Goal: Transaction & Acquisition: Book appointment/travel/reservation

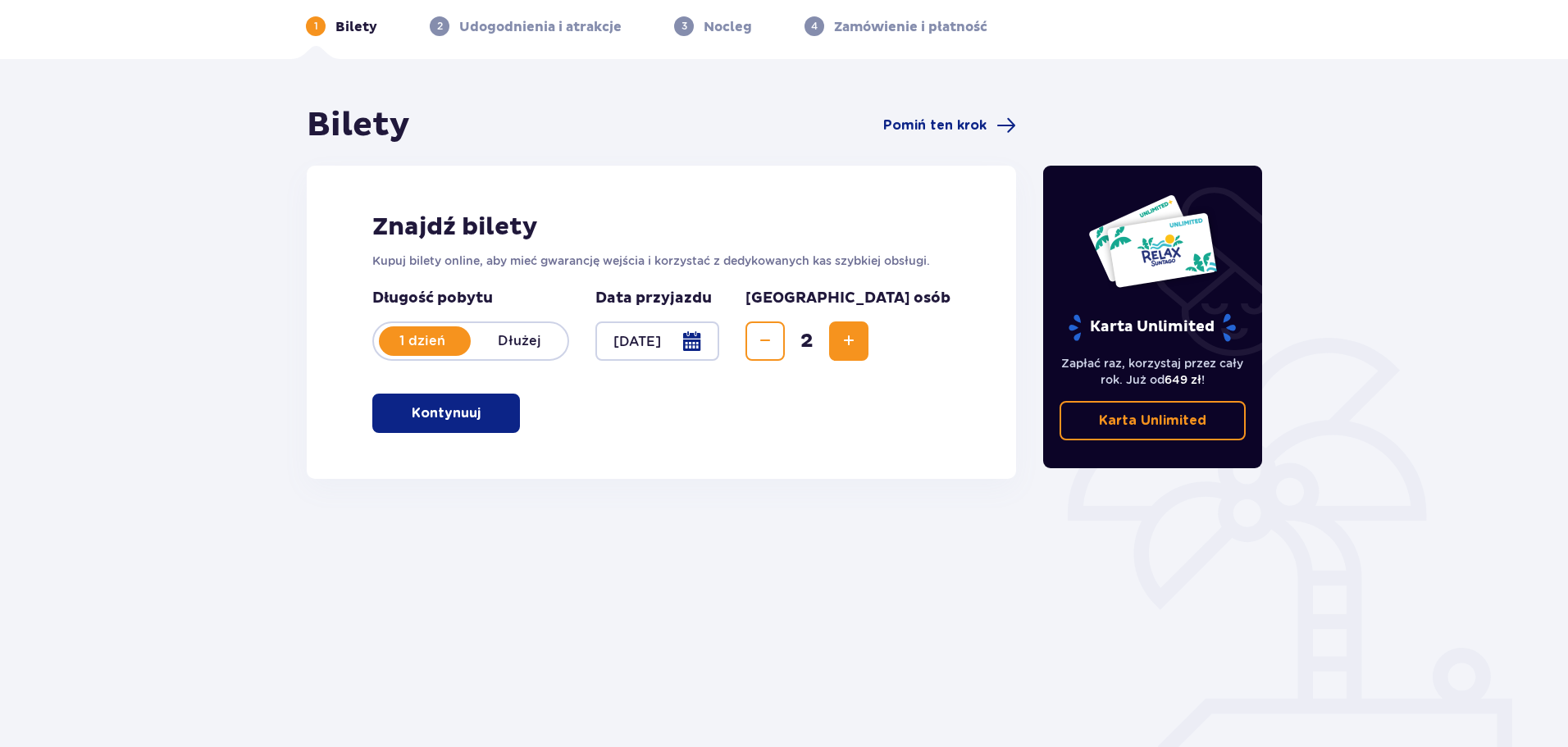
scroll to position [88, 0]
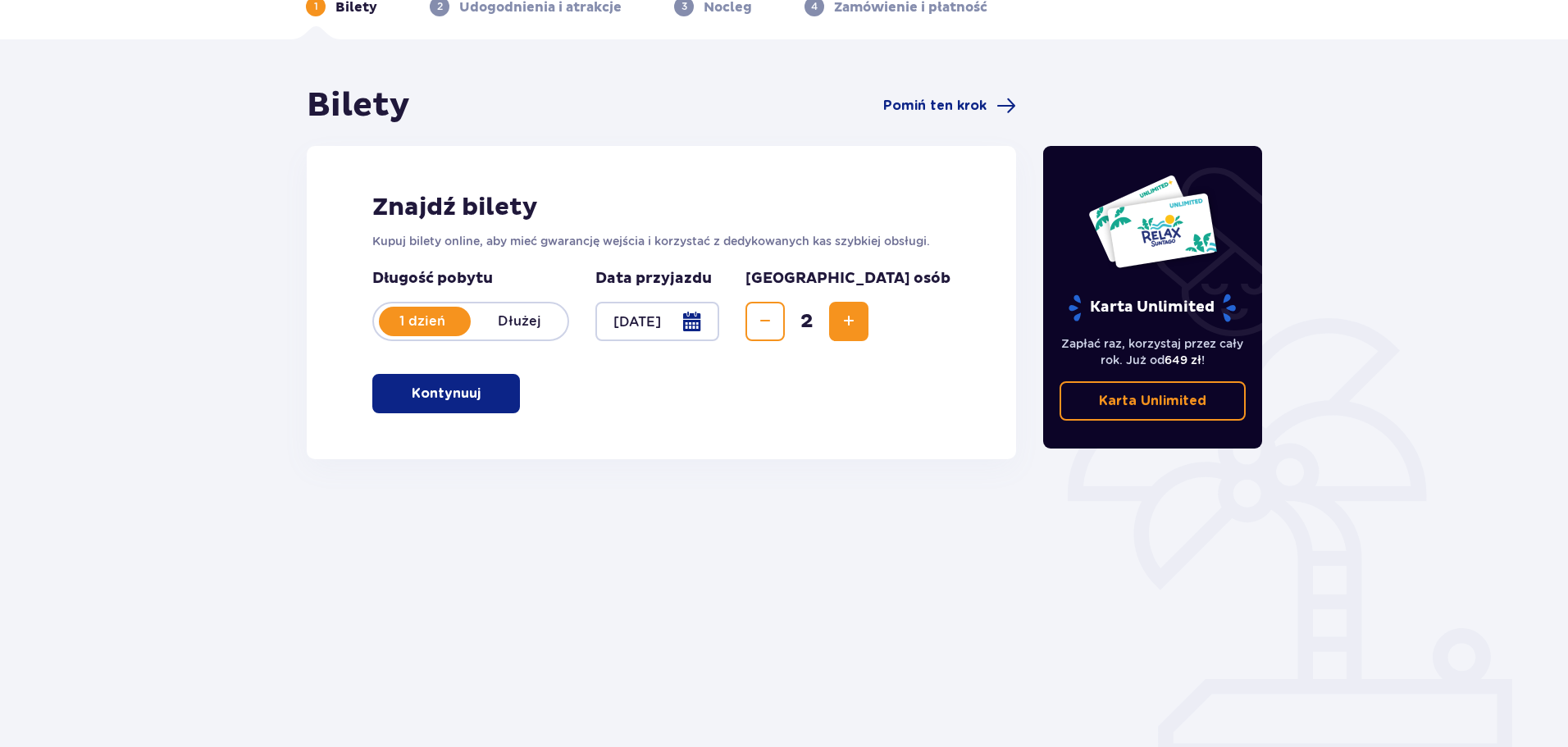
click at [480, 387] on span "button" at bounding box center [484, 393] width 19 height 19
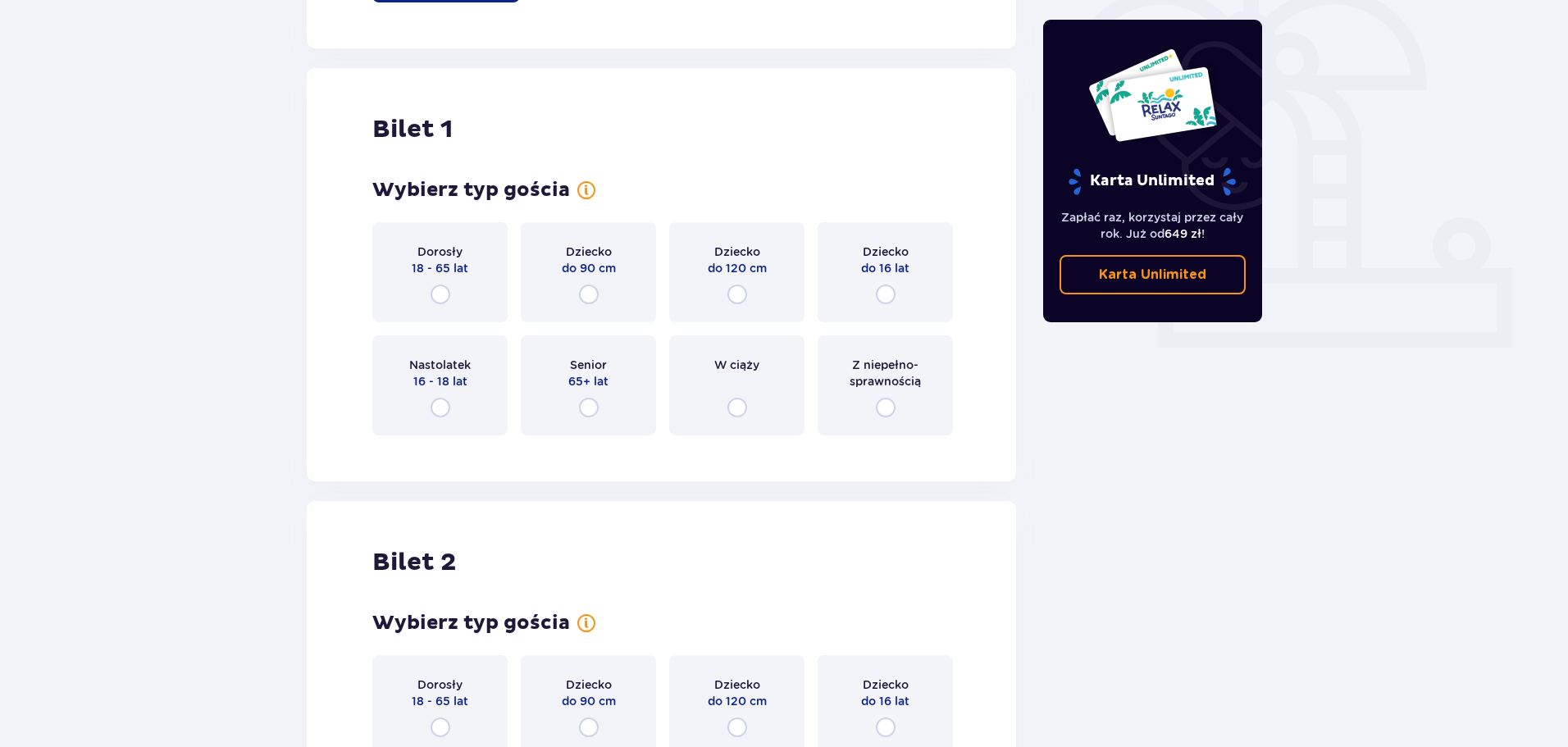
scroll to position [629, 0]
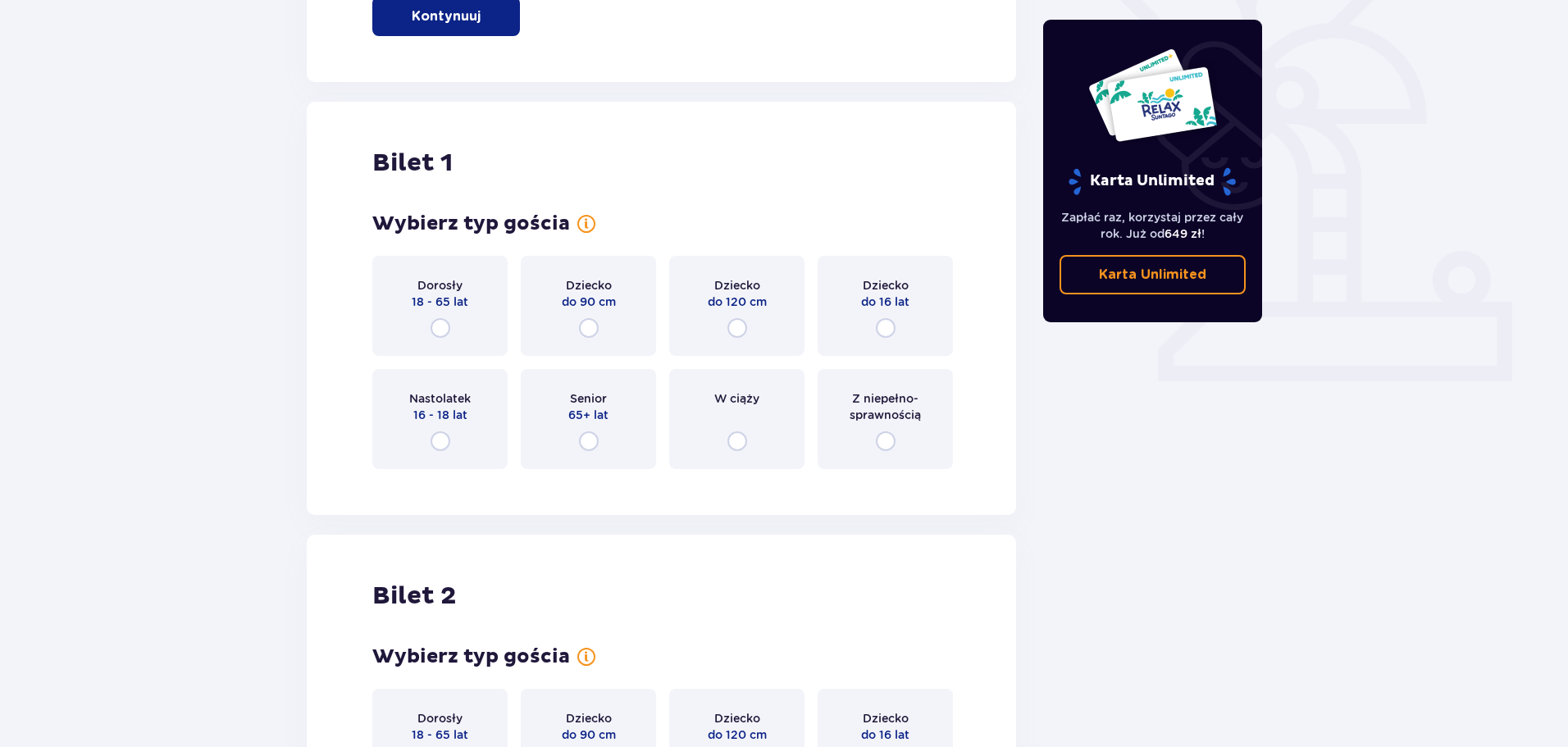
drag, startPoint x: 449, startPoint y: 337, endPoint x: 473, endPoint y: 366, distance: 37.6
click at [449, 337] on input "radio" at bounding box center [440, 328] width 19 height 19
radio input "true"
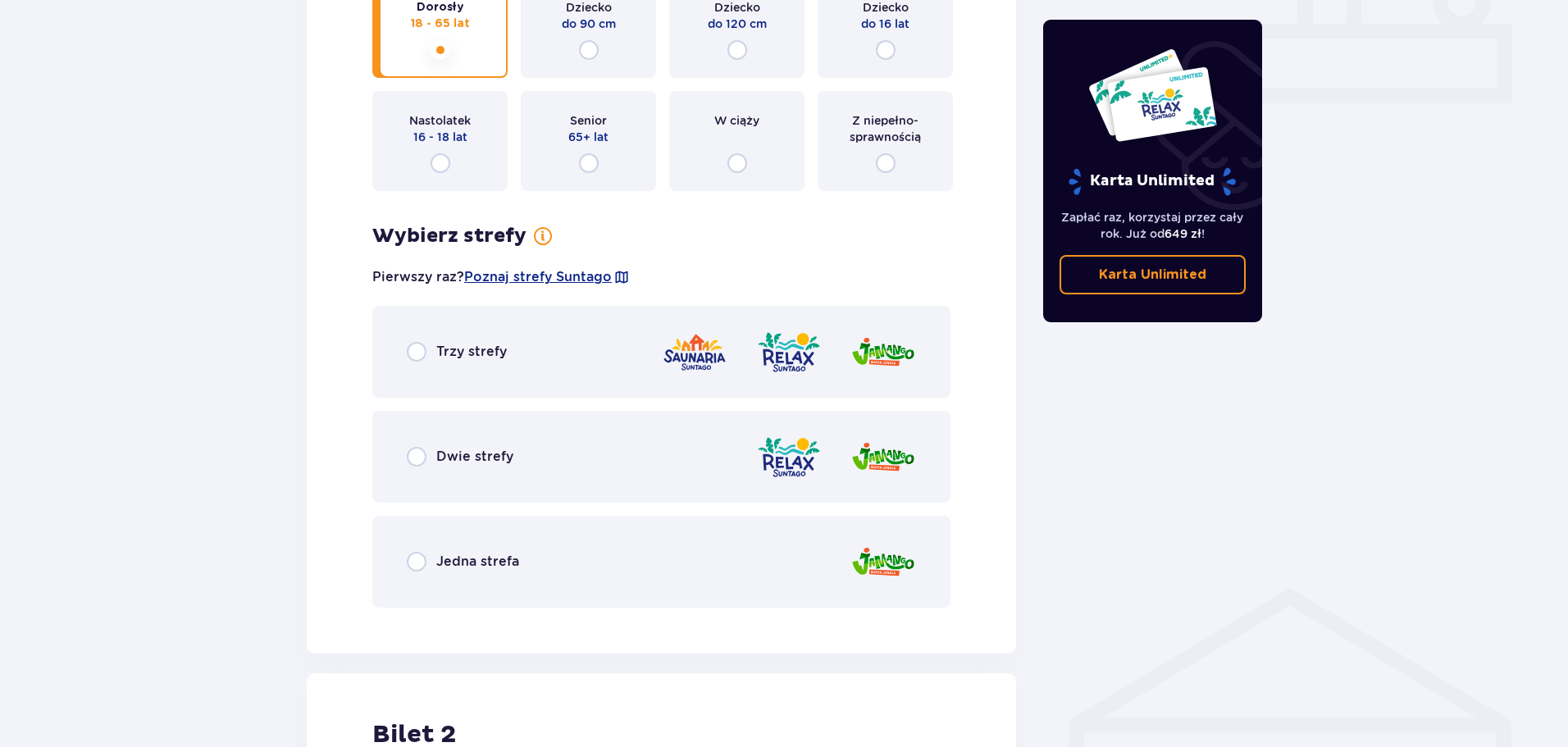
scroll to position [701, 0]
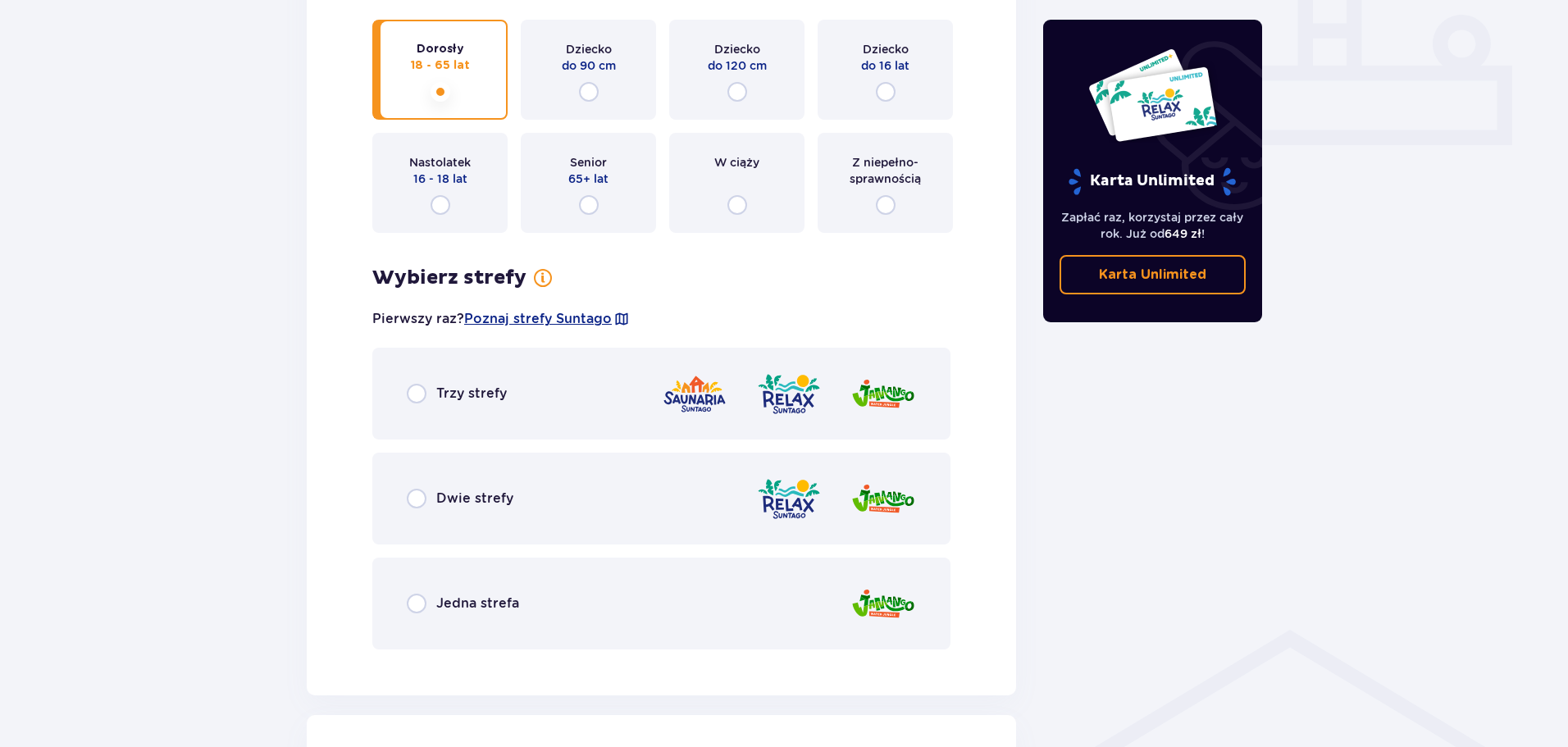
click at [430, 394] on div "Trzy strefy" at bounding box center [457, 393] width 100 height 19
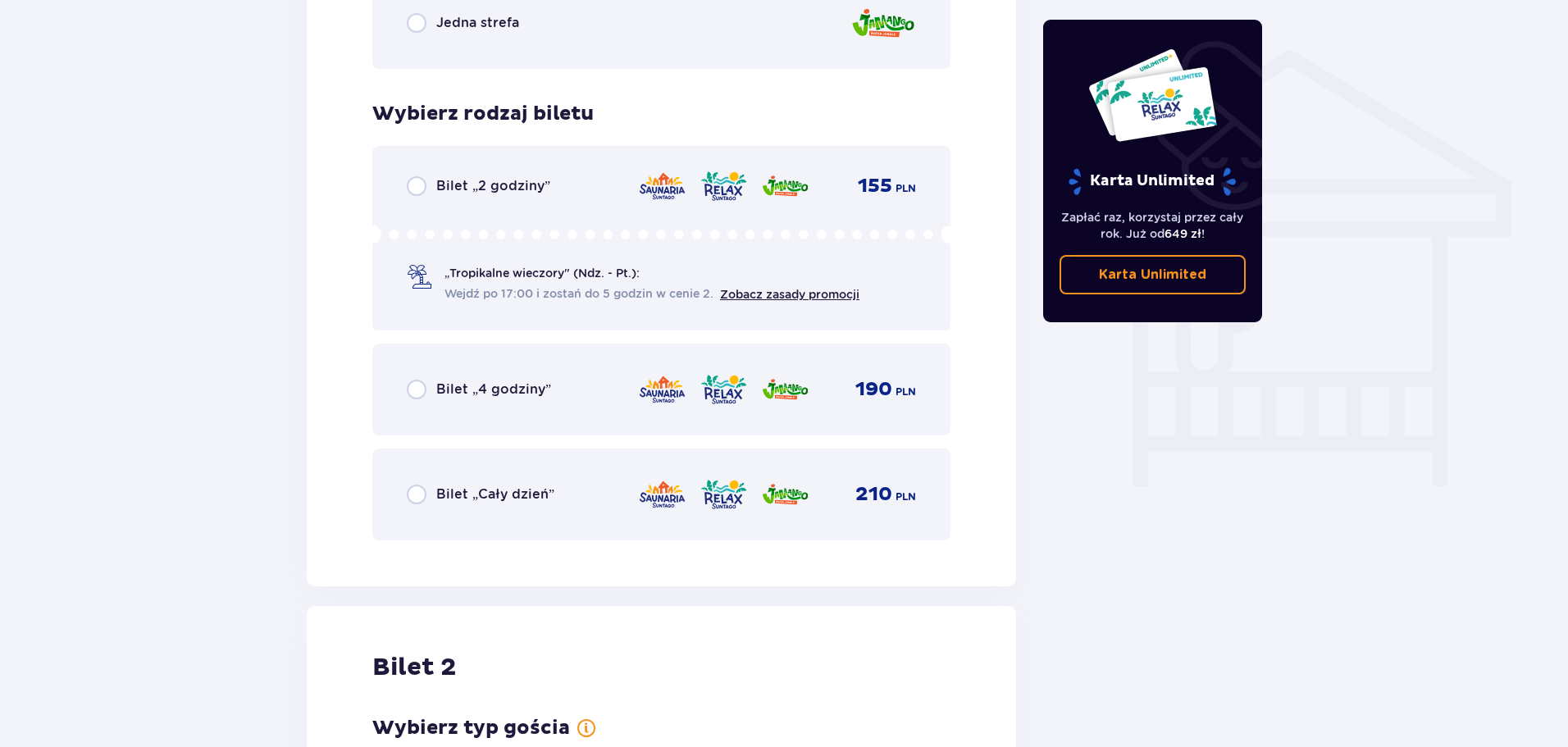
drag, startPoint x: 434, startPoint y: 492, endPoint x: 442, endPoint y: 485, distance: 10.6
click at [434, 489] on div "Bilet „Cały dzień”" at bounding box center [479, 494] width 147 height 19
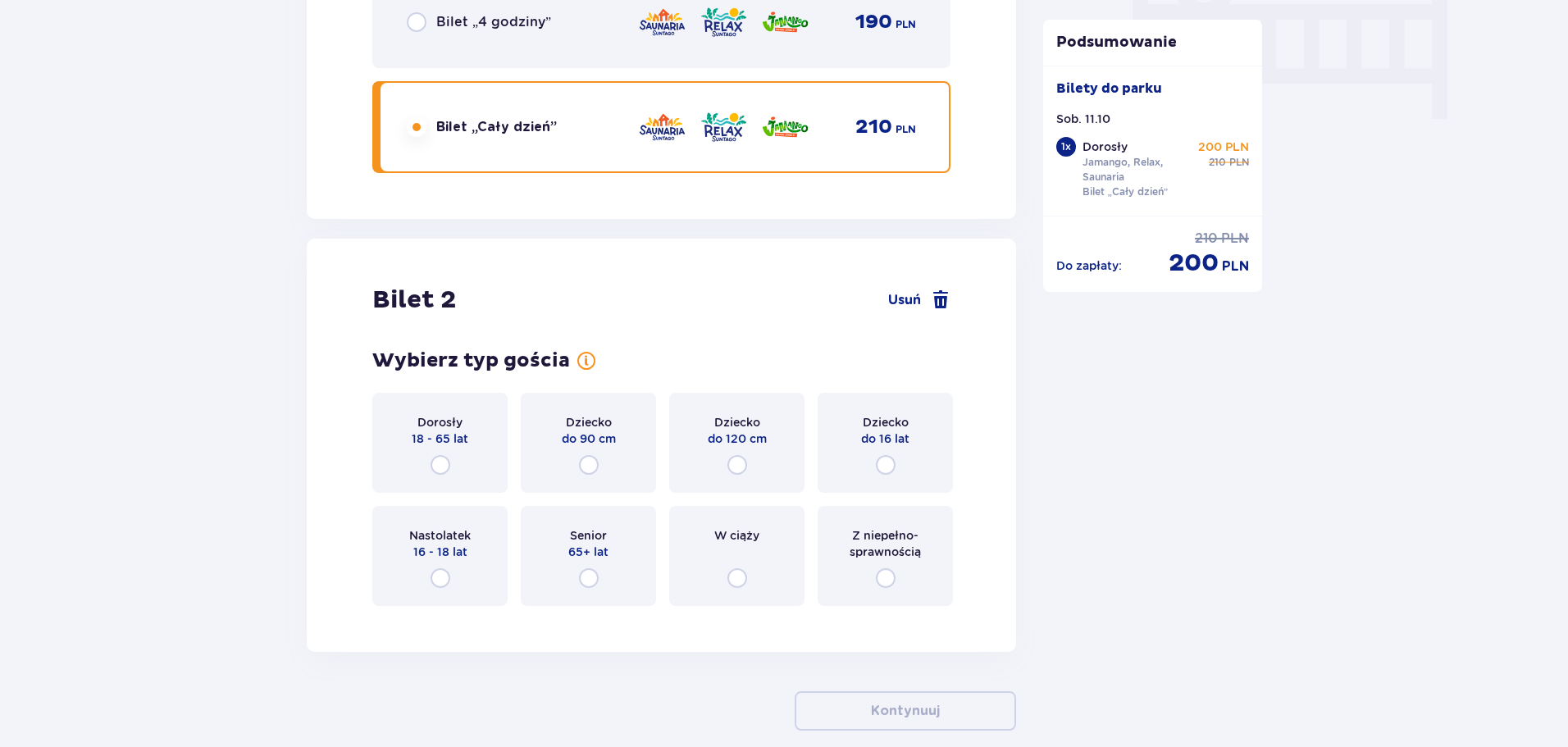
click at [427, 456] on div "Dorosły 18 - 65 lat" at bounding box center [440, 443] width 136 height 100
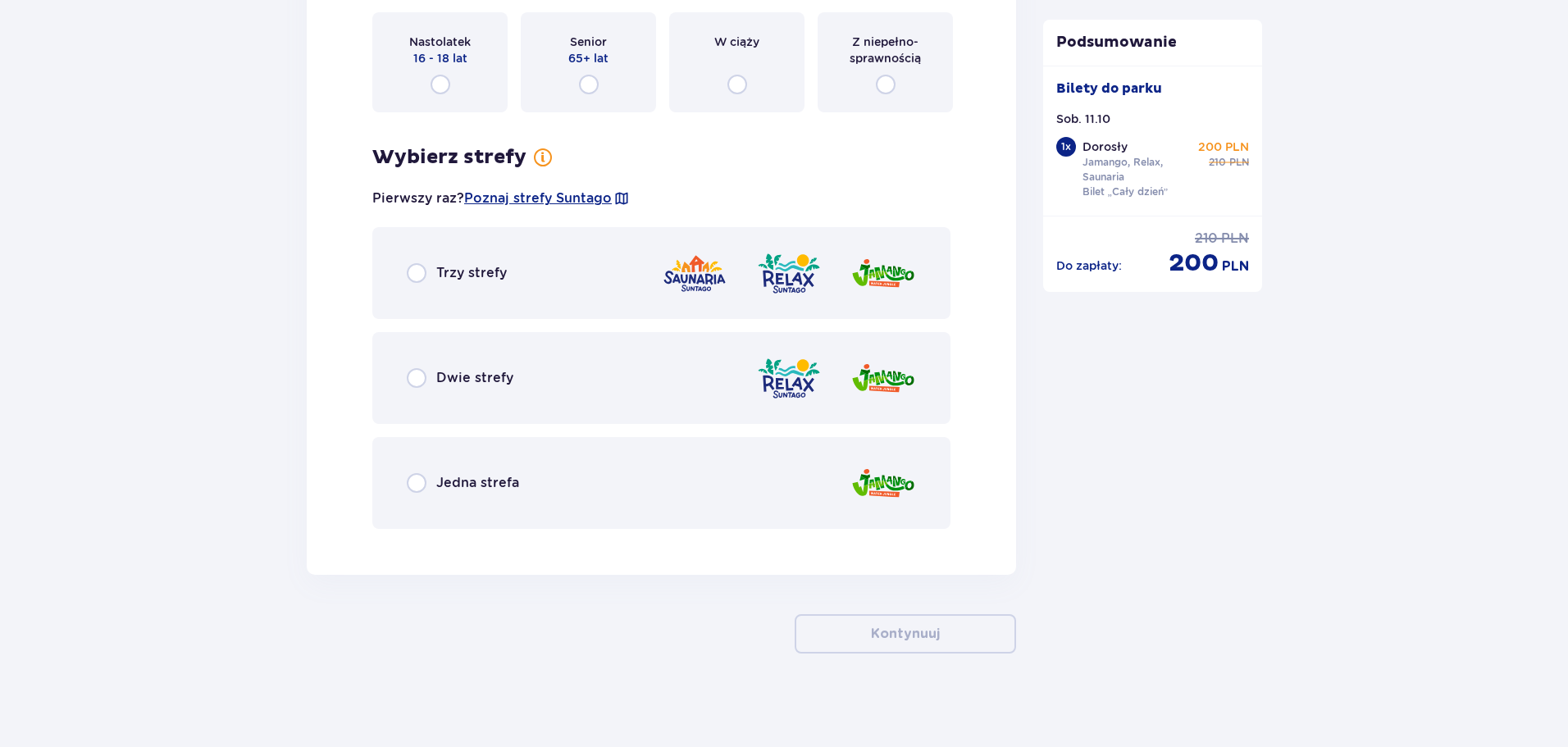
scroll to position [2147, 0]
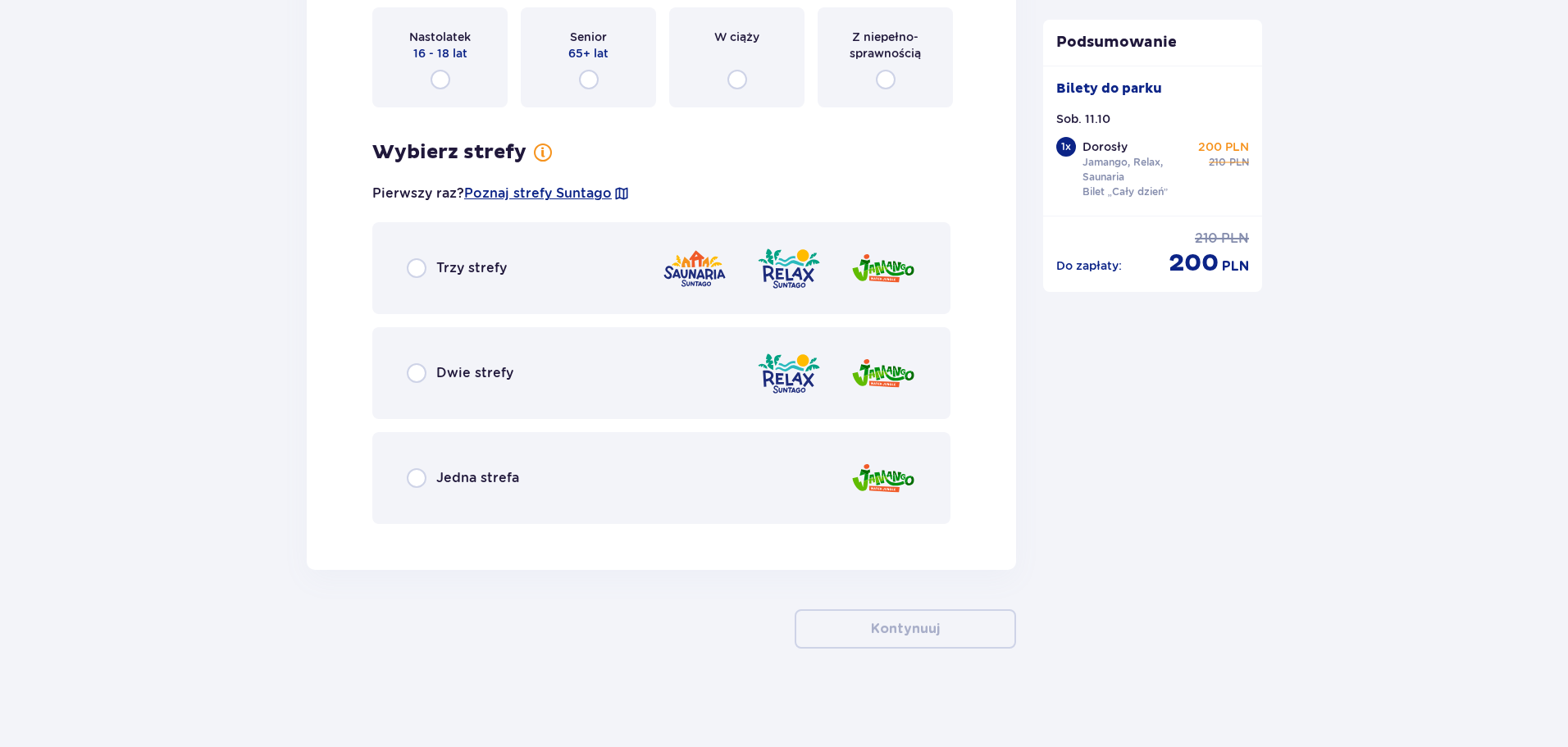
click at [433, 268] on div "Trzy strefy" at bounding box center [457, 268] width 100 height 19
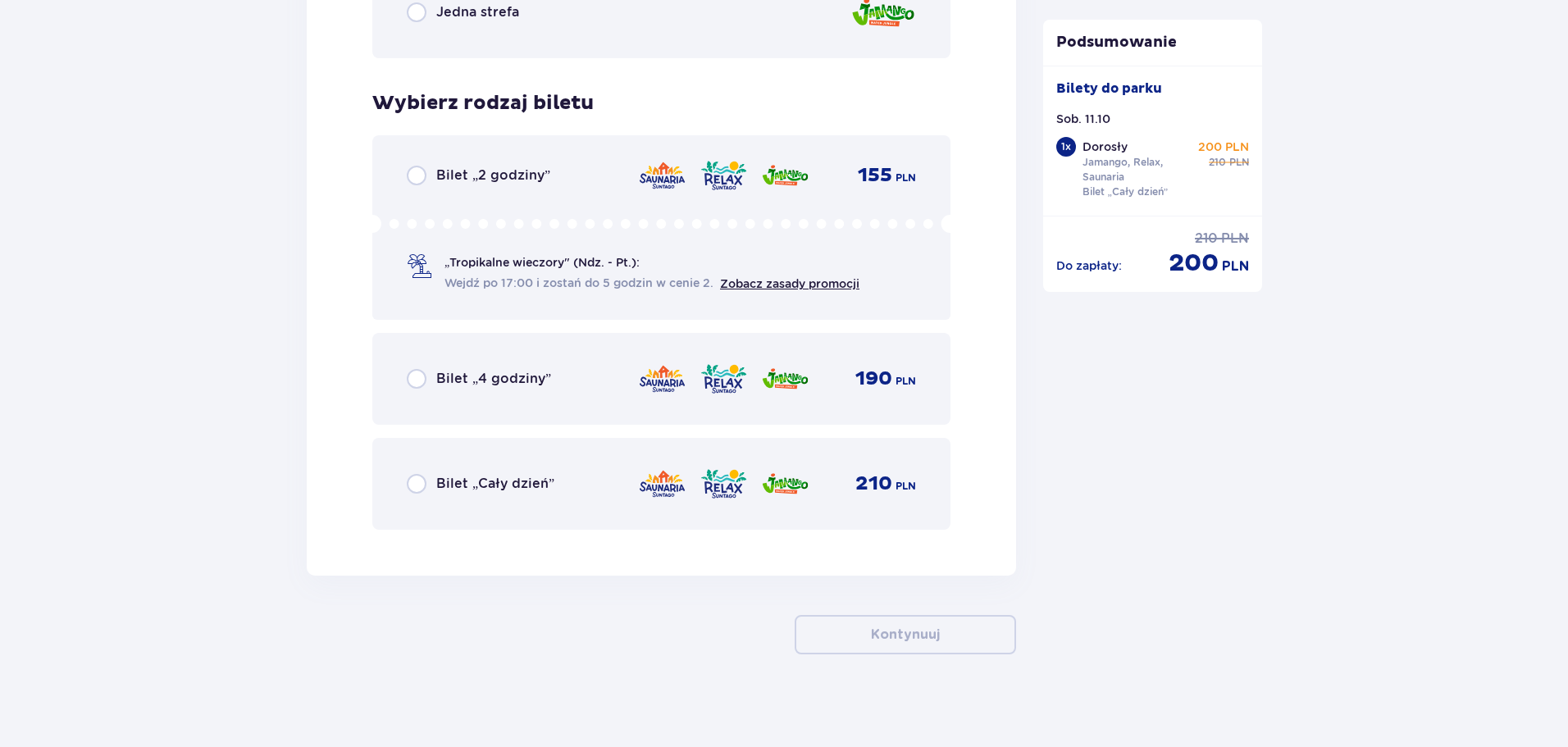
scroll to position [2618, 0]
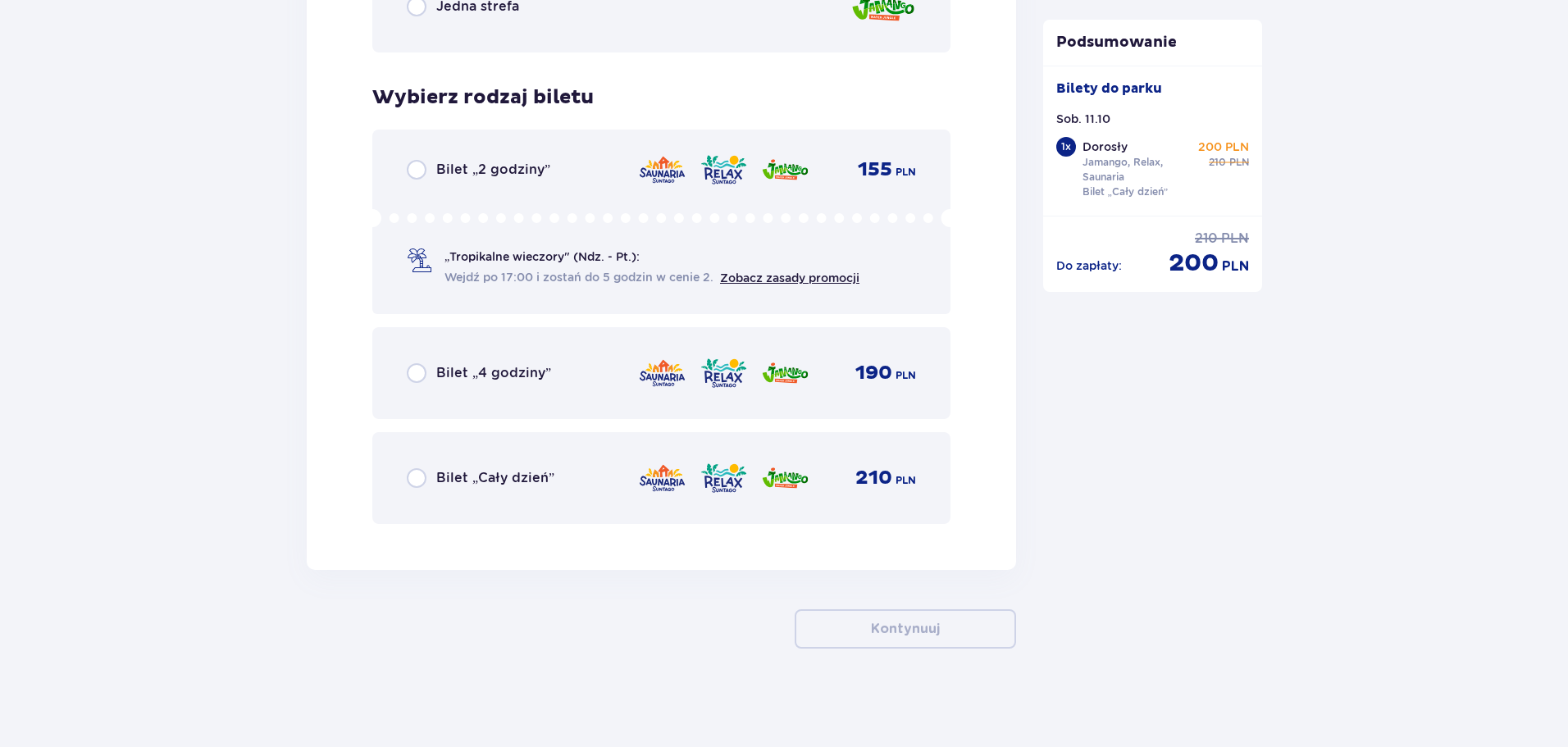
drag, startPoint x: 427, startPoint y: 497, endPoint x: 426, endPoint y: 488, distance: 9.1
click at [426, 493] on div "Bilet „Cały dzień” 210 PLN" at bounding box center [661, 477] width 578 height 92
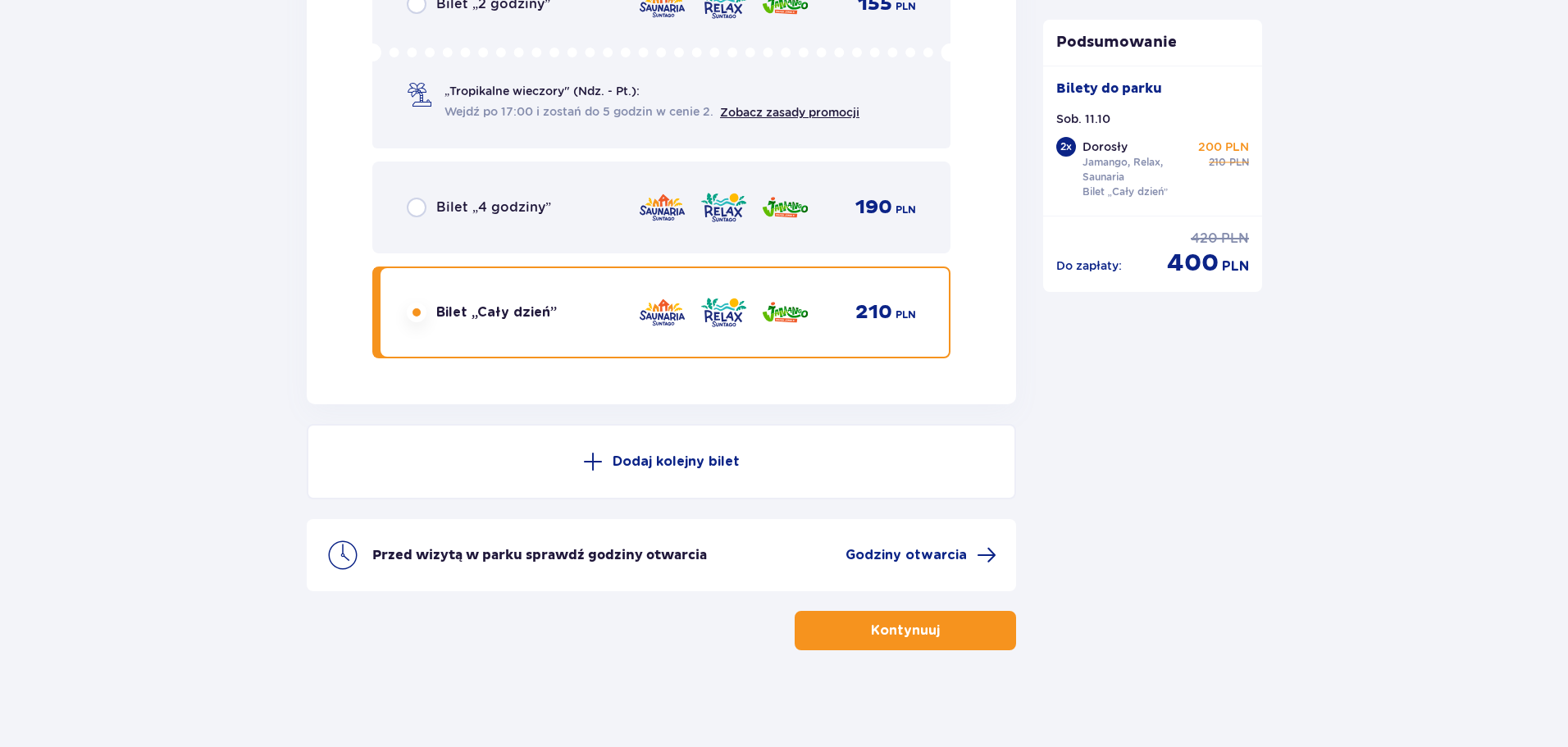
scroll to position [2785, 0]
click at [871, 622] on p "Kontynuuj" at bounding box center [905, 628] width 69 height 18
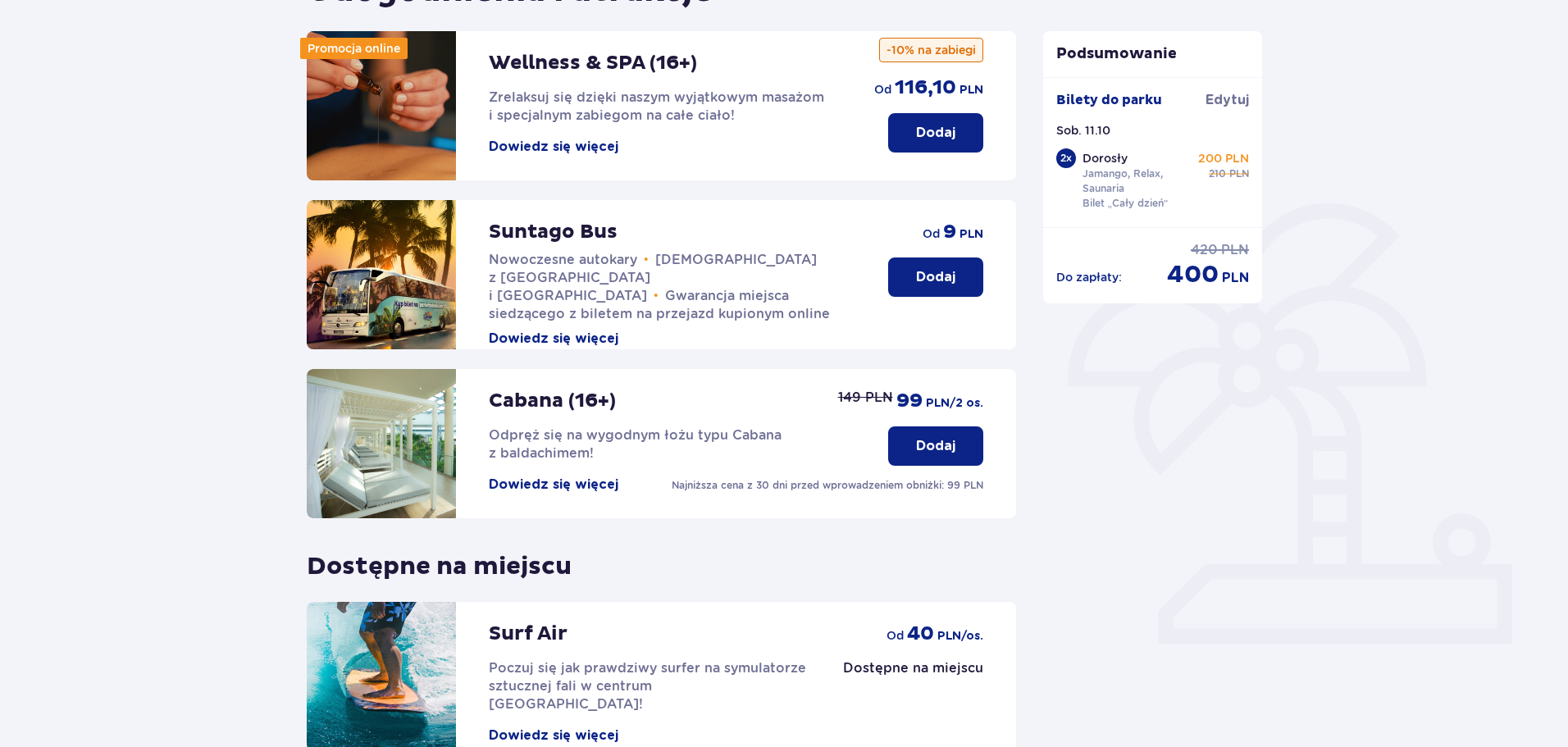
scroll to position [201, 0]
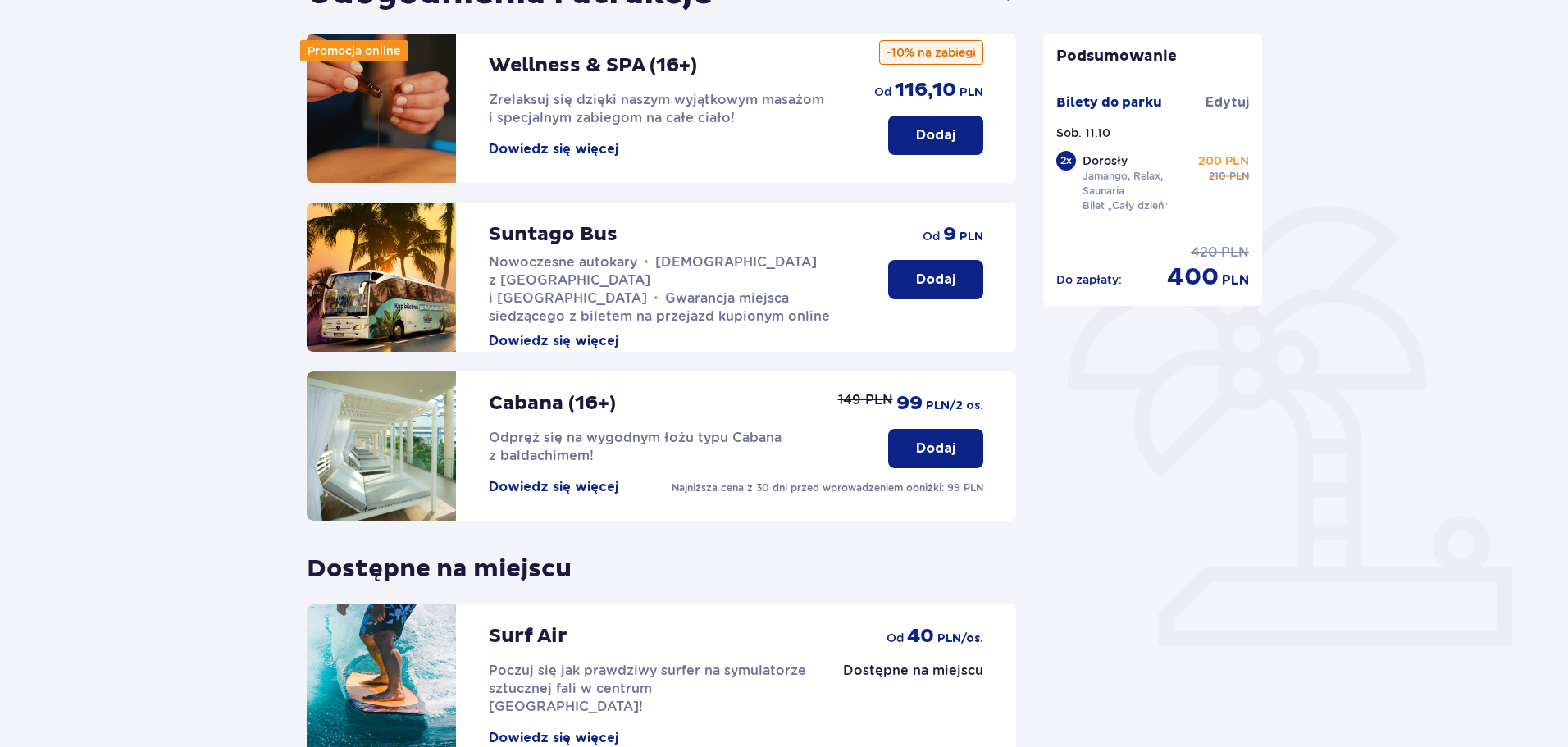
click at [384, 448] on img at bounding box center [381, 445] width 149 height 149
click at [554, 485] on button "Dowiedz się więcej" at bounding box center [553, 486] width 130 height 18
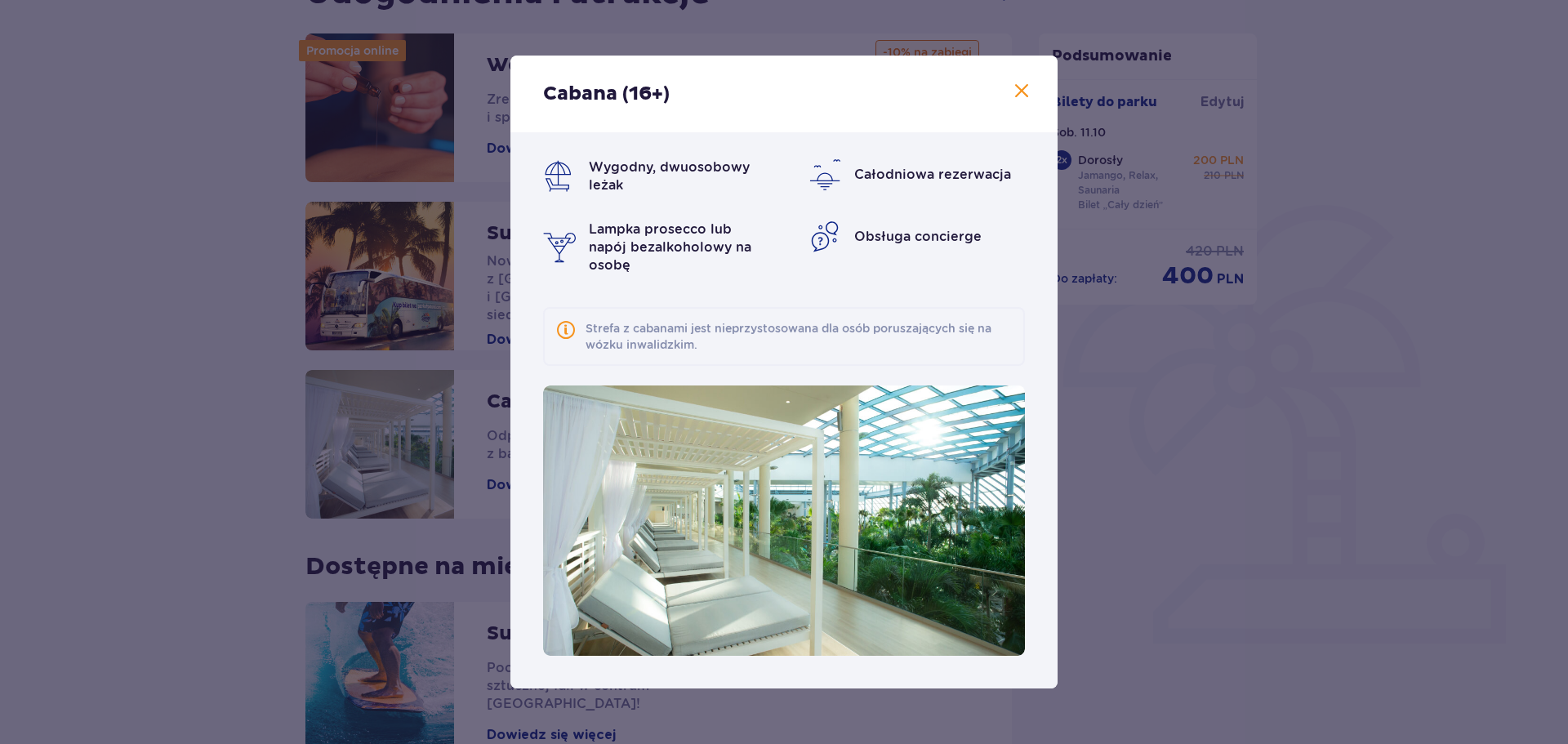
click at [1157, 446] on div "Cabana (16+) Wygodny, dwuosobowy leżak Całodniowa rezerwacja Lampka prosecco lu…" at bounding box center [784, 372] width 1568 height 744
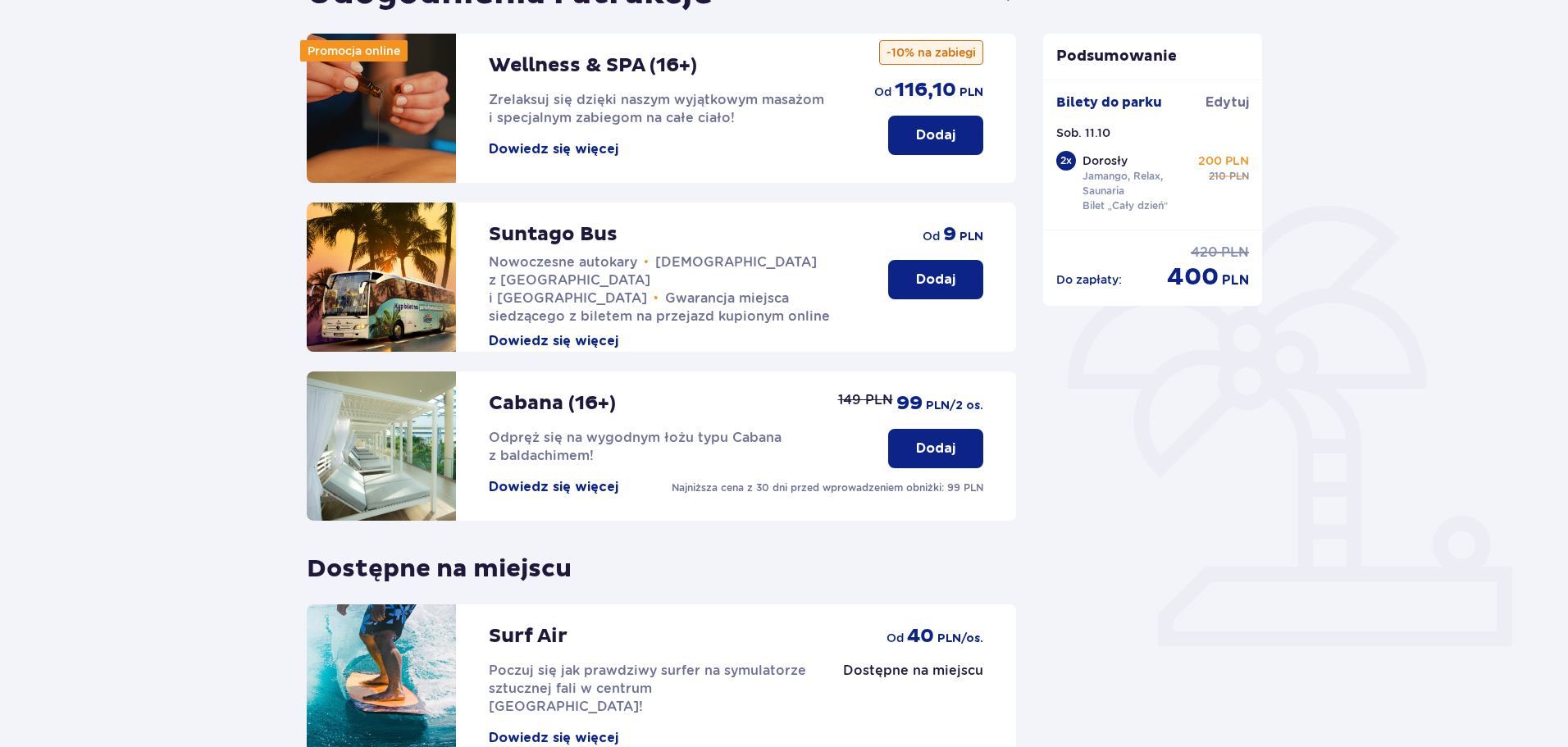
click at [956, 429] on button "Dodaj" at bounding box center [936, 448] width 95 height 40
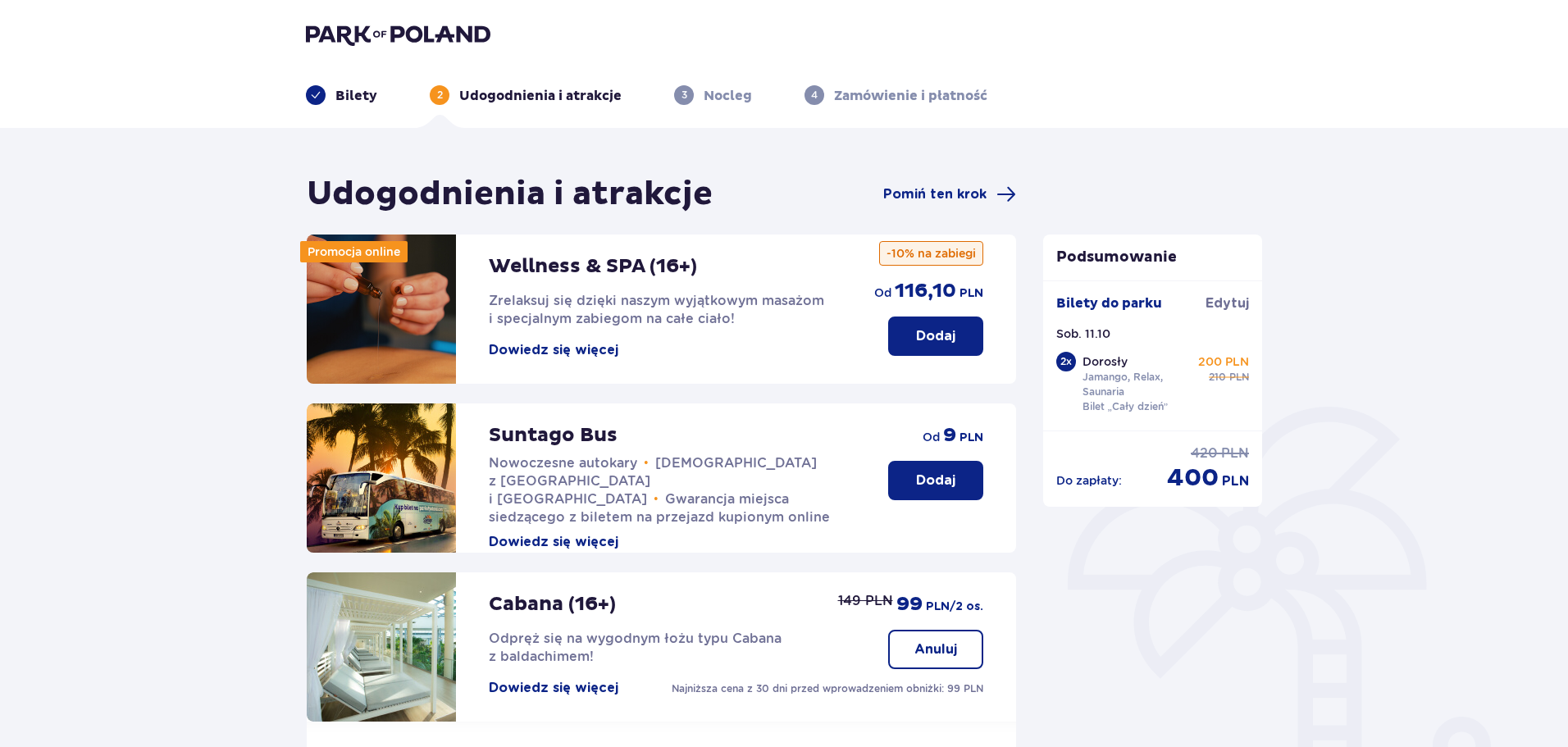
click at [947, 326] on button "Dodaj" at bounding box center [936, 336] width 95 height 40
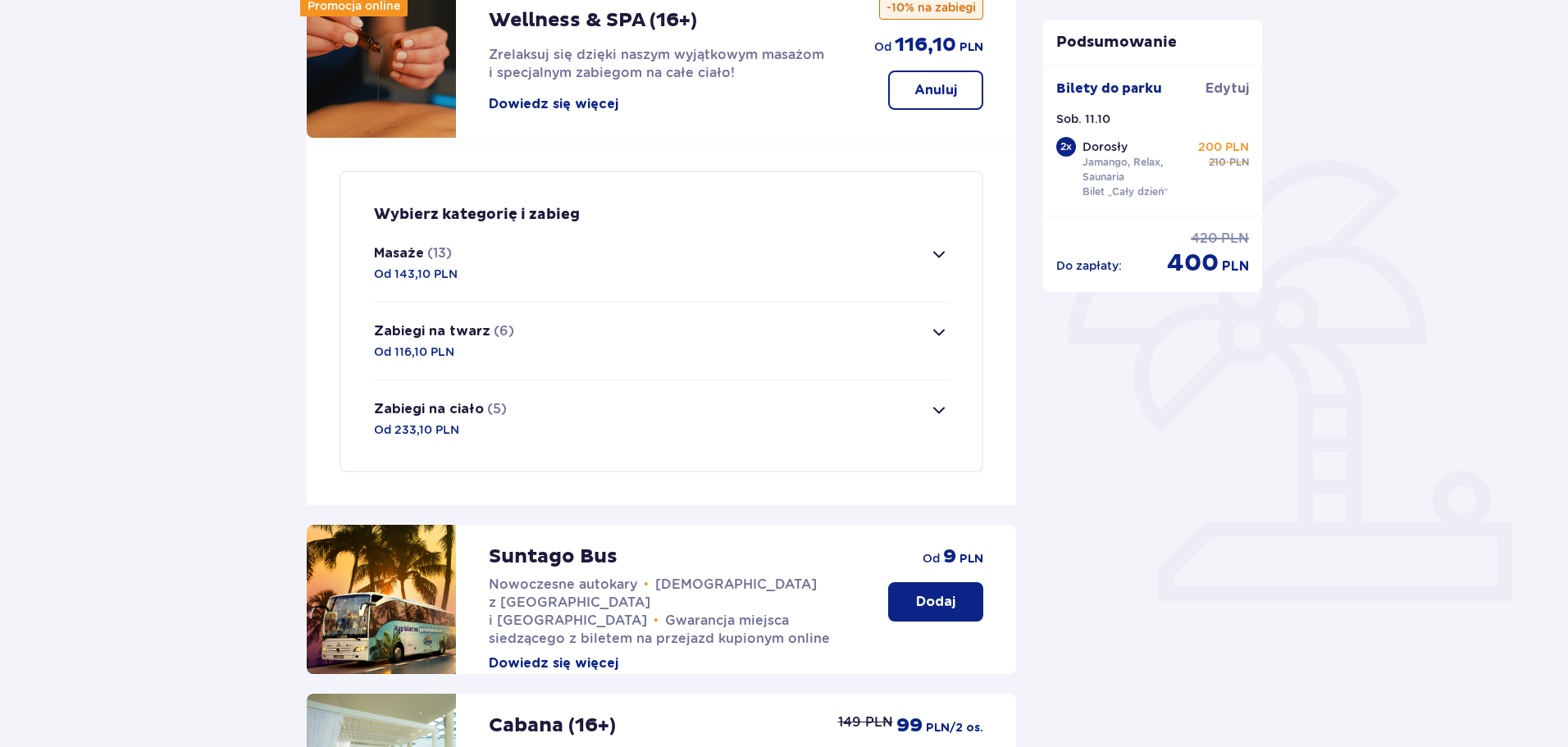
scroll to position [233, 0]
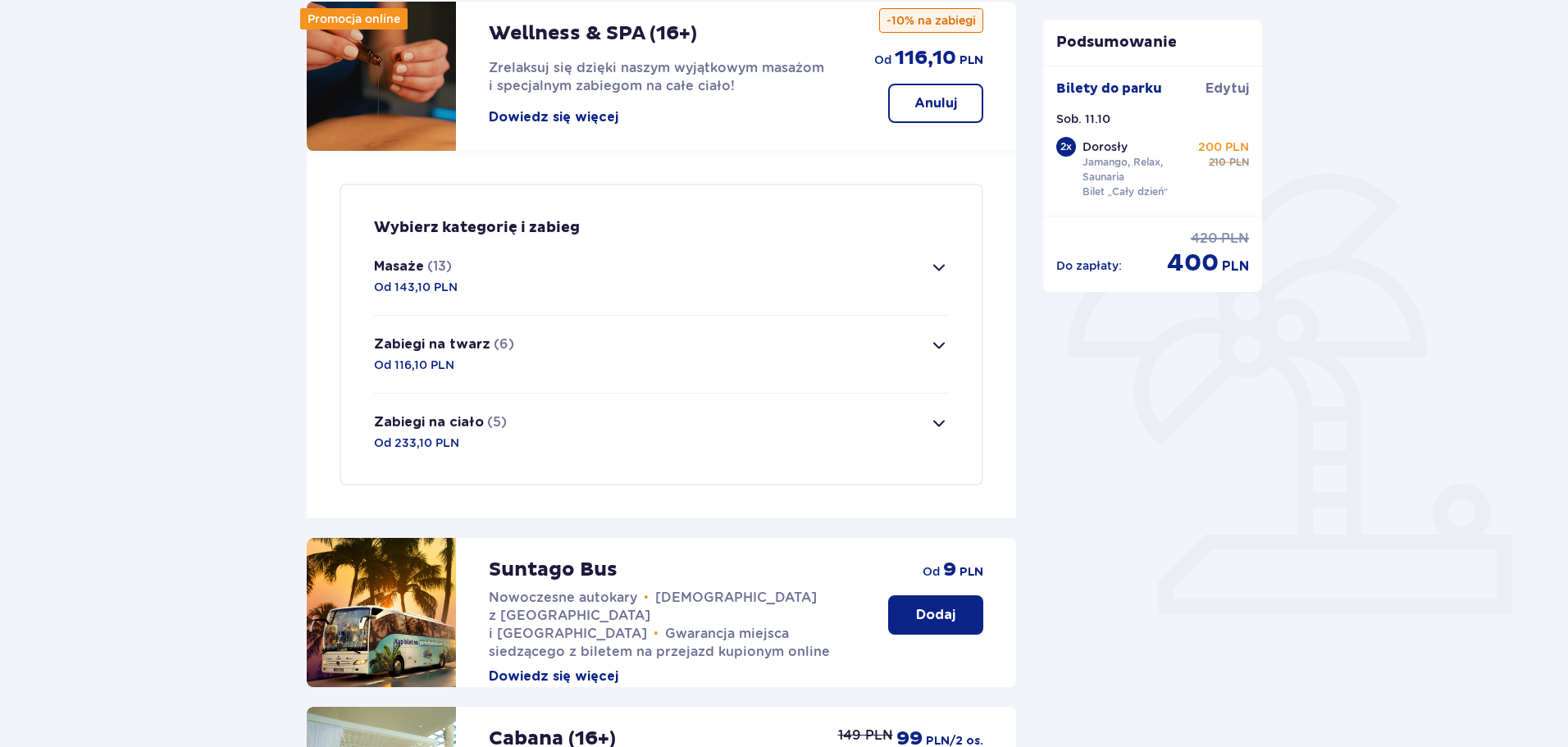
click at [926, 259] on button "Masaże (13) Od 143,10 PLN" at bounding box center [661, 276] width 575 height 77
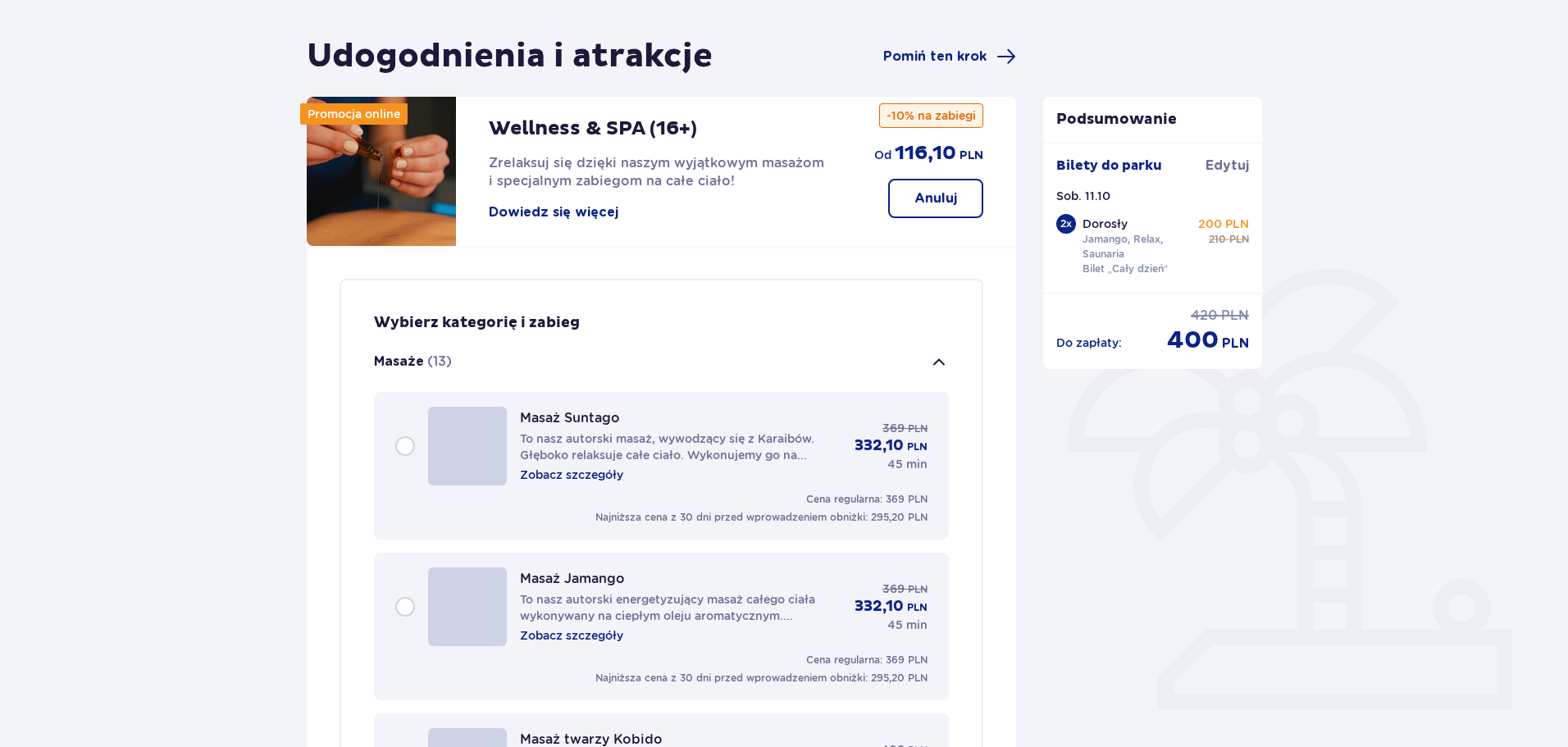
scroll to position [0, 0]
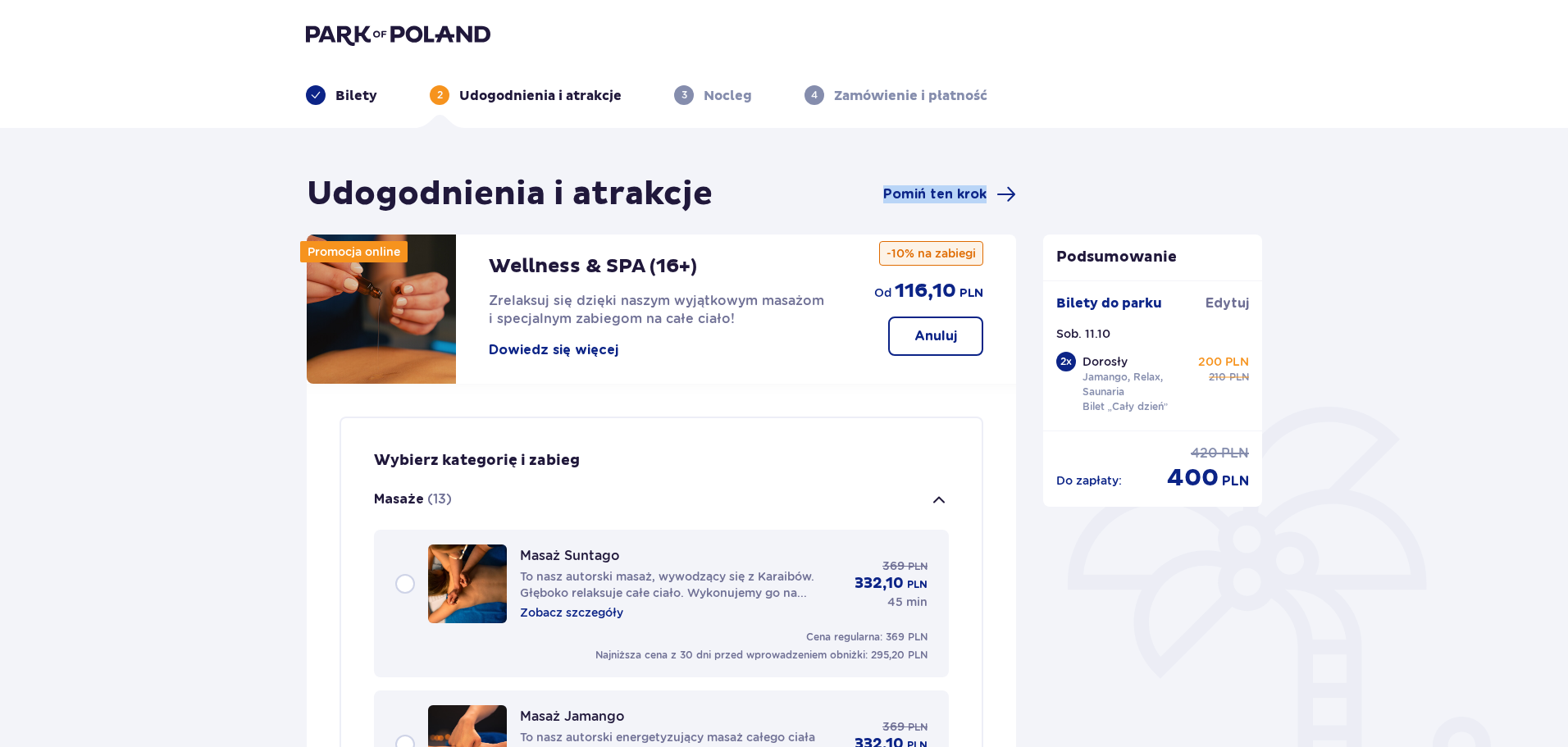
drag, startPoint x: 988, startPoint y: 198, endPoint x: 881, endPoint y: 163, distance: 112.6
click at [707, 90] on p "Nocleg" at bounding box center [727, 96] width 48 height 18
click at [693, 94] on div "3 Nocleg" at bounding box center [713, 95] width 78 height 19
click at [924, 330] on p "Anuluj" at bounding box center [935, 336] width 42 height 18
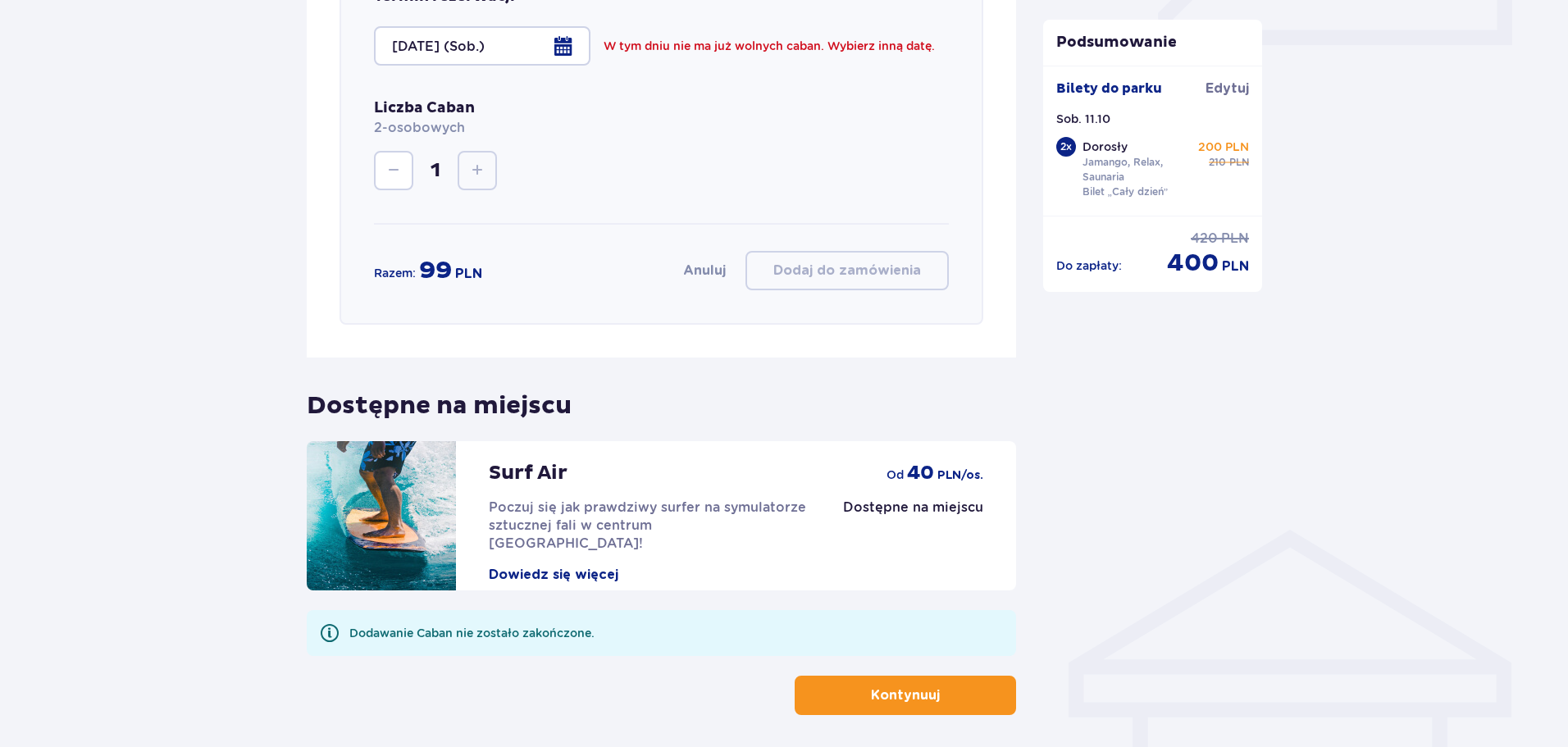
scroll to position [868, 0]
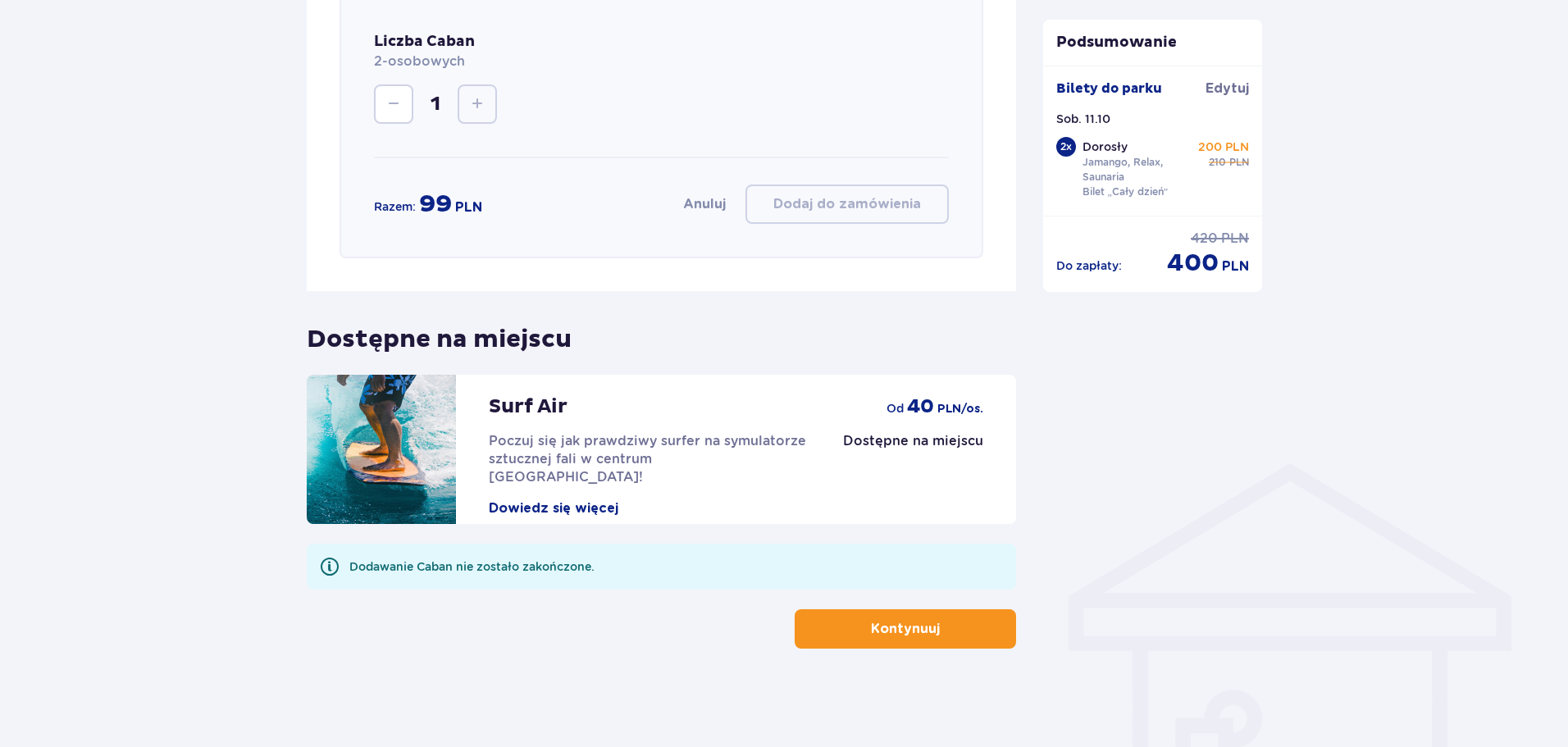
click at [921, 649] on div "Udogodnienia i atrakcje Pomiń ten krok Promocja online Wellness & SPA (16+) Zre…" at bounding box center [784, 4] width 1568 height 1487
click at [926, 644] on button "Kontynuuj" at bounding box center [904, 628] width 221 height 40
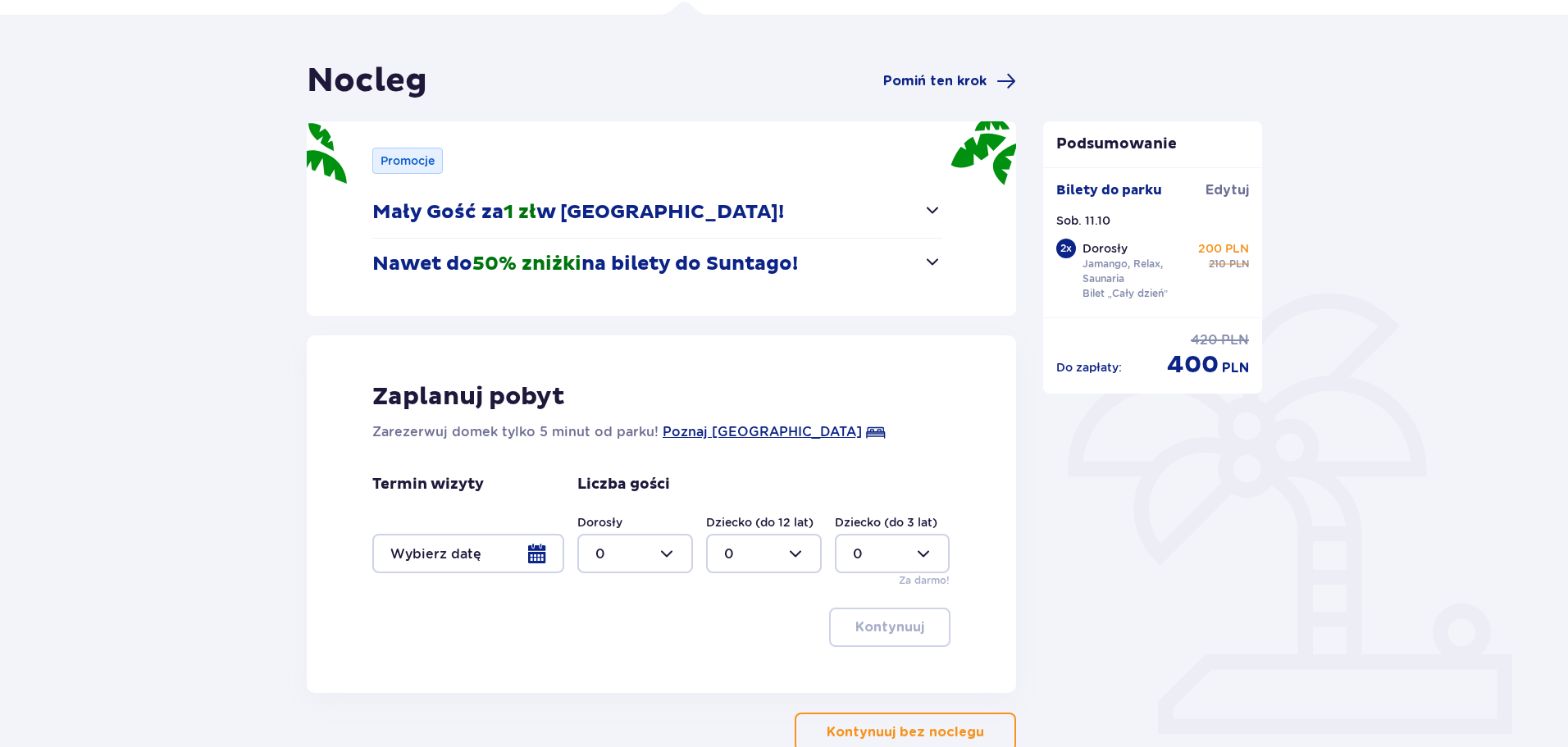
scroll to position [164, 0]
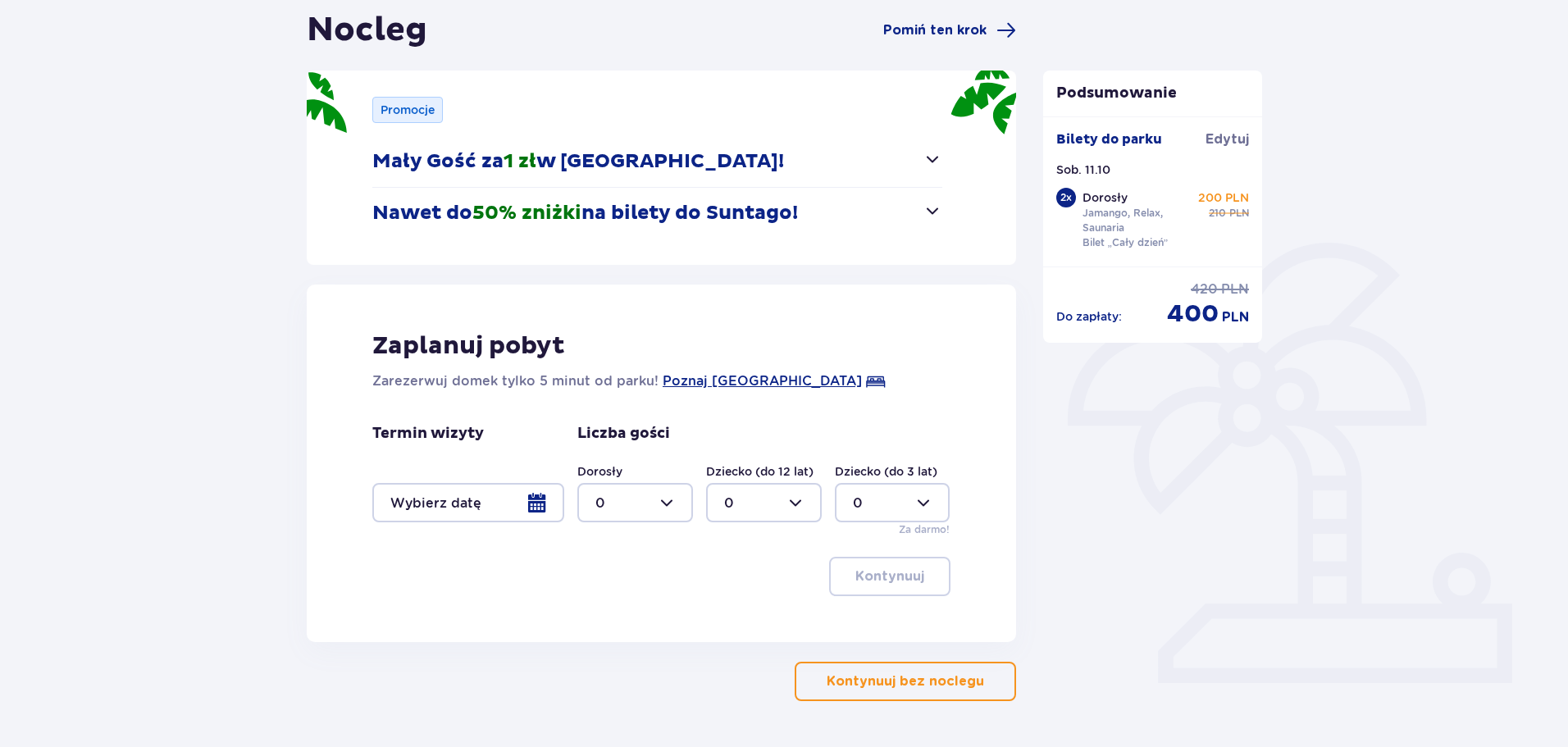
click at [482, 499] on div at bounding box center [468, 502] width 192 height 40
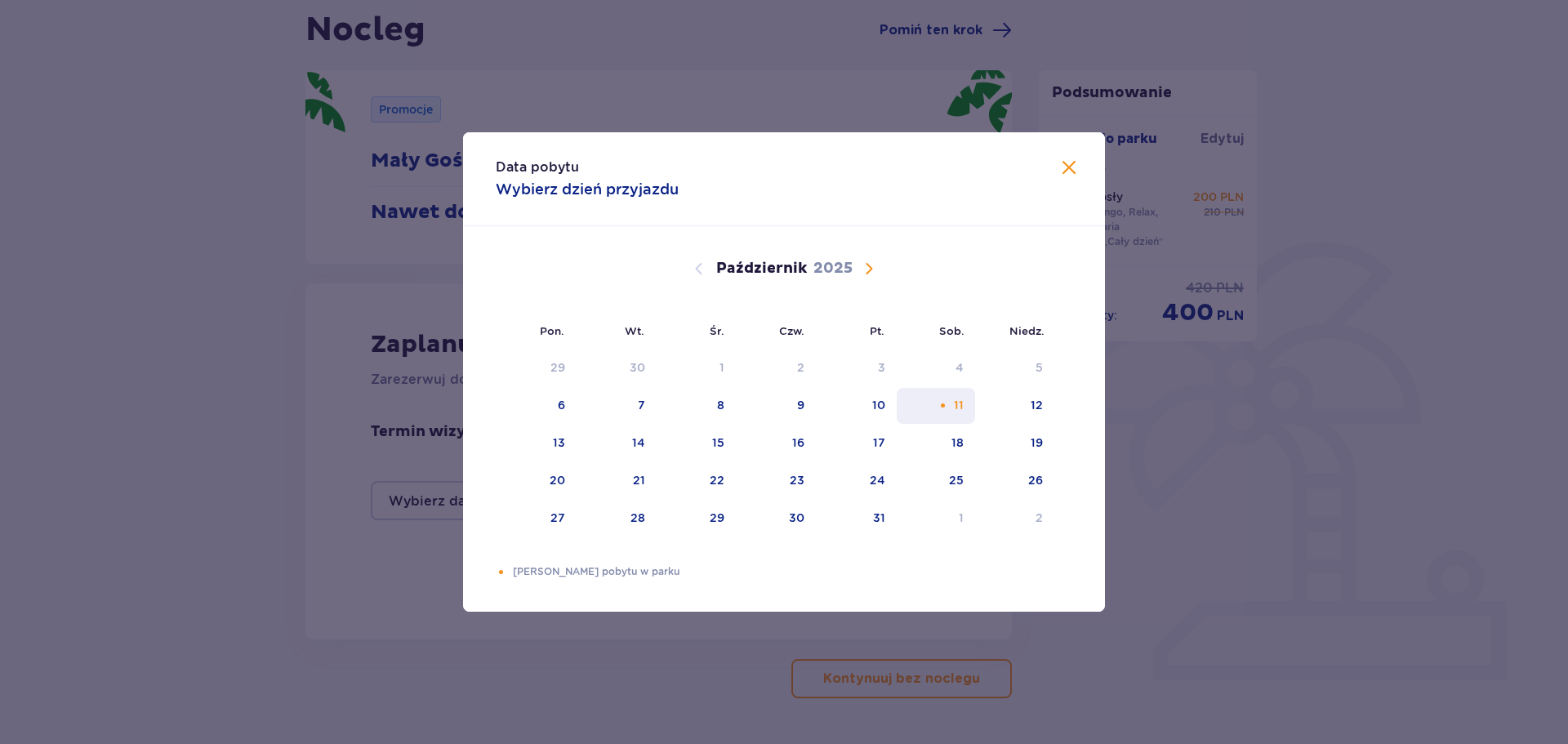
drag, startPoint x: 960, startPoint y: 407, endPoint x: 955, endPoint y: 420, distance: 13.9
click at [960, 409] on div "11" at bounding box center [959, 404] width 10 height 17
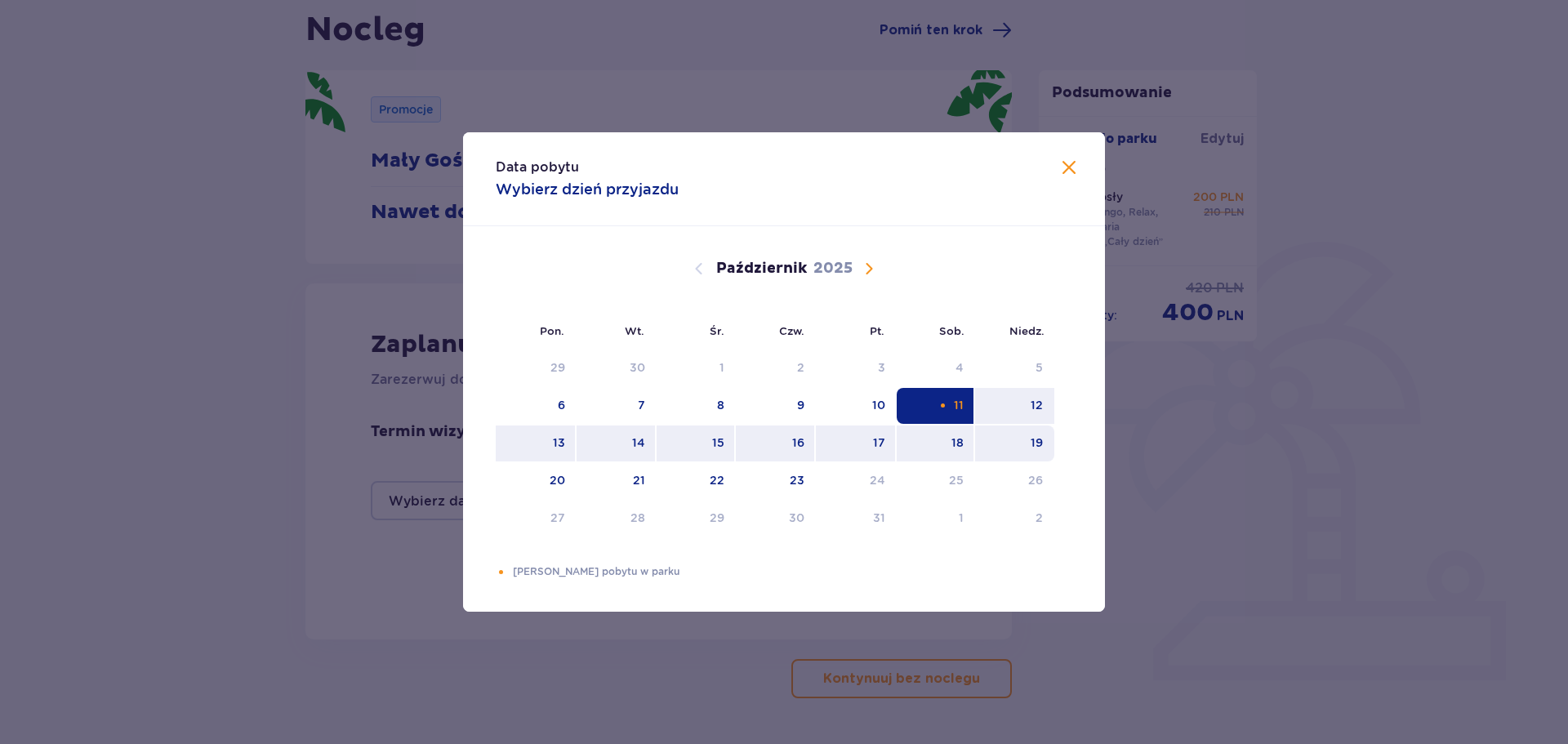
drag, startPoint x: 1038, startPoint y: 411, endPoint x: 1027, endPoint y: 431, distance: 22.8
click at [1038, 415] on div "12" at bounding box center [1015, 405] width 79 height 36
type input "11.10.25 - 12.10.25"
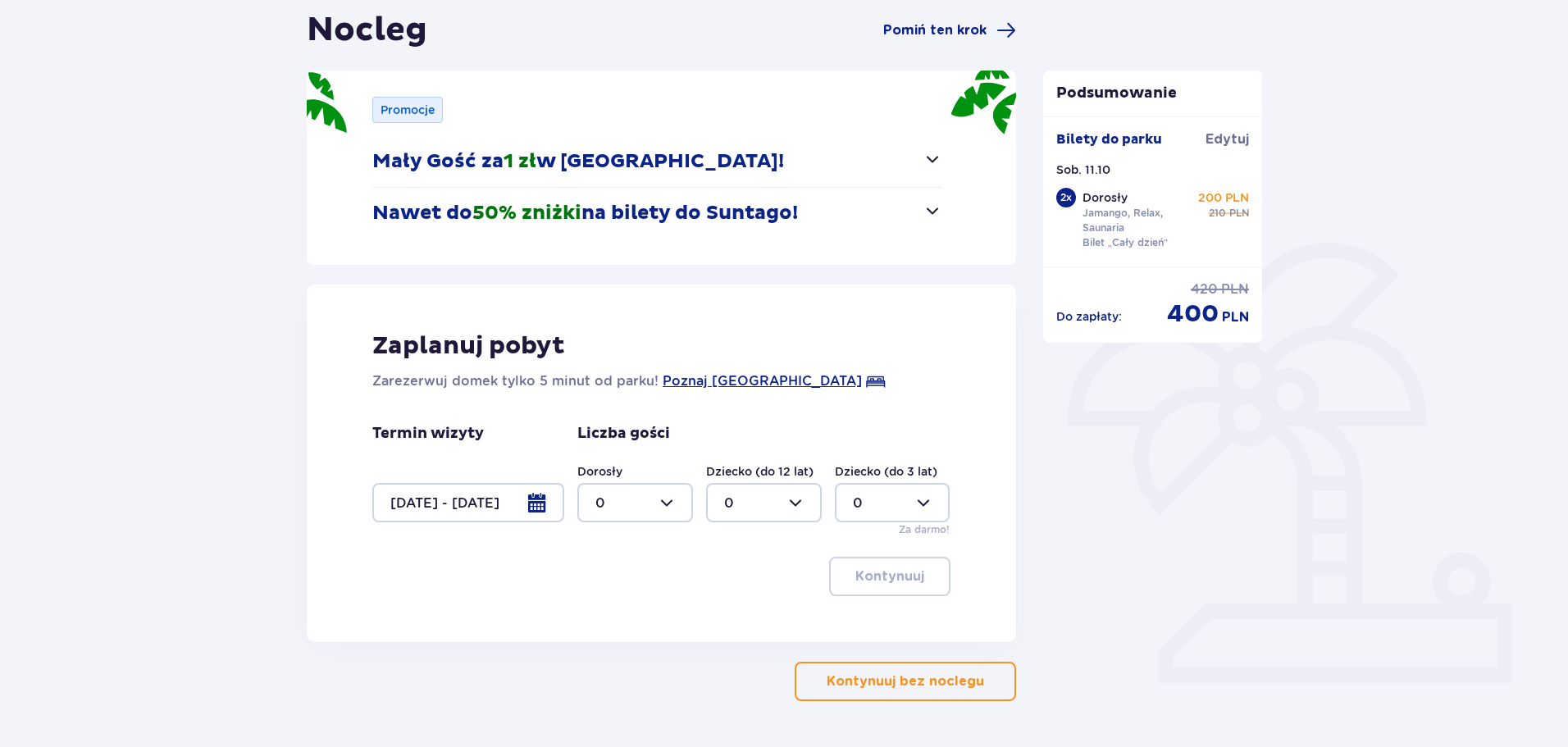
click at [670, 512] on div at bounding box center [635, 502] width 115 height 40
click at [613, 616] on div "2" at bounding box center [635, 621] width 79 height 18
type input "2"
click at [878, 576] on p "Kontynuuj" at bounding box center [889, 576] width 69 height 18
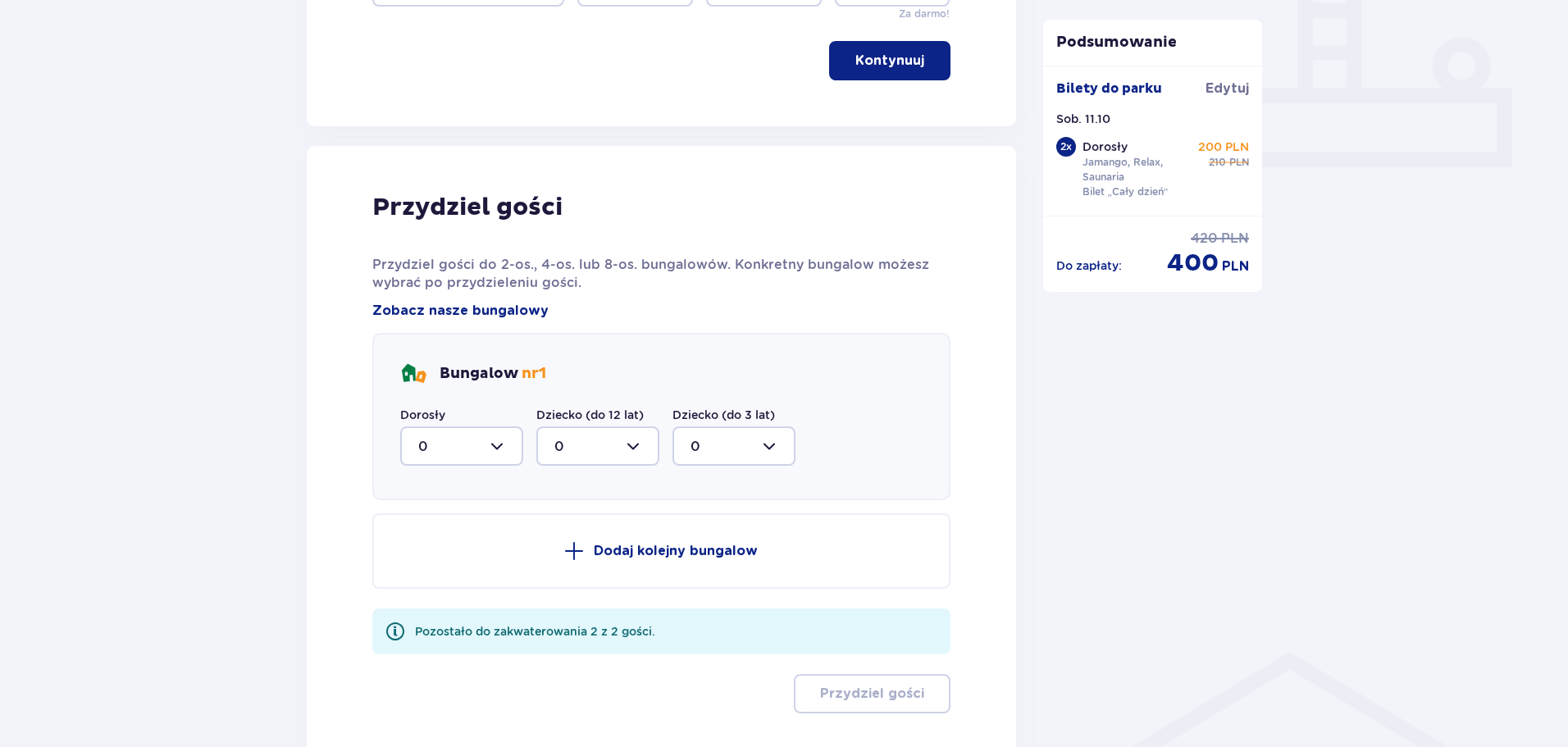
scroll to position [685, 0]
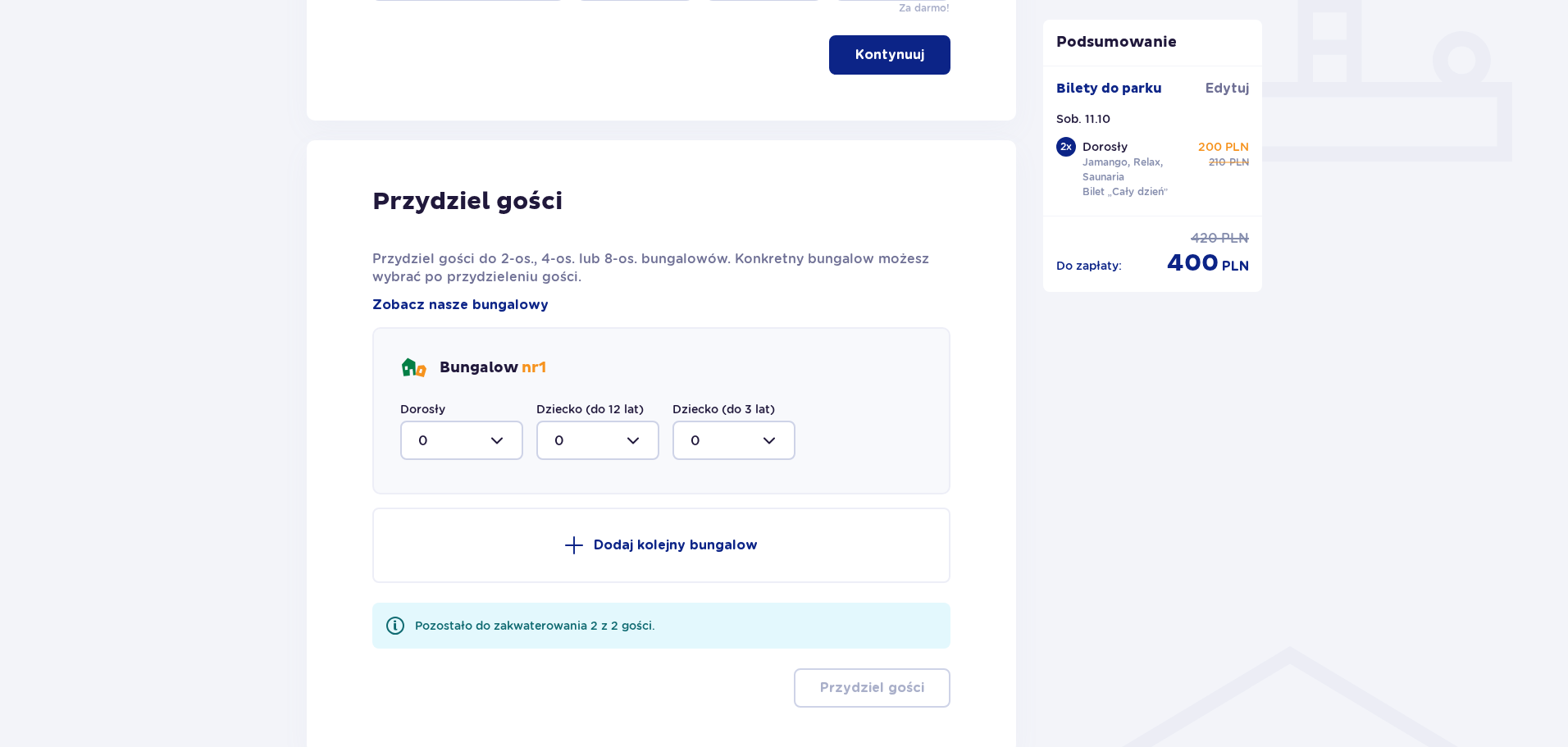
click at [484, 432] on div at bounding box center [462, 440] width 123 height 40
click at [425, 552] on p "2" at bounding box center [421, 558] width 8 height 18
type input "2"
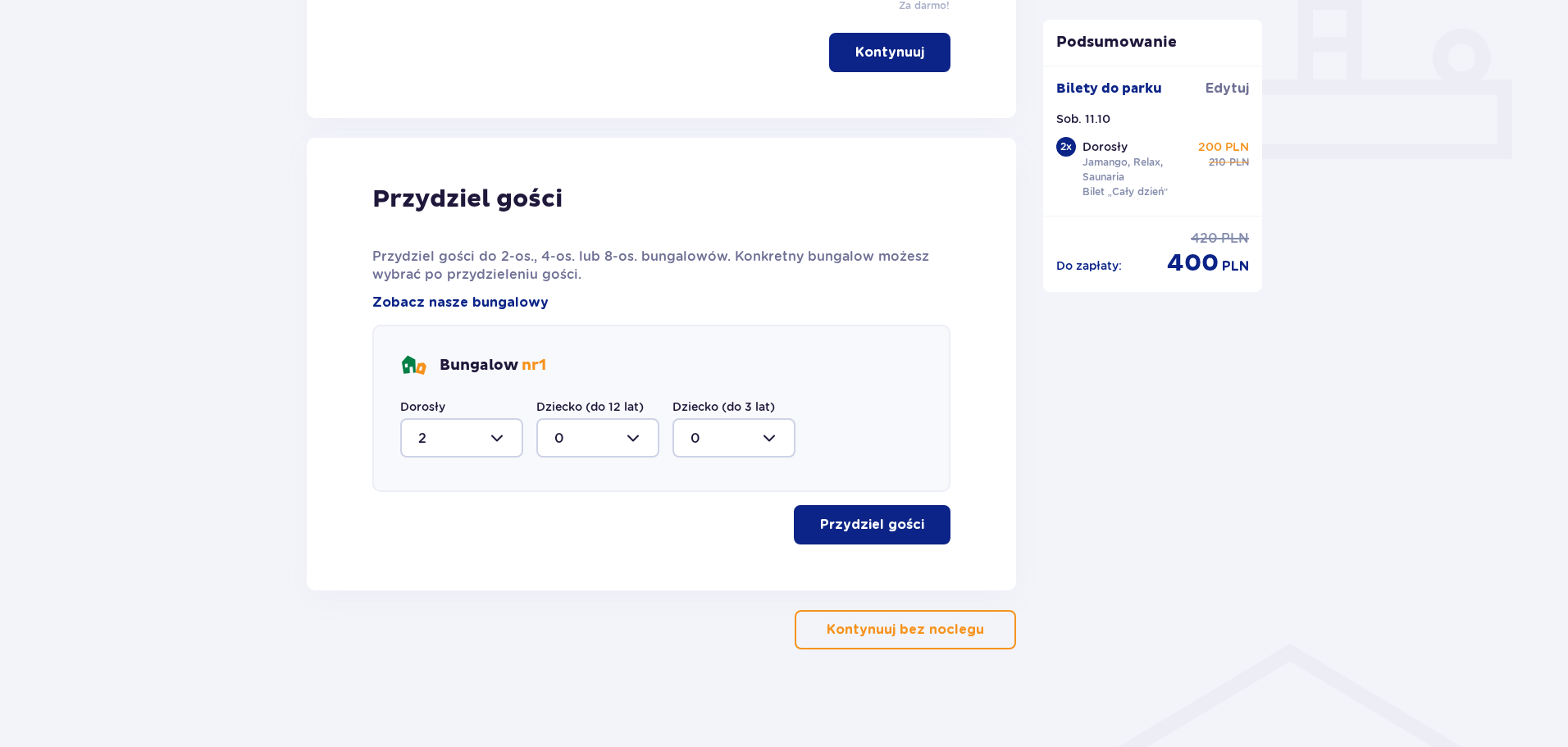
scroll to position [688, 0]
click at [877, 528] on p "Przydziel gości" at bounding box center [872, 523] width 104 height 18
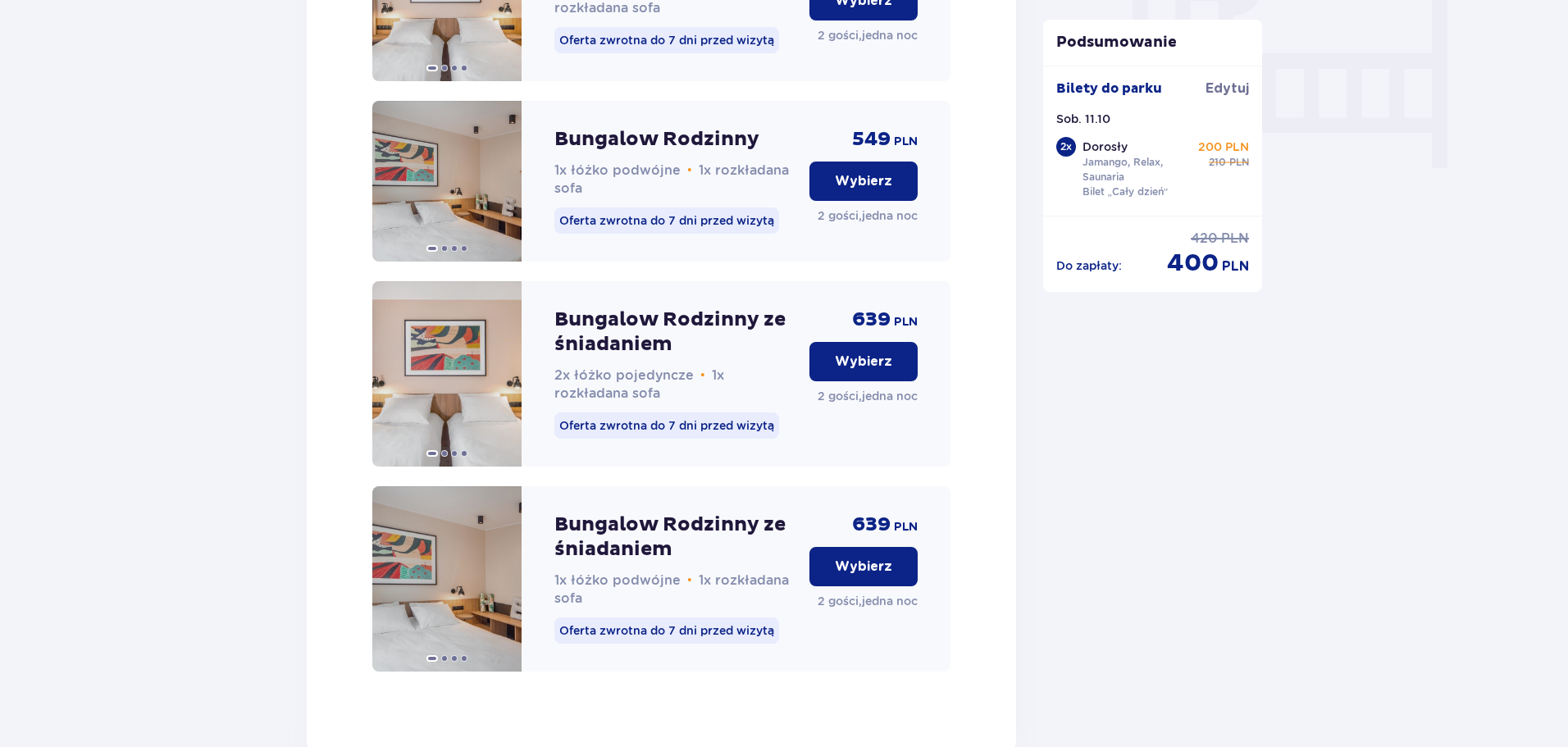
scroll to position [1606, 0]
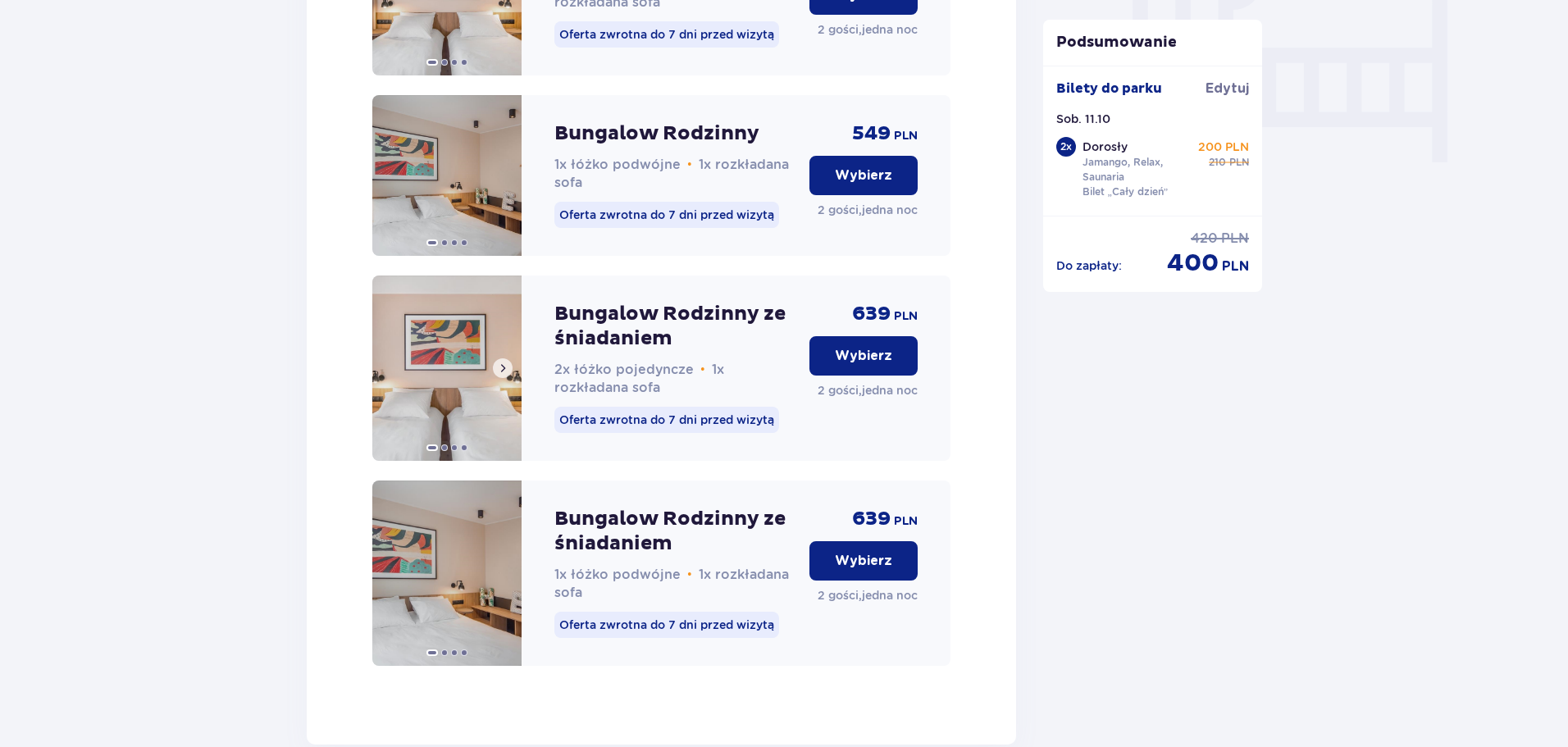
click at [504, 374] on span at bounding box center [502, 367] width 13 height 13
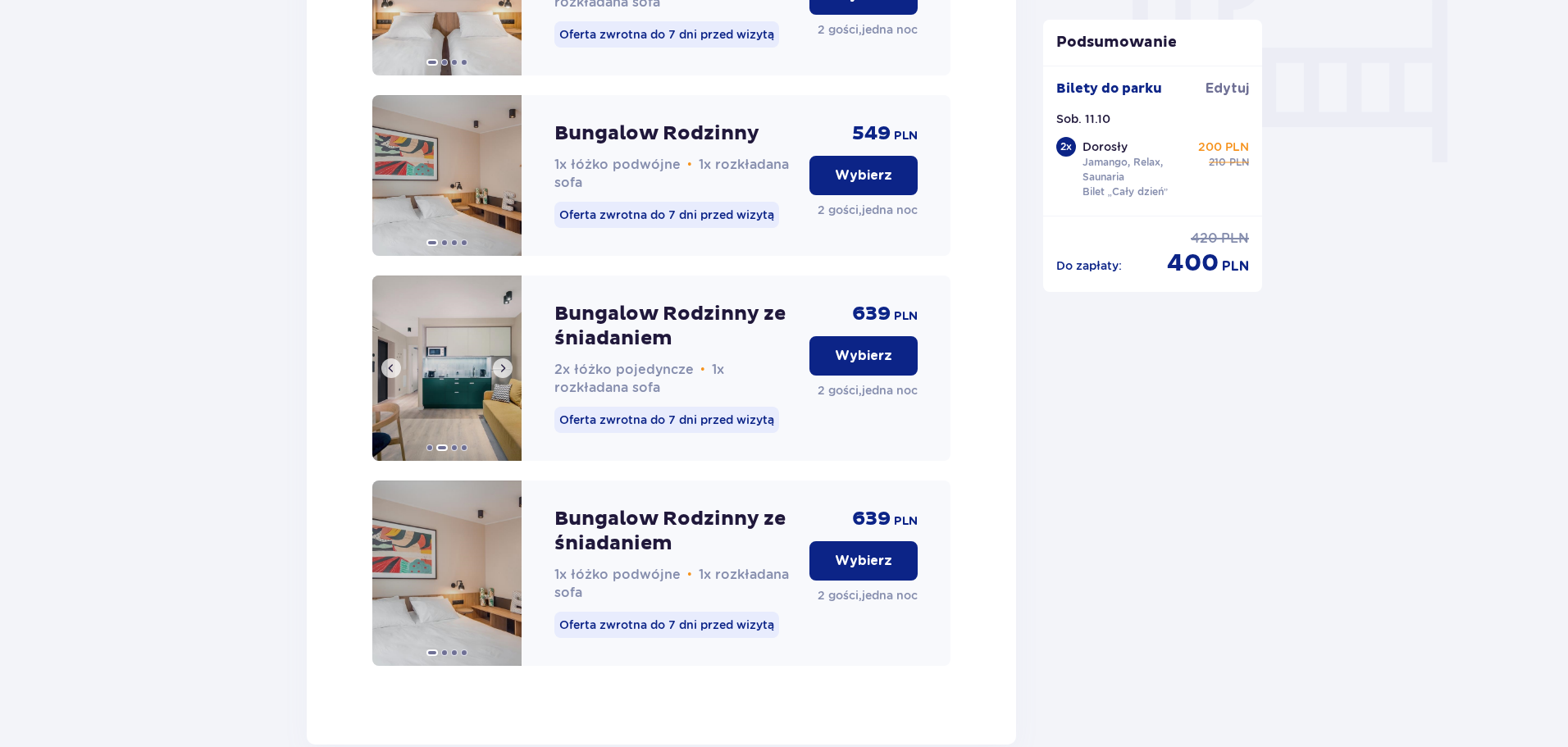
click at [504, 374] on span at bounding box center [502, 367] width 13 height 13
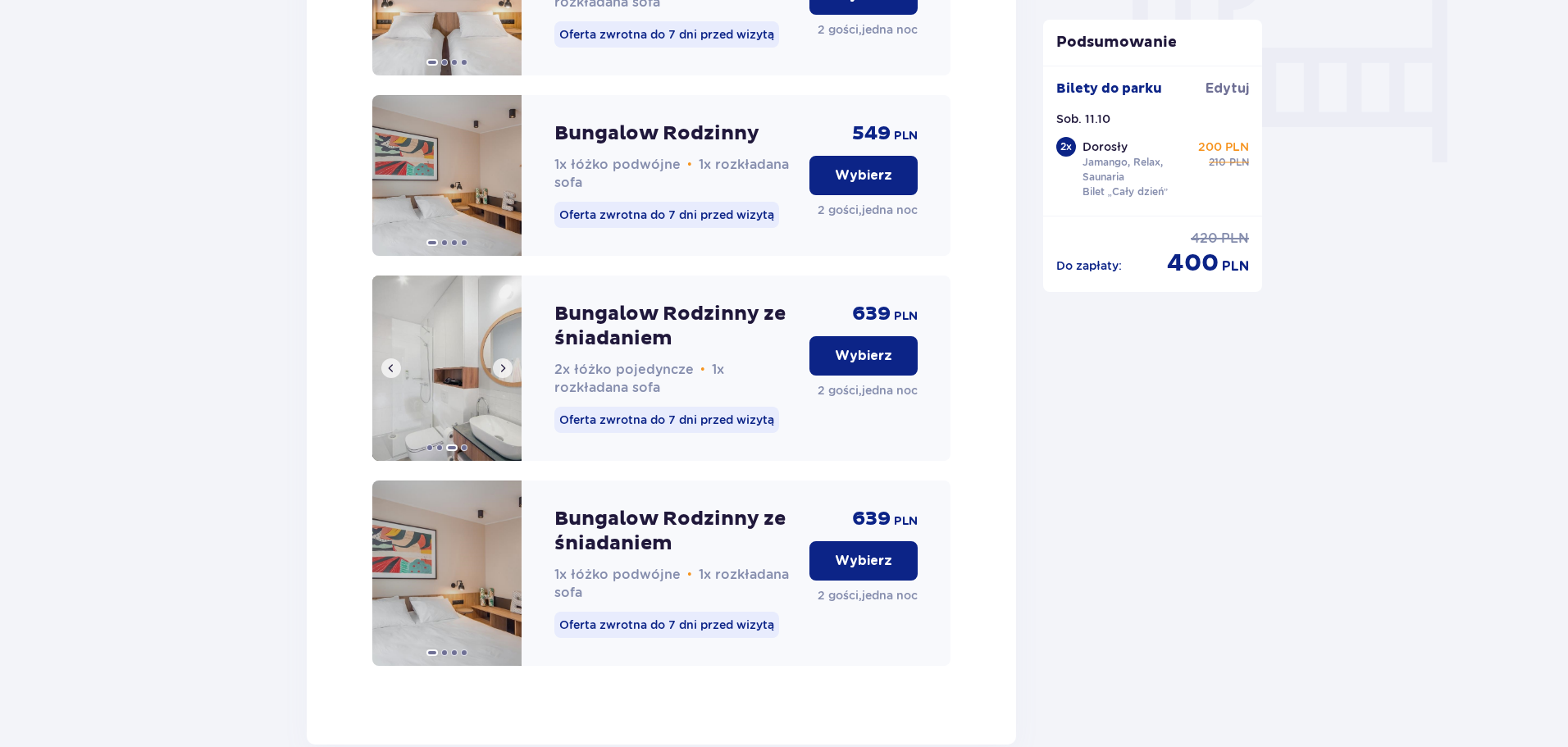
click at [504, 374] on span at bounding box center [502, 367] width 13 height 13
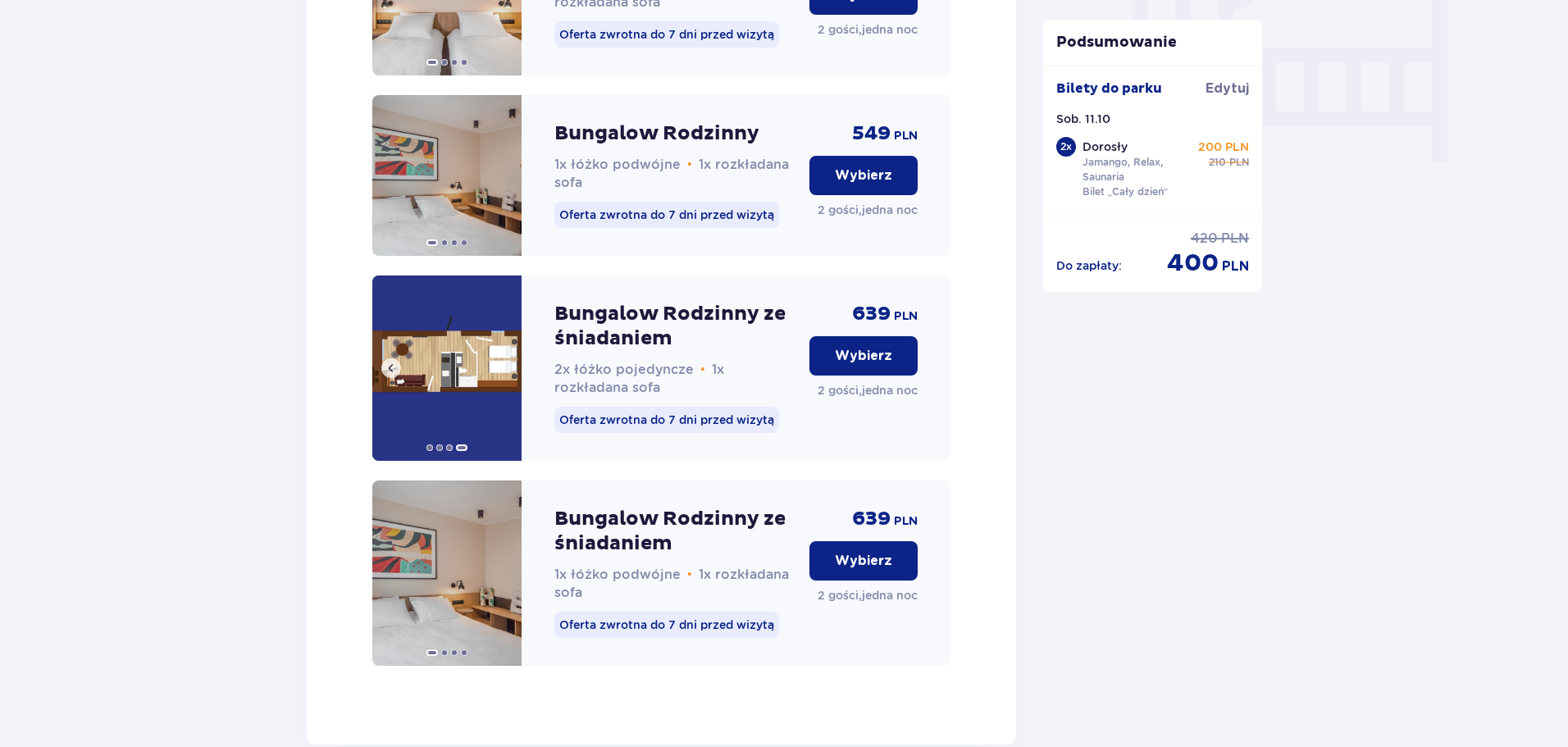
click at [501, 388] on img at bounding box center [446, 368] width 149 height 185
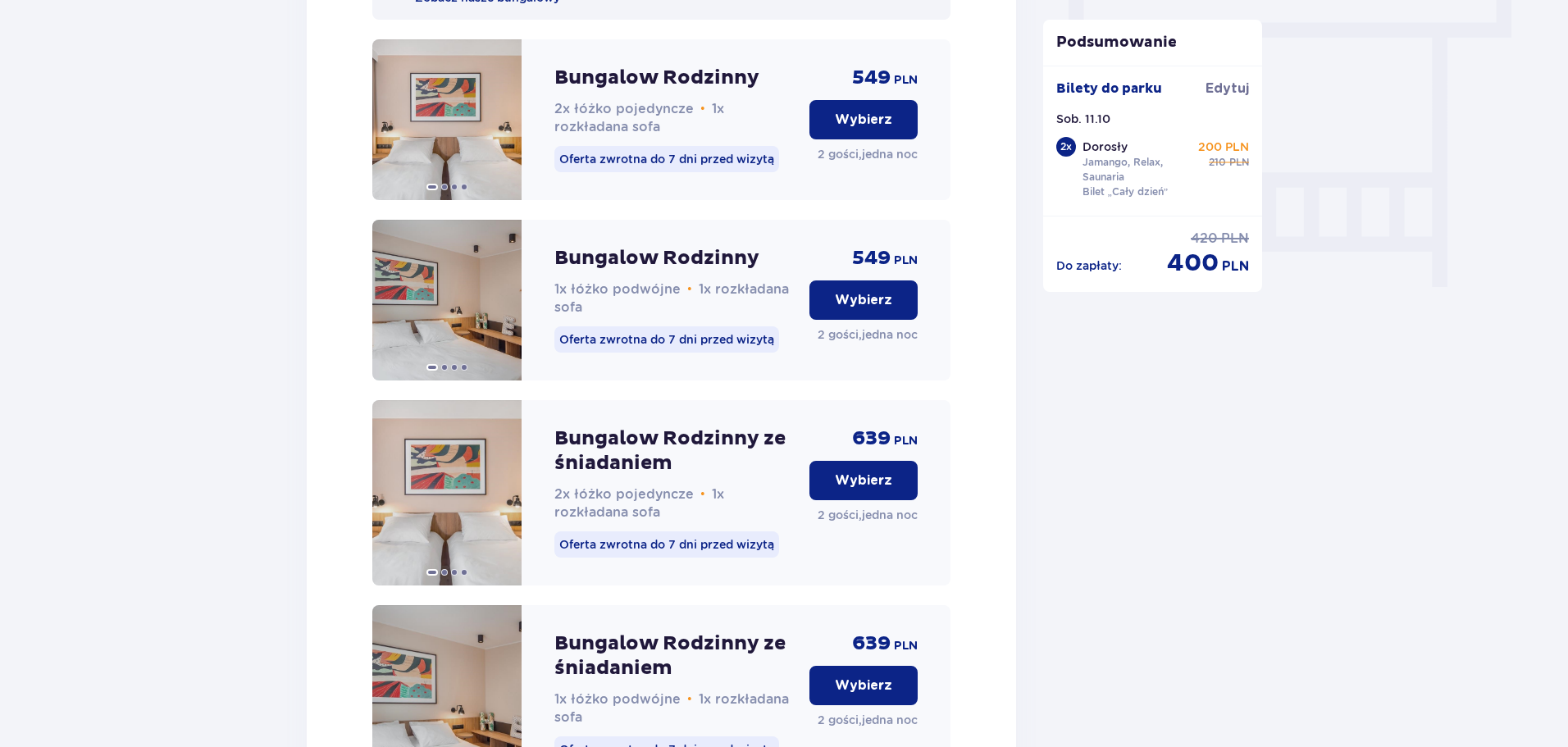
scroll to position [1613, 0]
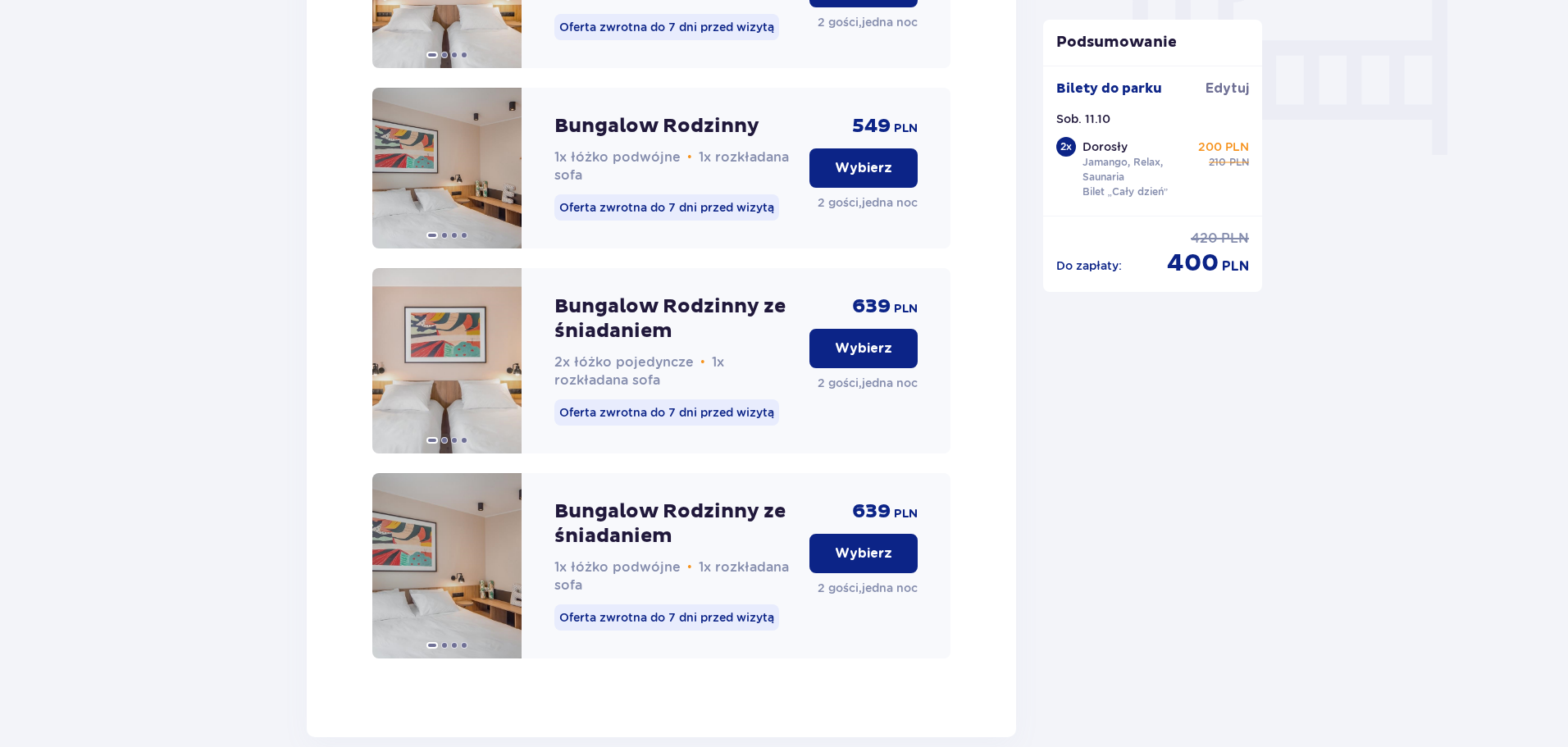
click at [884, 562] on p "Wybierz" at bounding box center [863, 553] width 57 height 18
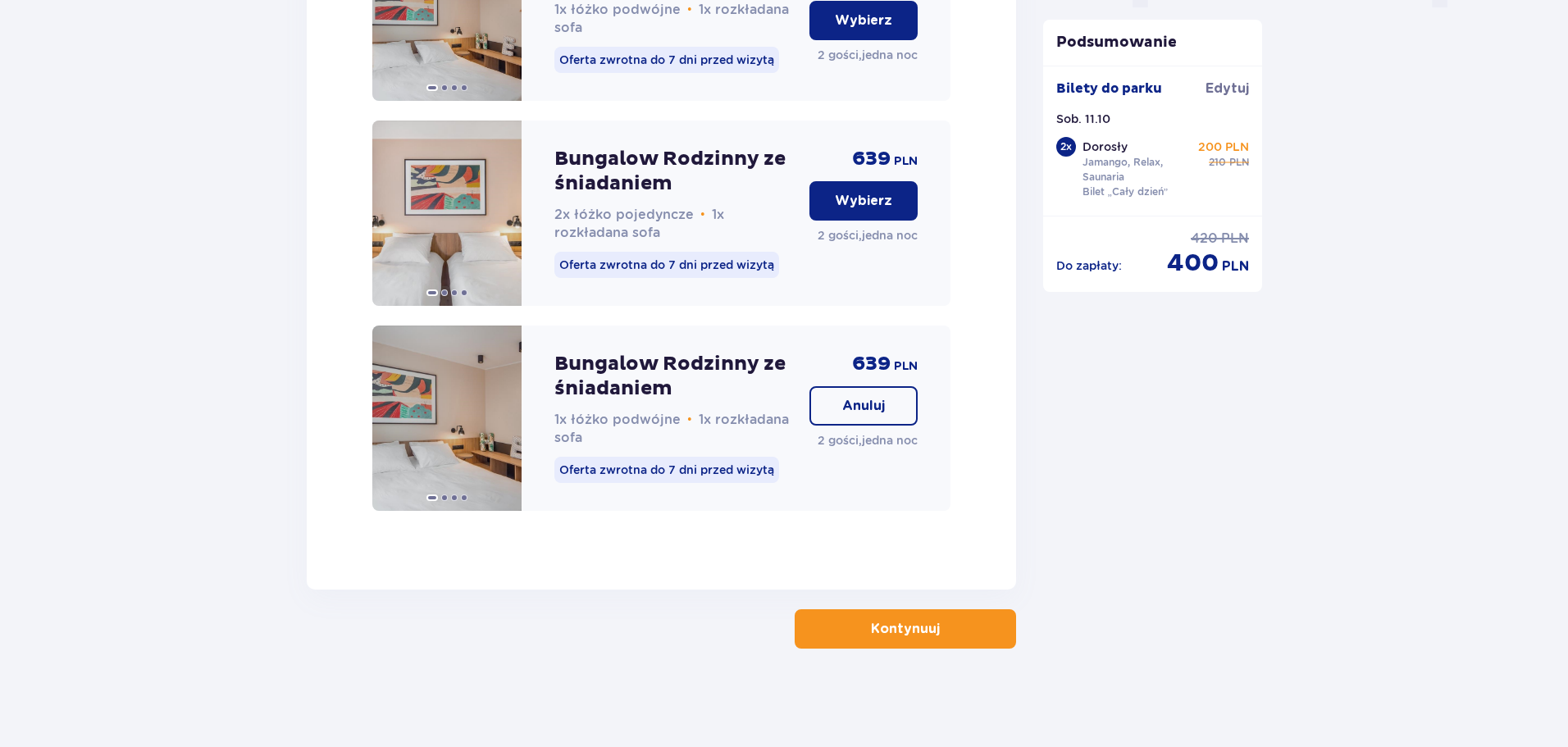
drag, startPoint x: 891, startPoint y: 585, endPoint x: 905, endPoint y: 620, distance: 37.7
click at [905, 621] on p "Kontynuuj" at bounding box center [905, 628] width 69 height 18
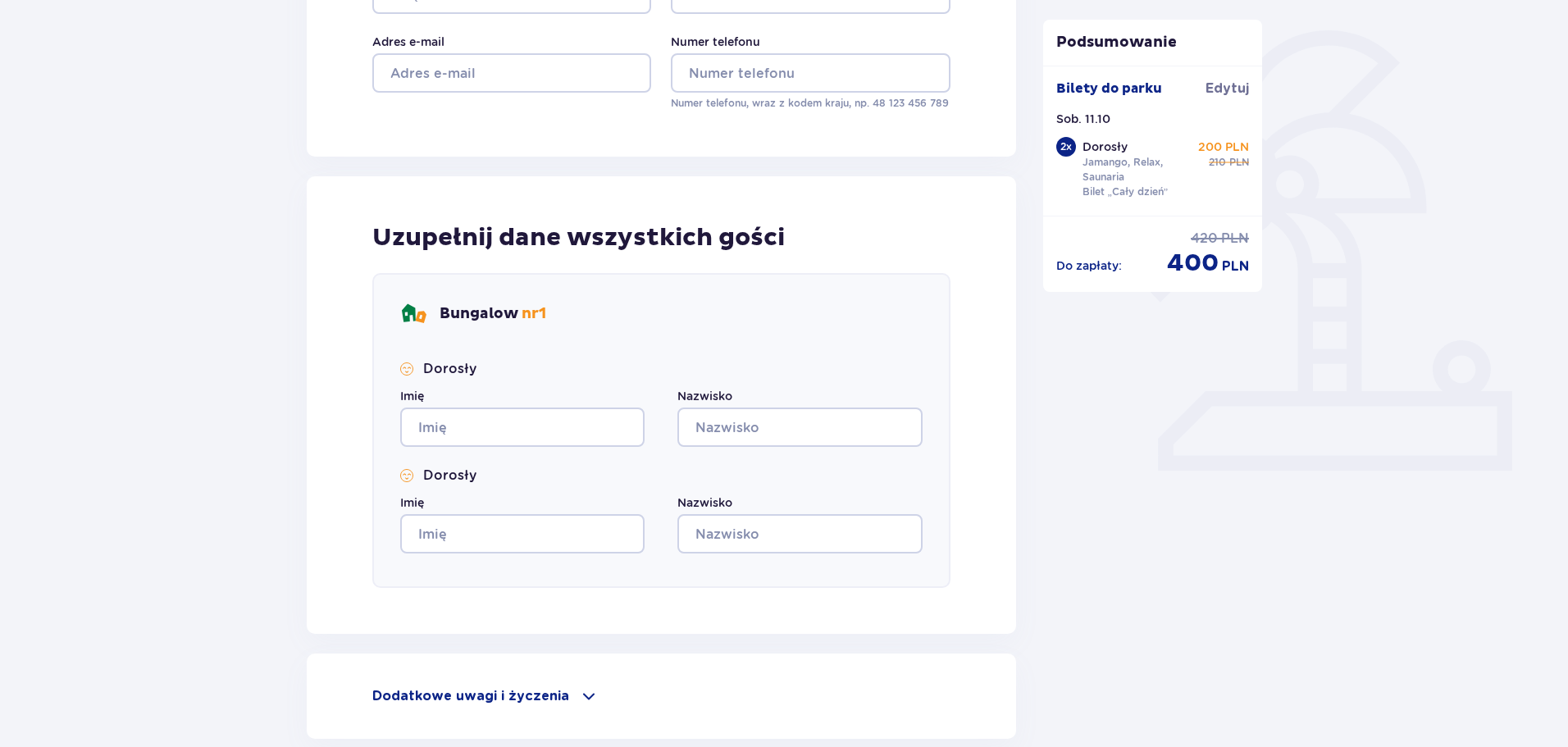
scroll to position [410, 0]
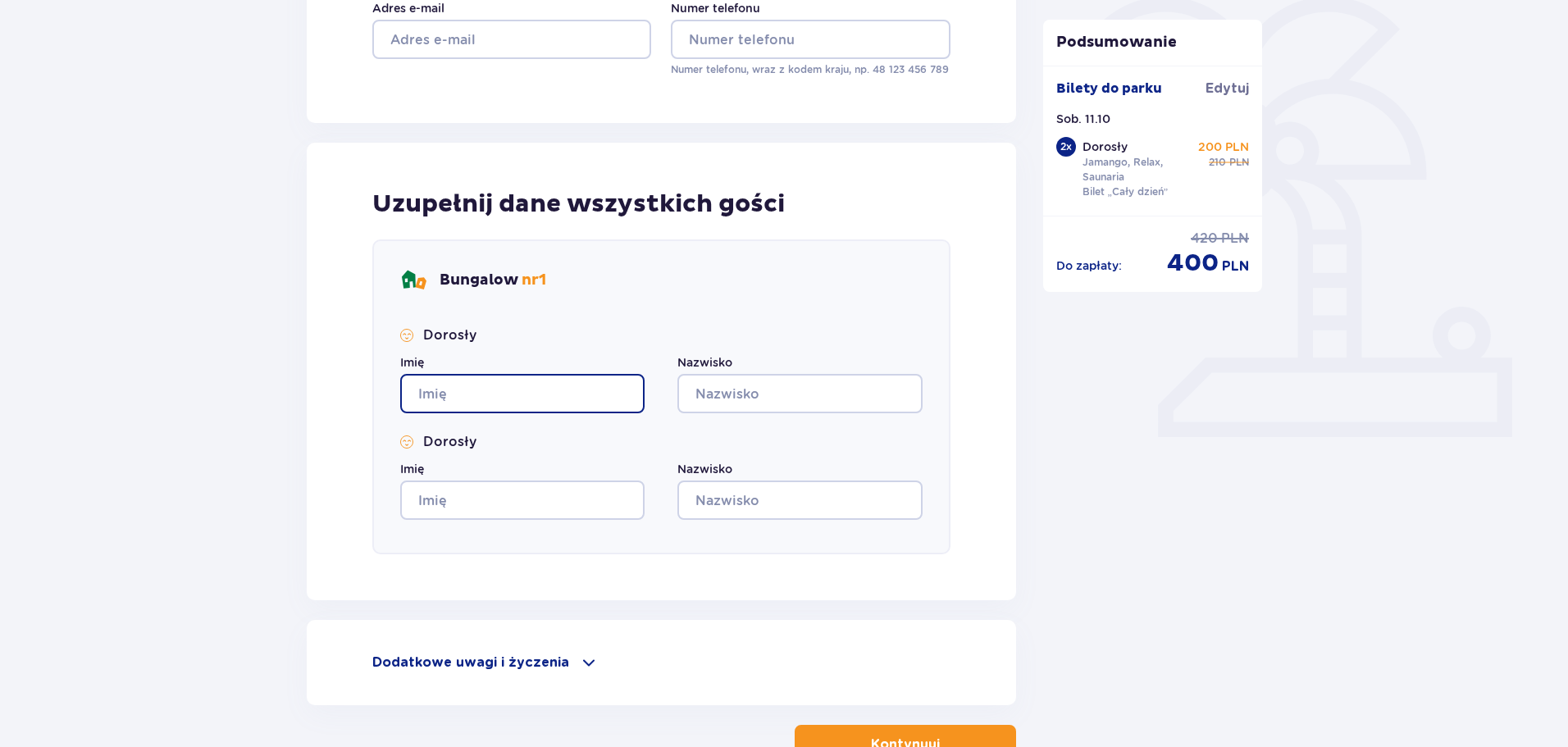
click at [504, 386] on input "Imię" at bounding box center [522, 393] width 244 height 40
type input "Marek"
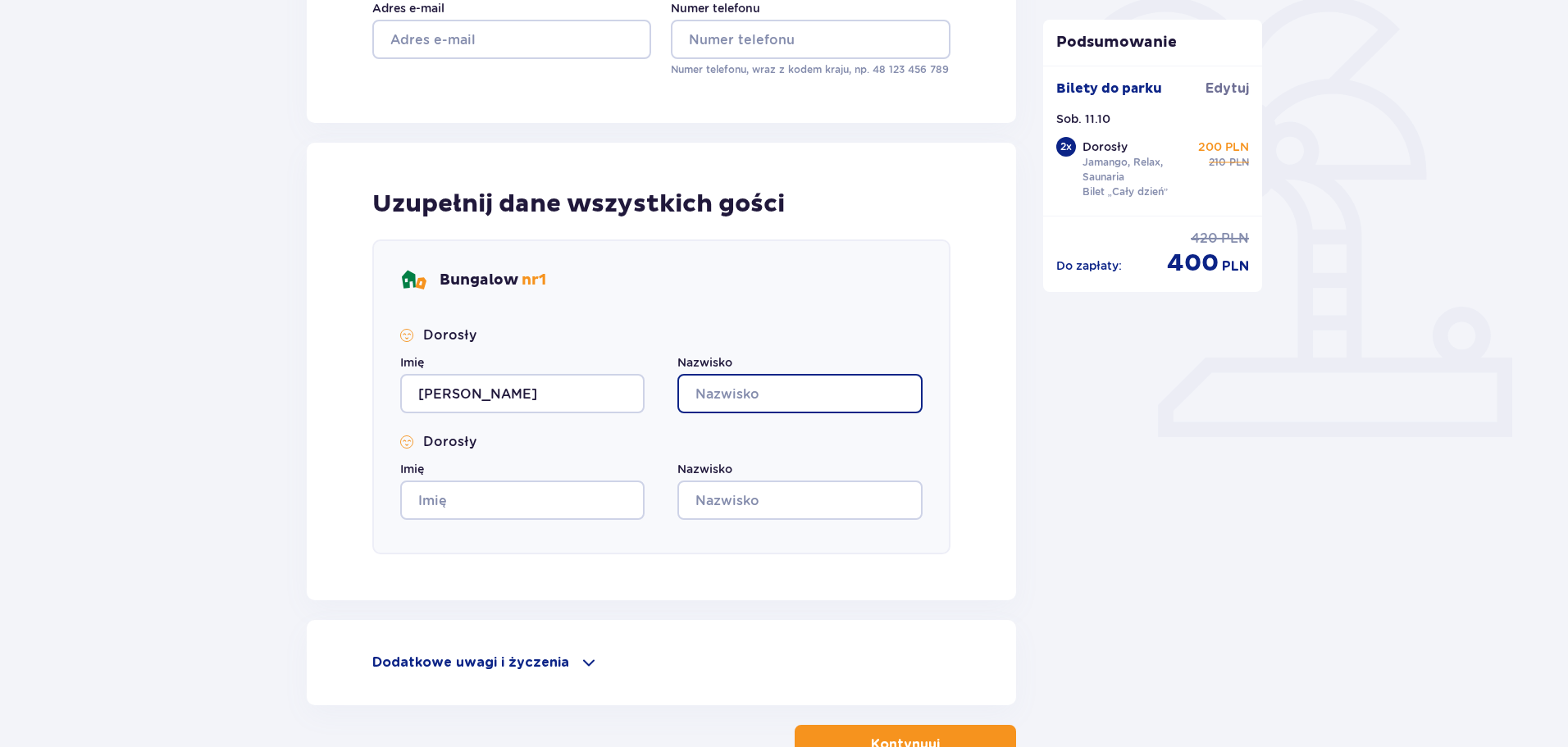
type input "Niewiarowski"
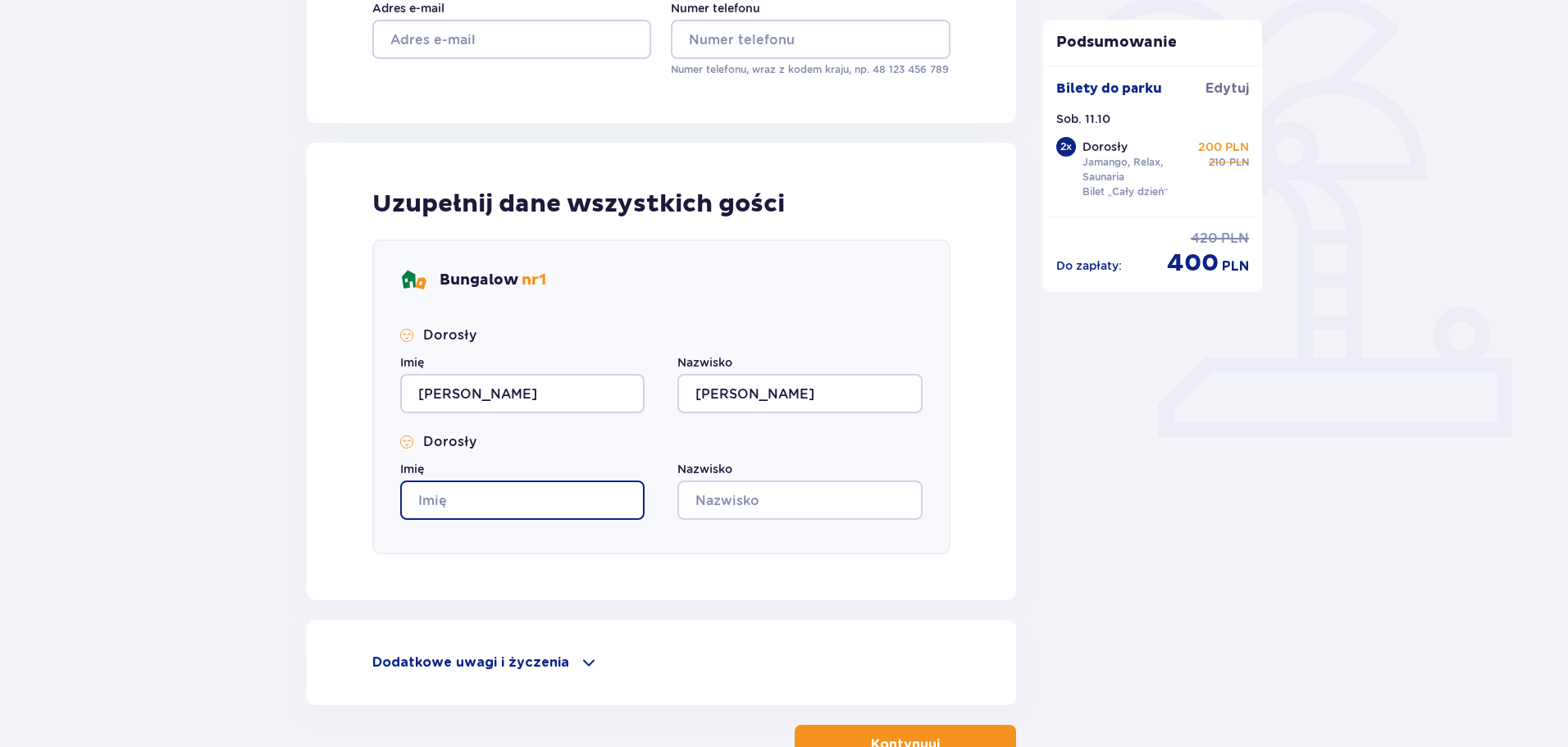
type input "Marek"
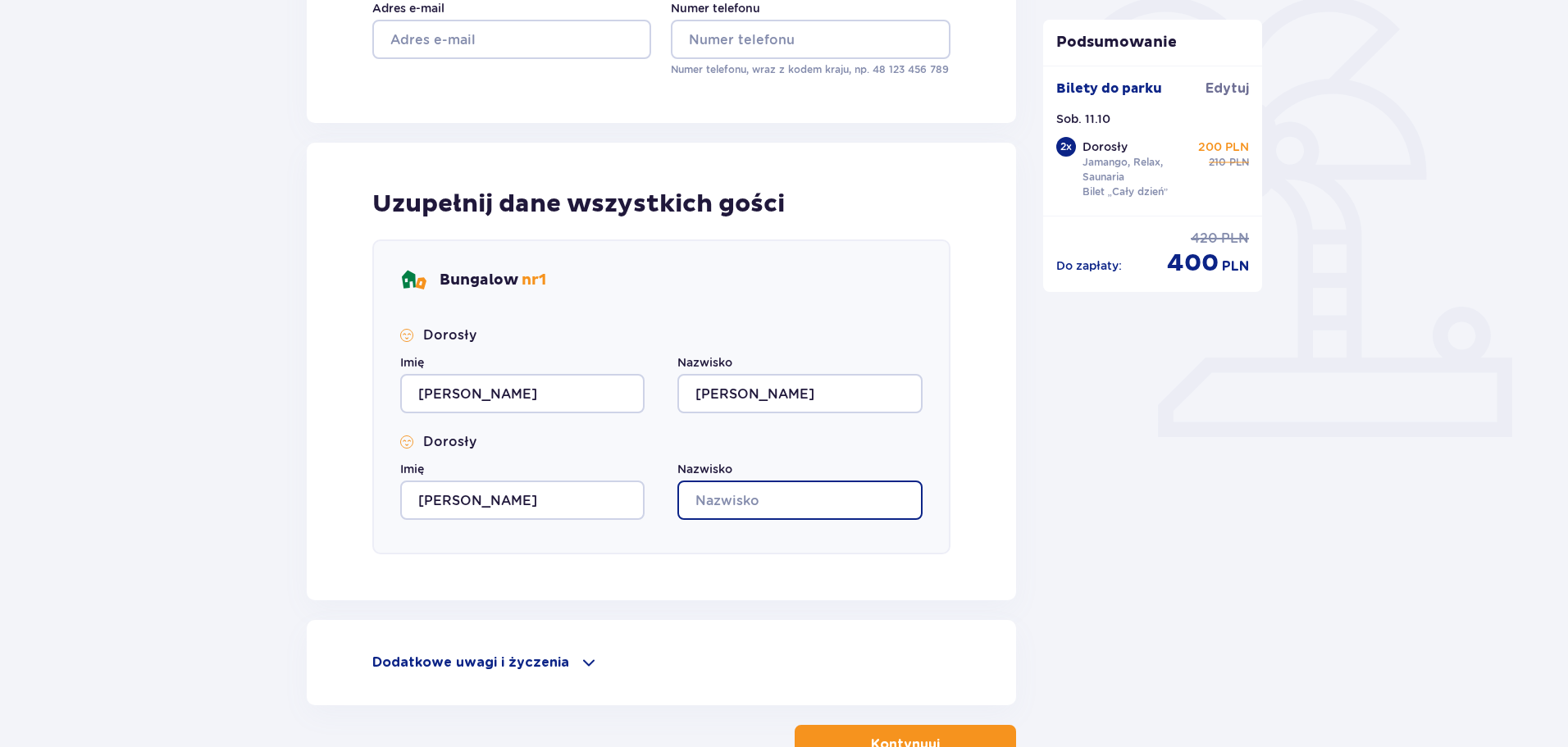
type input "Niewiarowski"
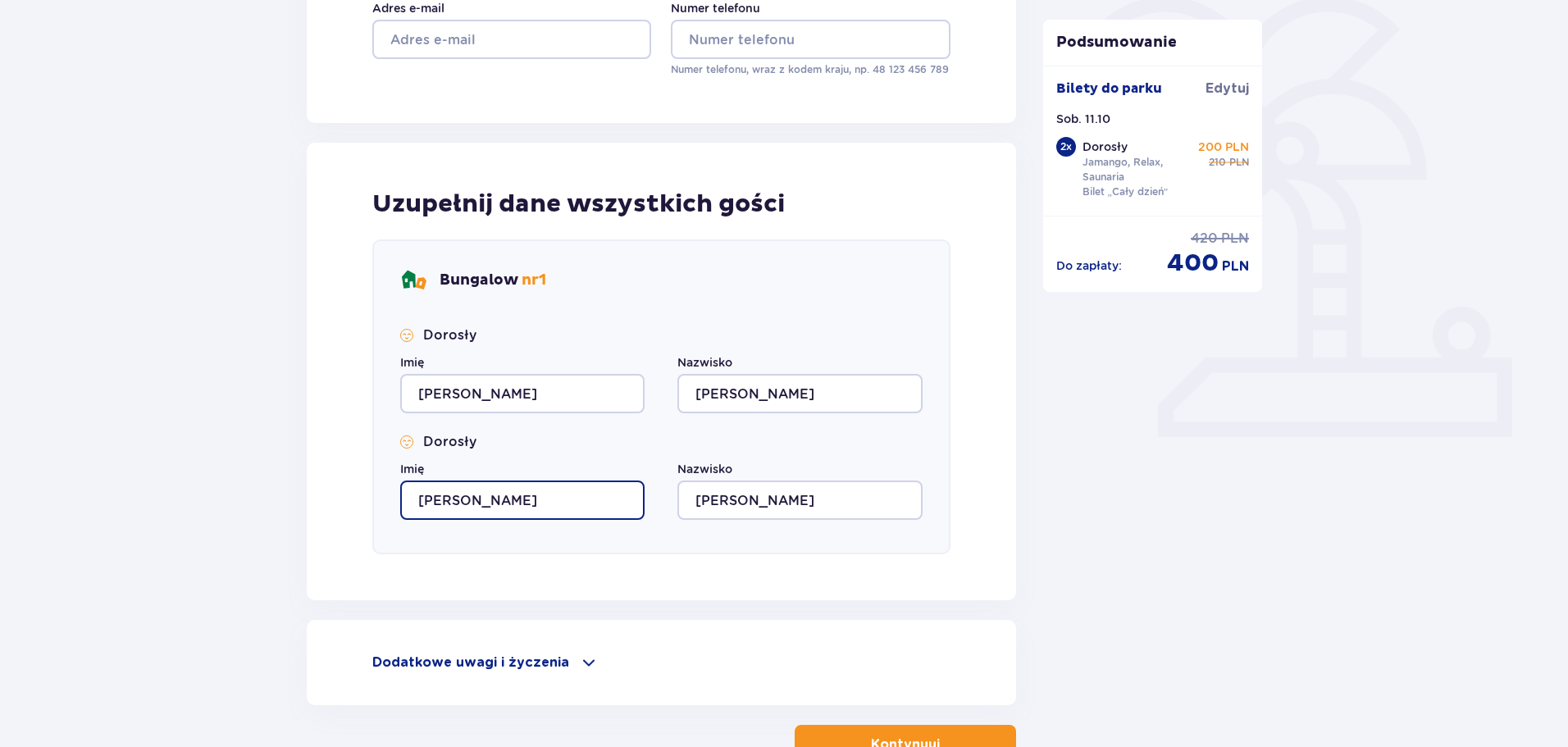
click at [517, 503] on input "Marek" at bounding box center [522, 499] width 244 height 40
drag, startPoint x: 530, startPoint y: 505, endPoint x: 325, endPoint y: 482, distance: 206.3
click at [328, 488] on div "Uzupełnij dane wszystkich gości Bungalow nr 1 Dorosły Imię Marek Nazwisko Niewi…" at bounding box center [661, 371] width 710 height 457
type input "Zuzanna"
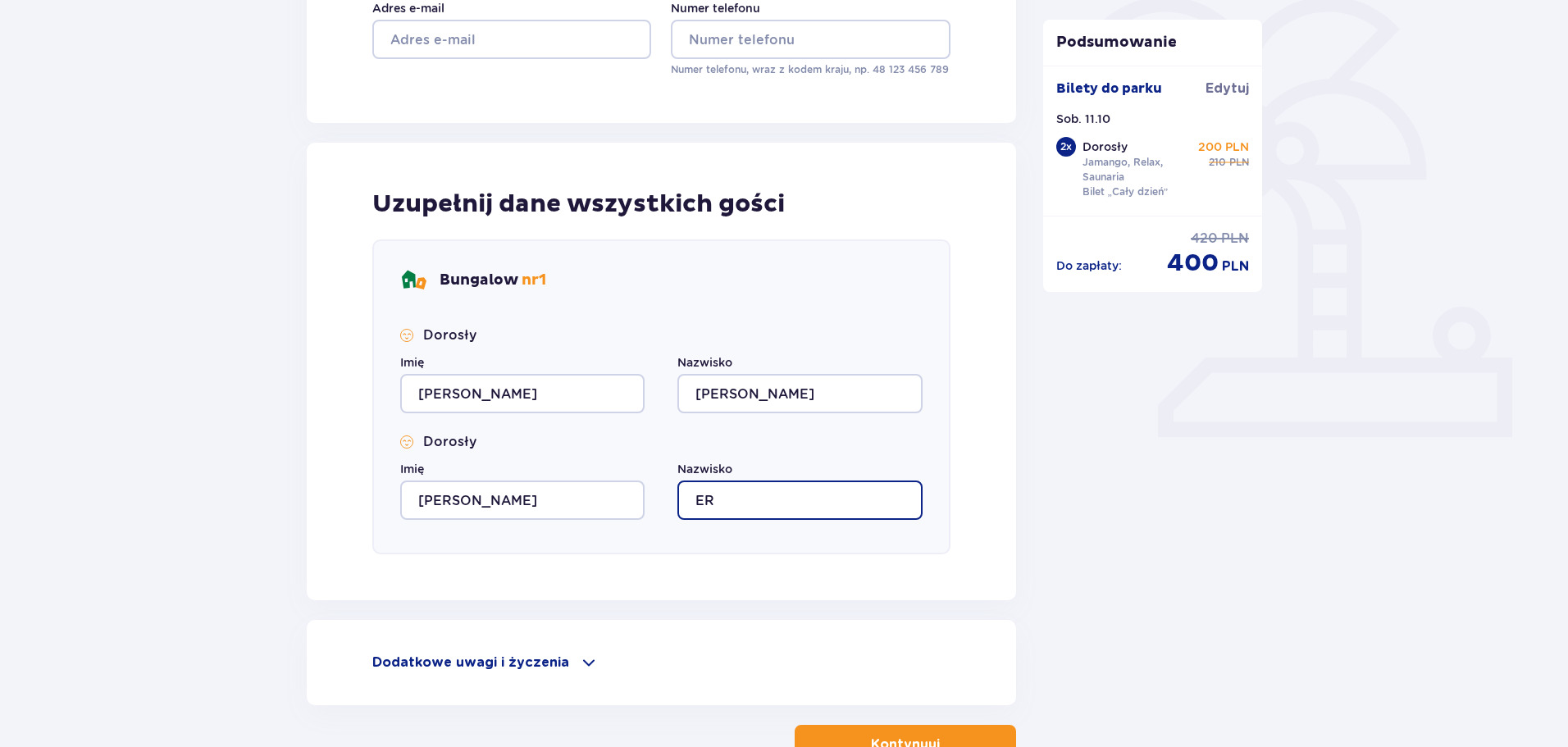
type input "E"
type input "Reucka"
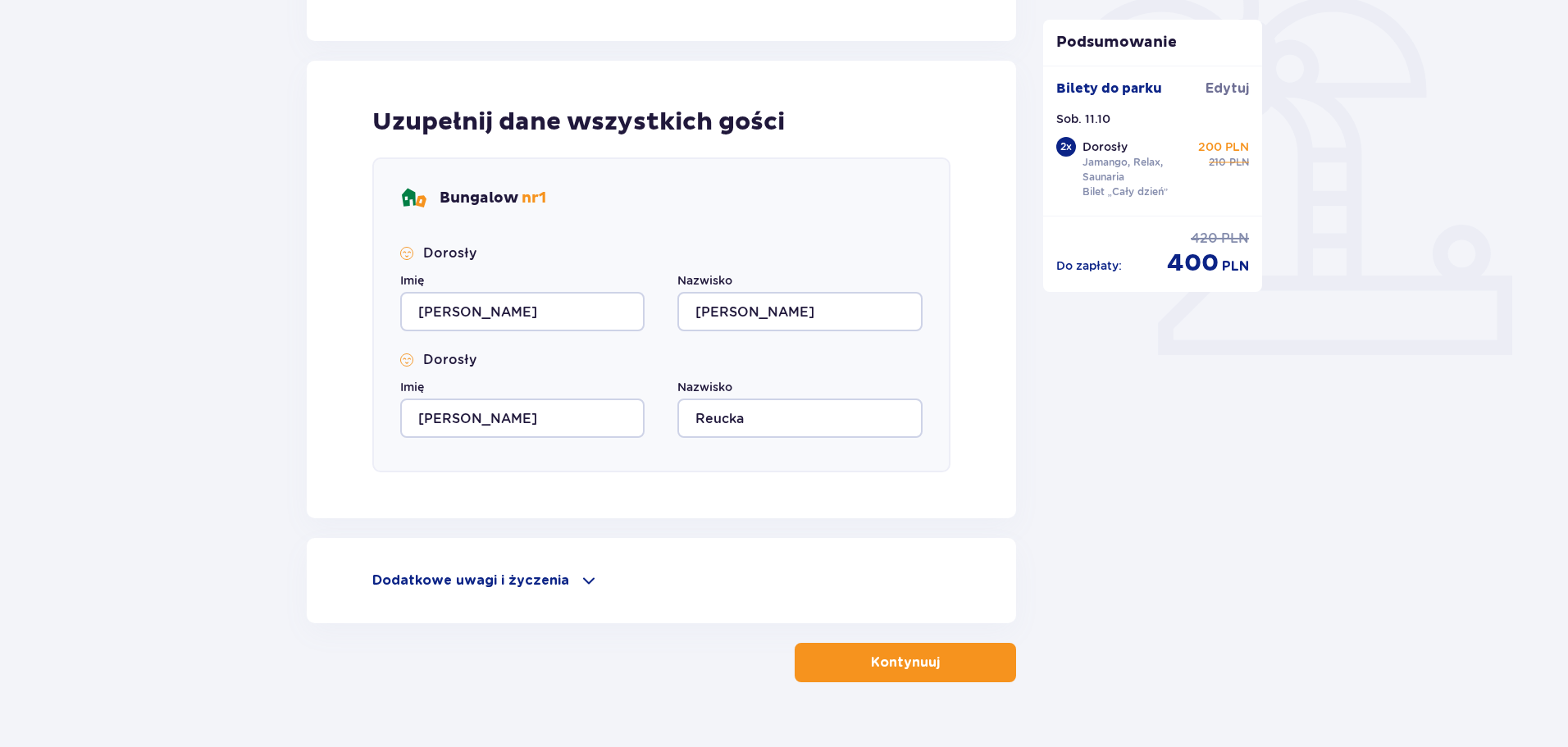
click at [890, 674] on button "Kontynuuj" at bounding box center [904, 662] width 221 height 40
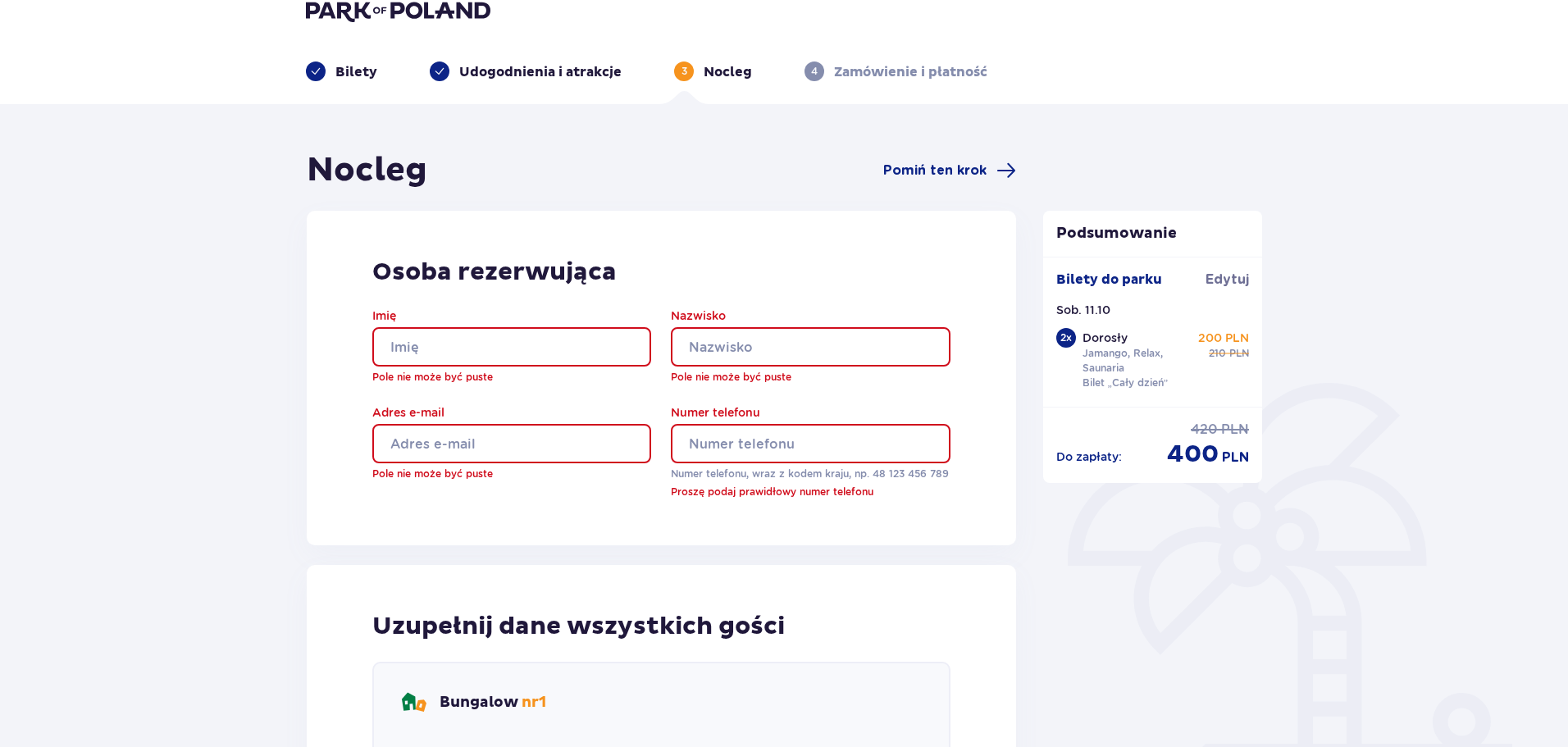
scroll to position [0, 0]
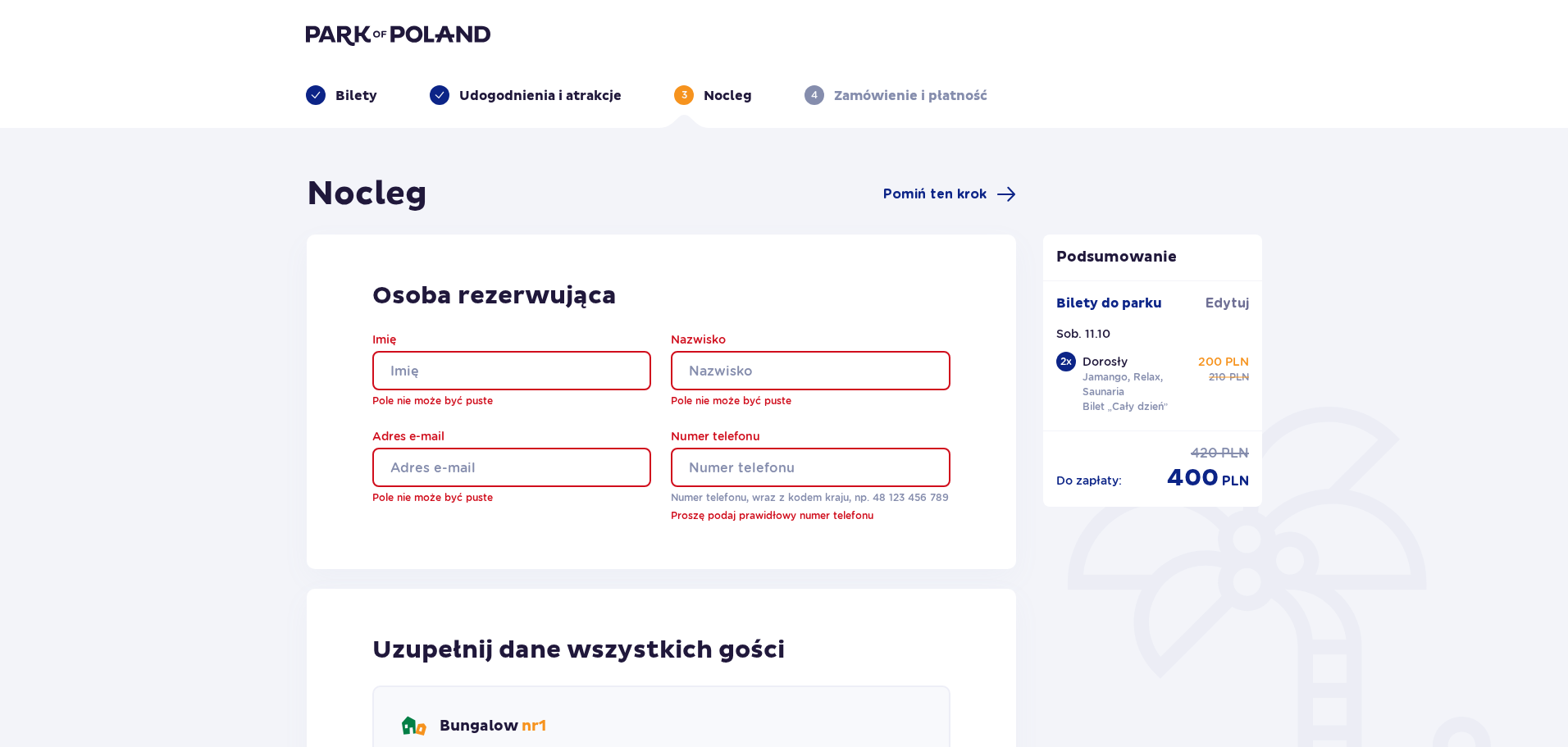
click at [539, 367] on input "Imię" at bounding box center [511, 370] width 279 height 40
type input "Marek"
type input "Niewiarowski"
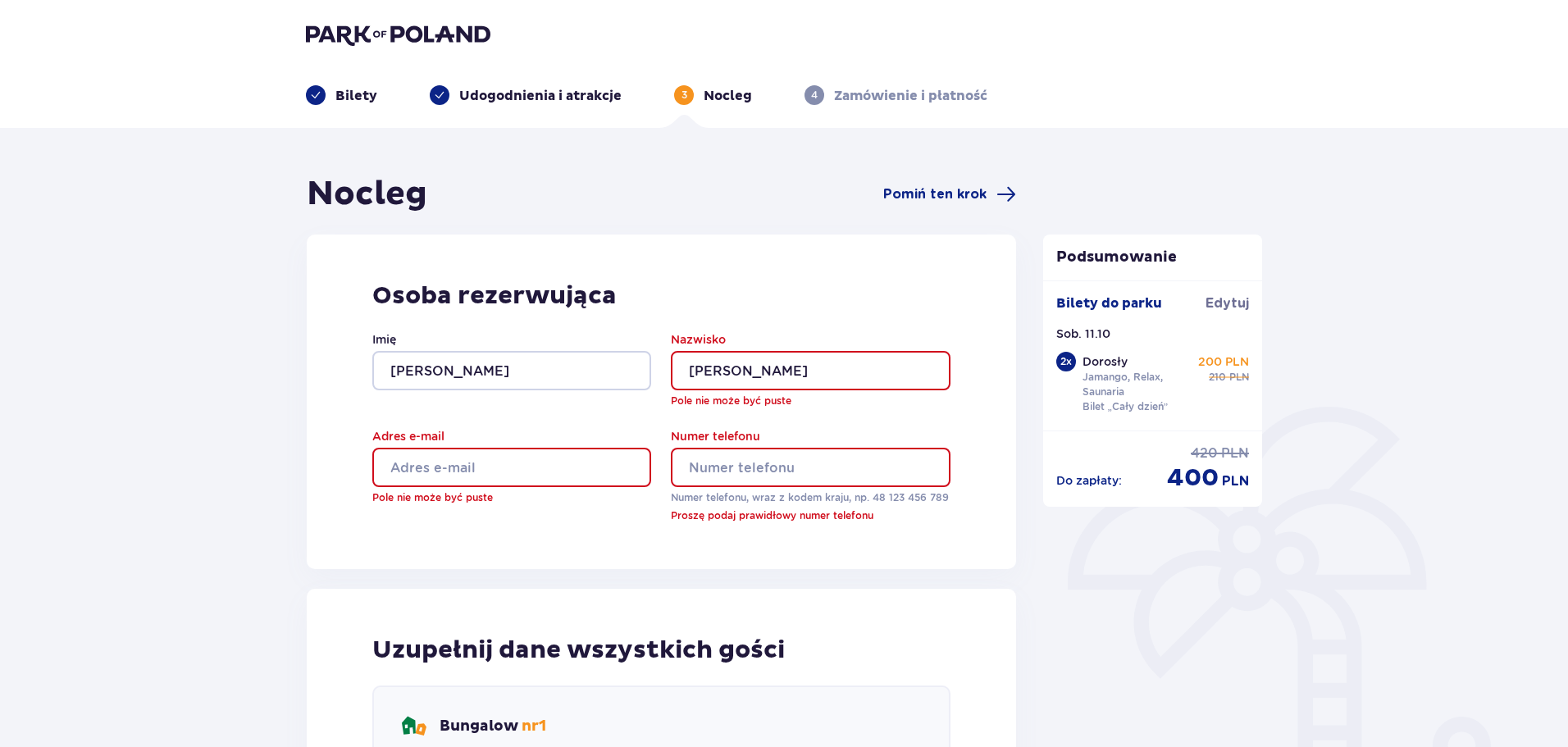
type input "[EMAIL_ADDRESS][DOMAIN_NAME]"
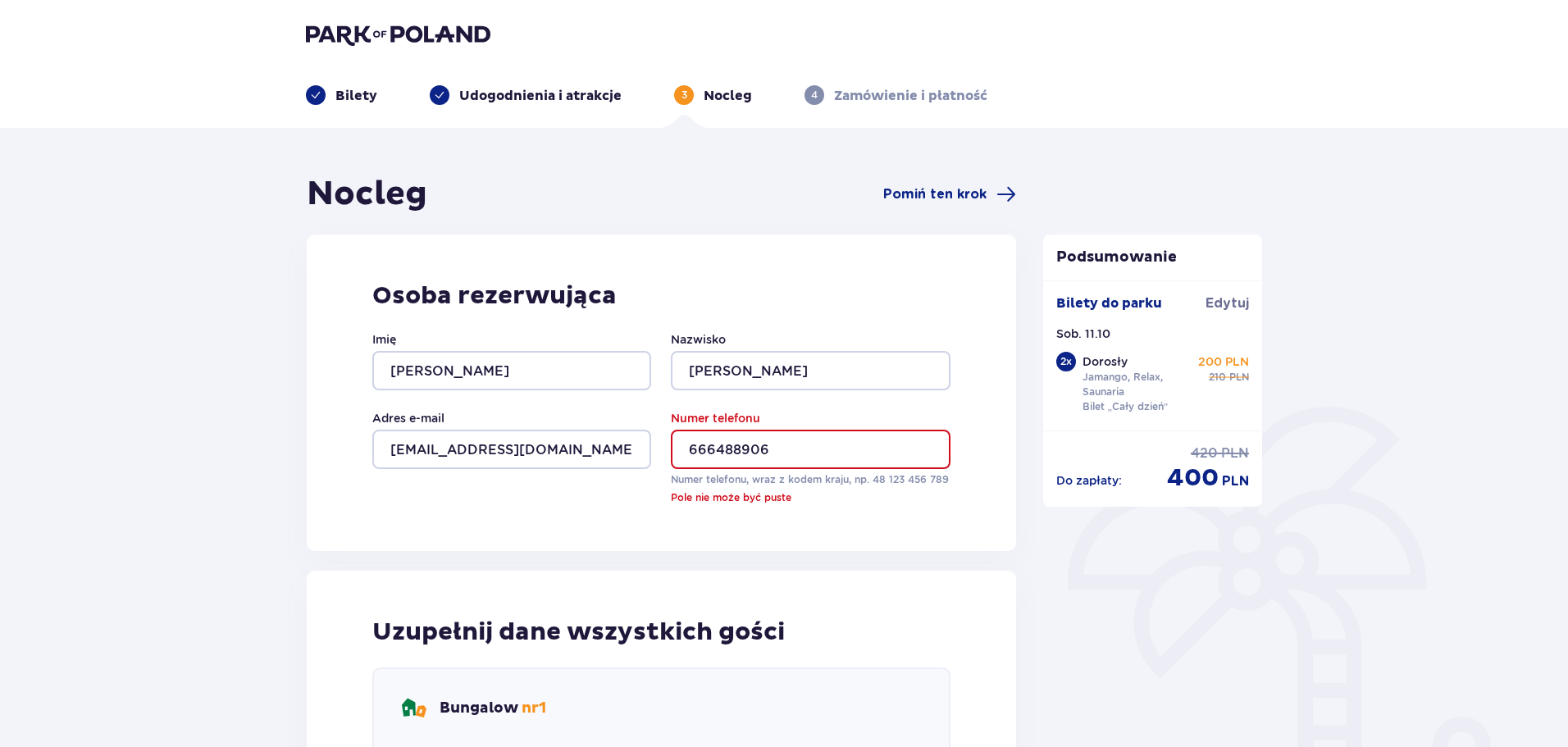
drag, startPoint x: 686, startPoint y: 449, endPoint x: 724, endPoint y: 466, distance: 41.6
click at [689, 455] on input "666488906" at bounding box center [810, 448] width 279 height 40
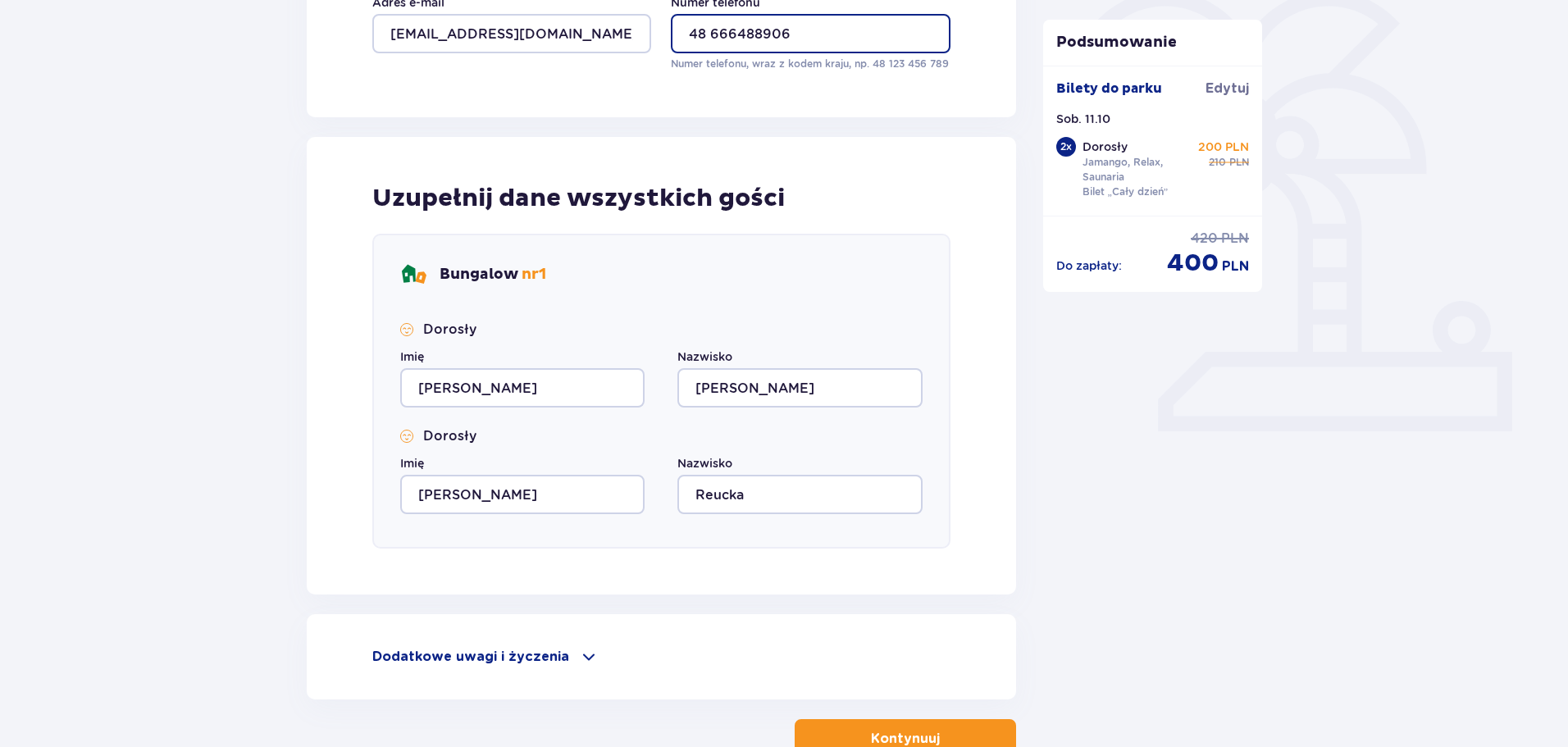
scroll to position [410, 0]
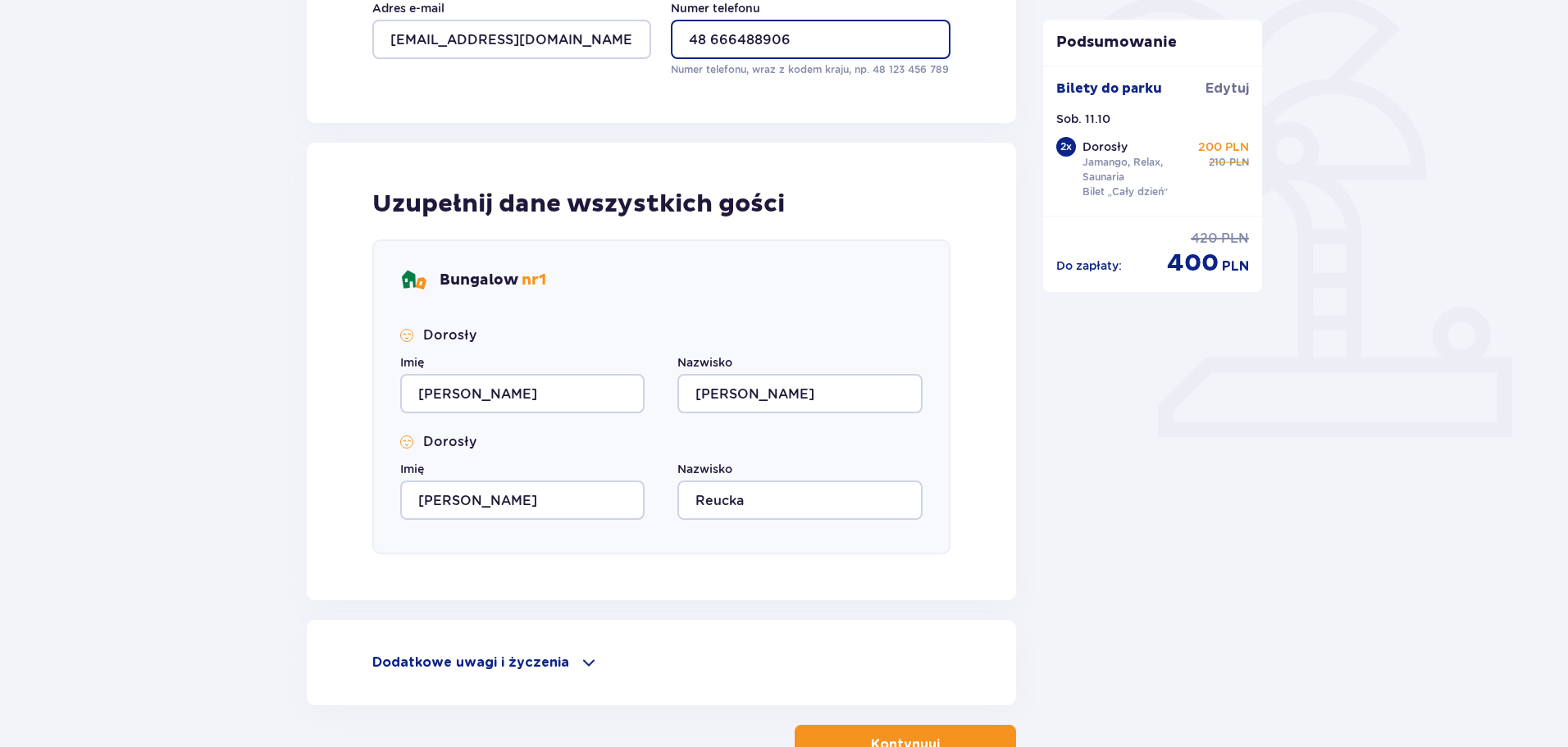
type input "48 666488906"
click at [893, 723] on div "Nocleg Pomiń ten krok Osoba rezerwująca Imię Marek Nazwisko Niewiarowski Adres …" at bounding box center [661, 263] width 710 height 1000
click at [893, 726] on button "Kontynuuj" at bounding box center [904, 743] width 221 height 40
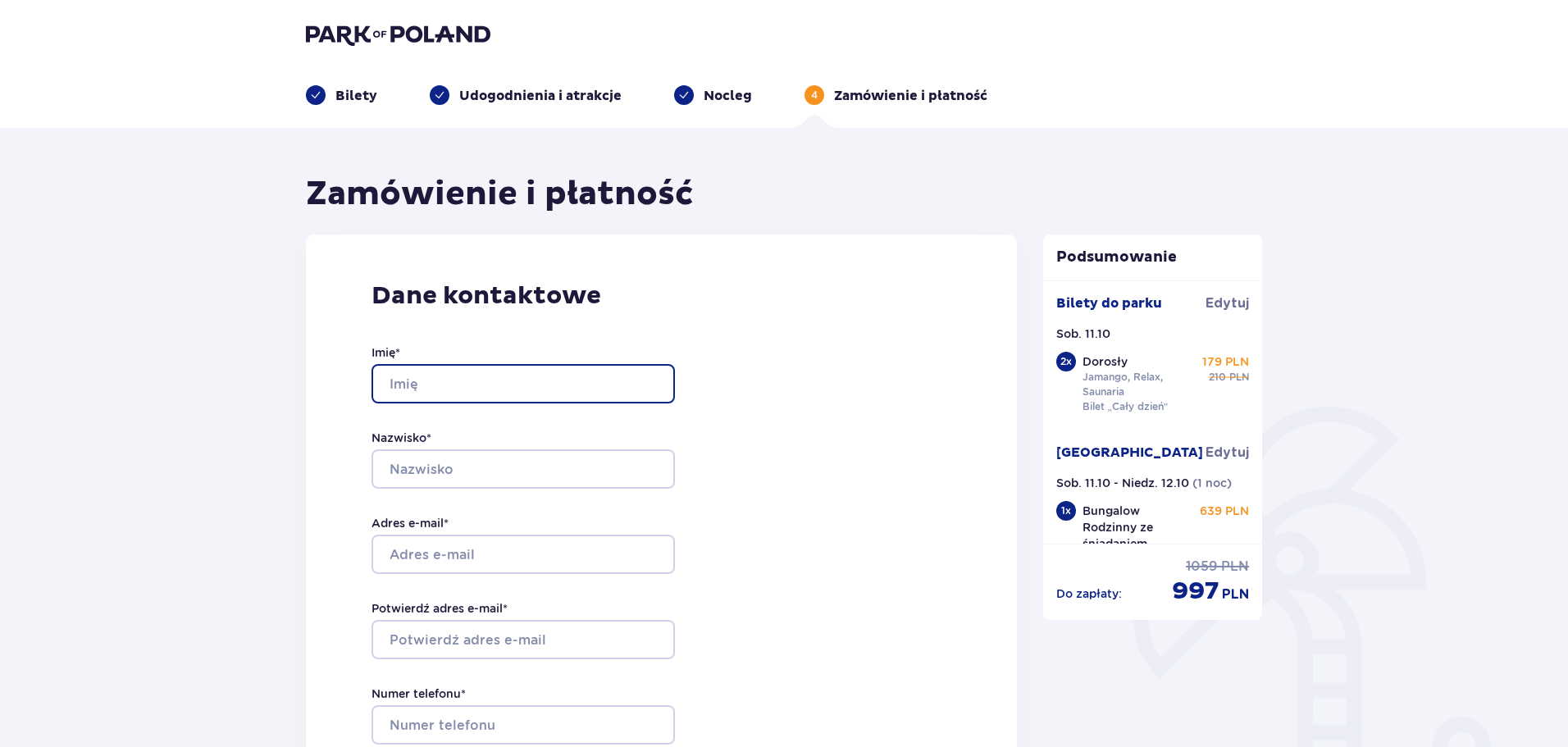
click at [455, 388] on input "Imię *" at bounding box center [523, 383] width 303 height 40
type input "Marek"
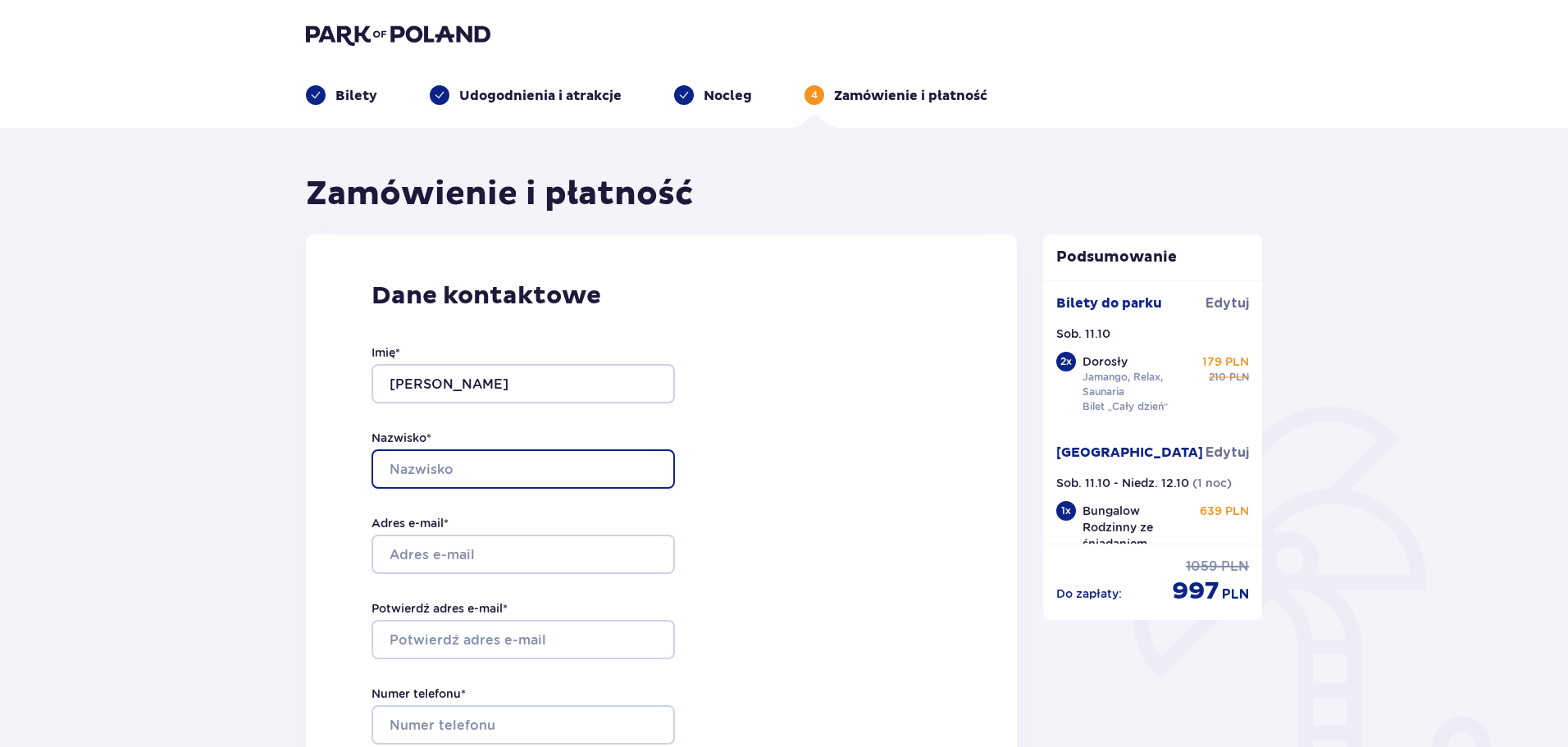
type input "Niewiarowski"
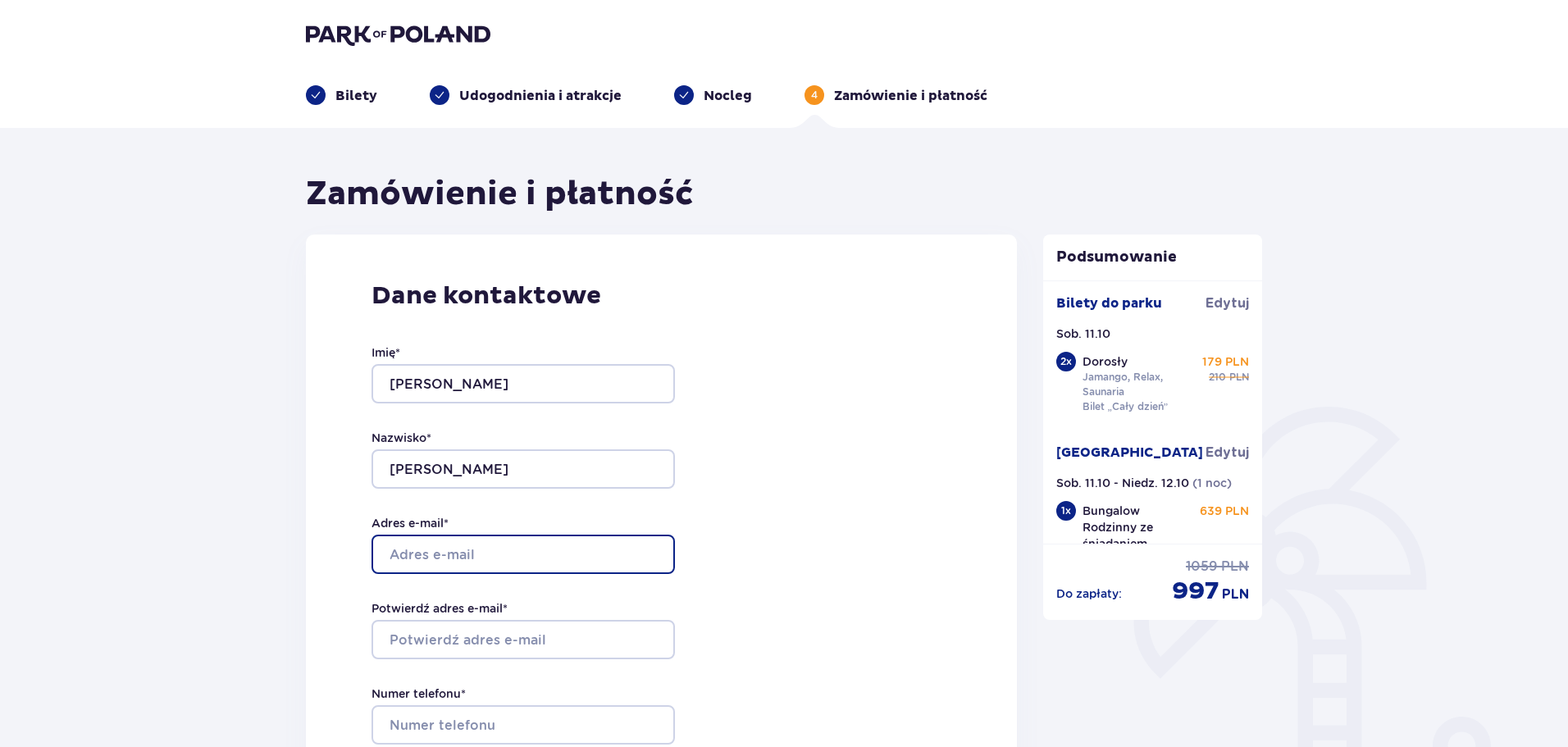
type input "[EMAIL_ADDRESS][DOMAIN_NAME]"
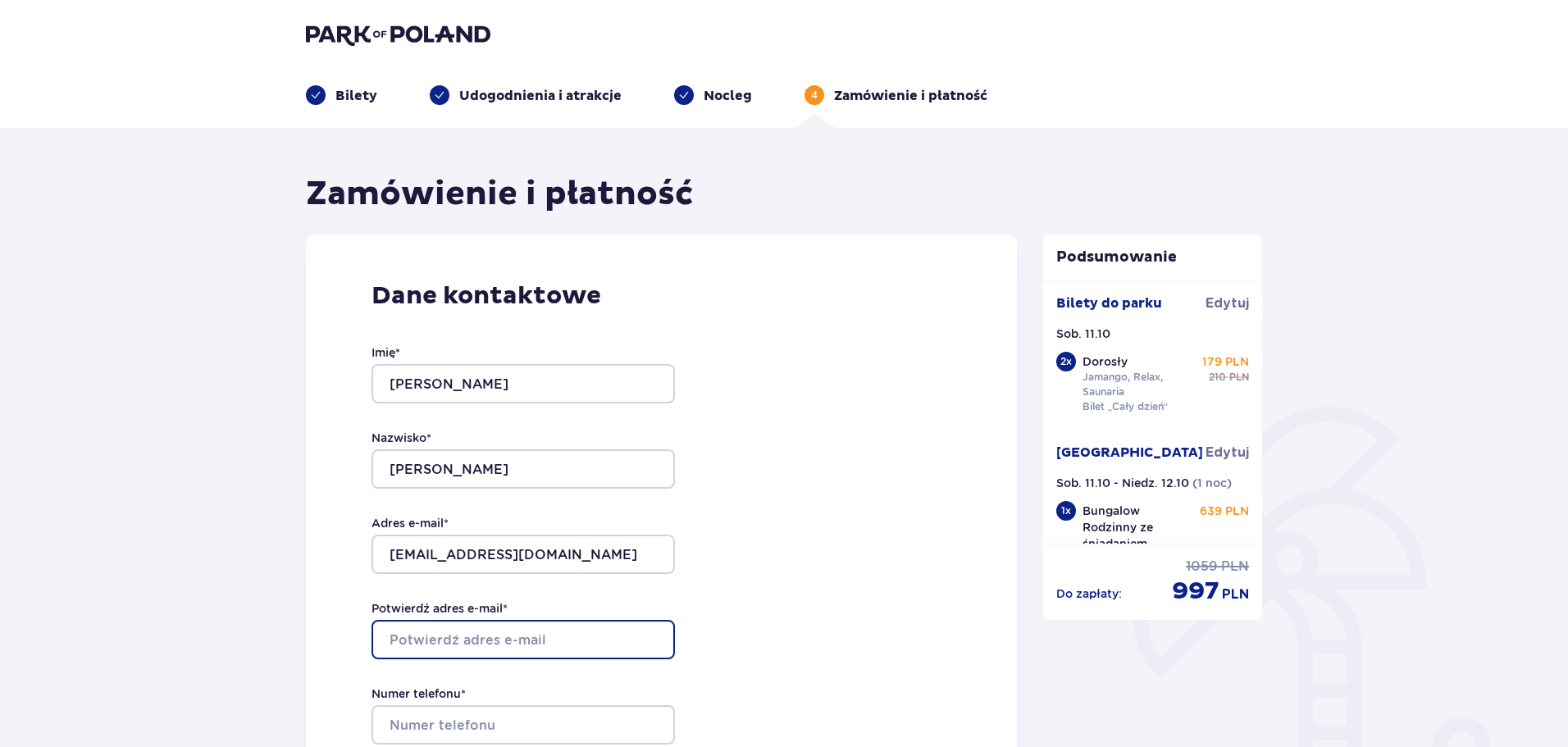
type input "[EMAIL_ADDRESS][DOMAIN_NAME]"
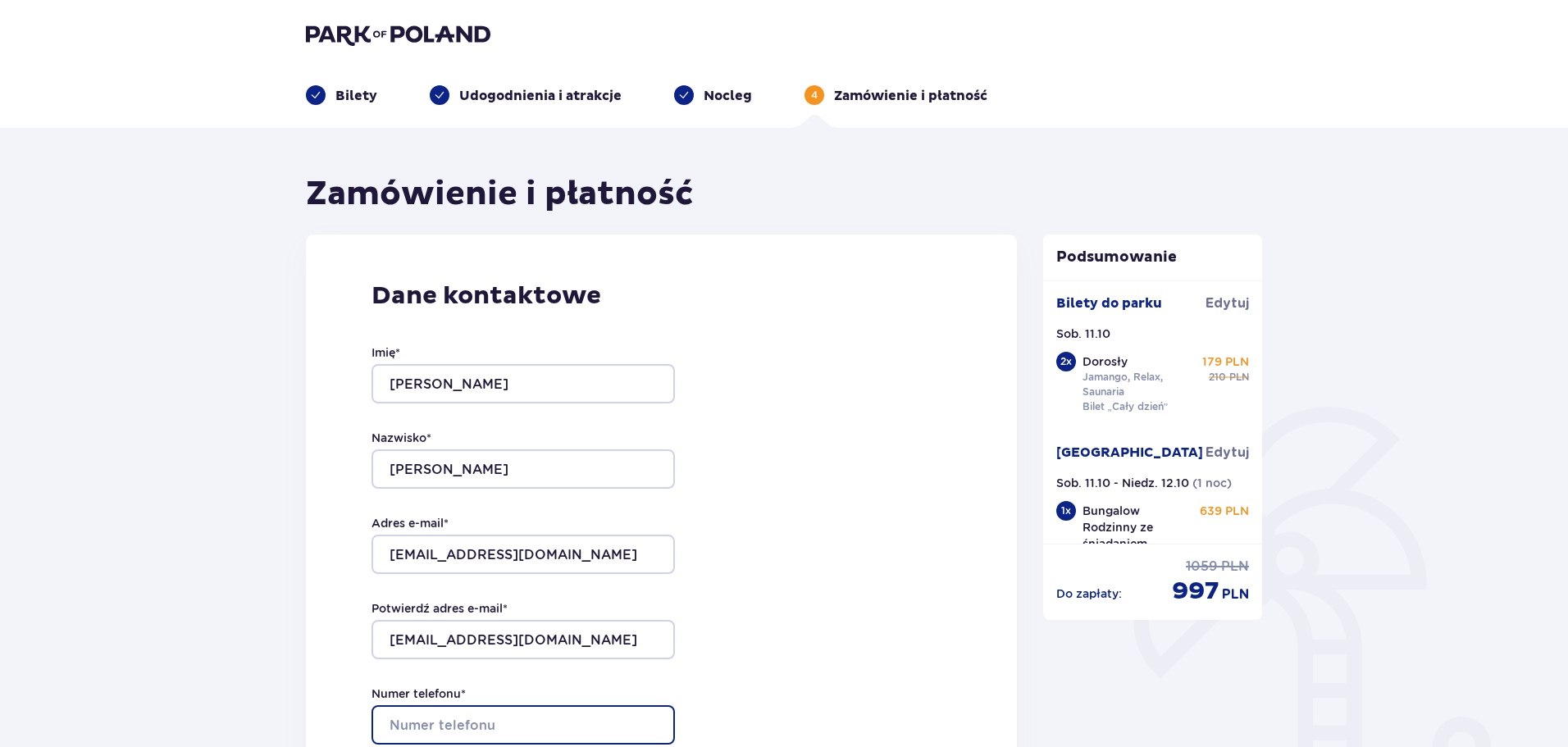
type input "666488906"
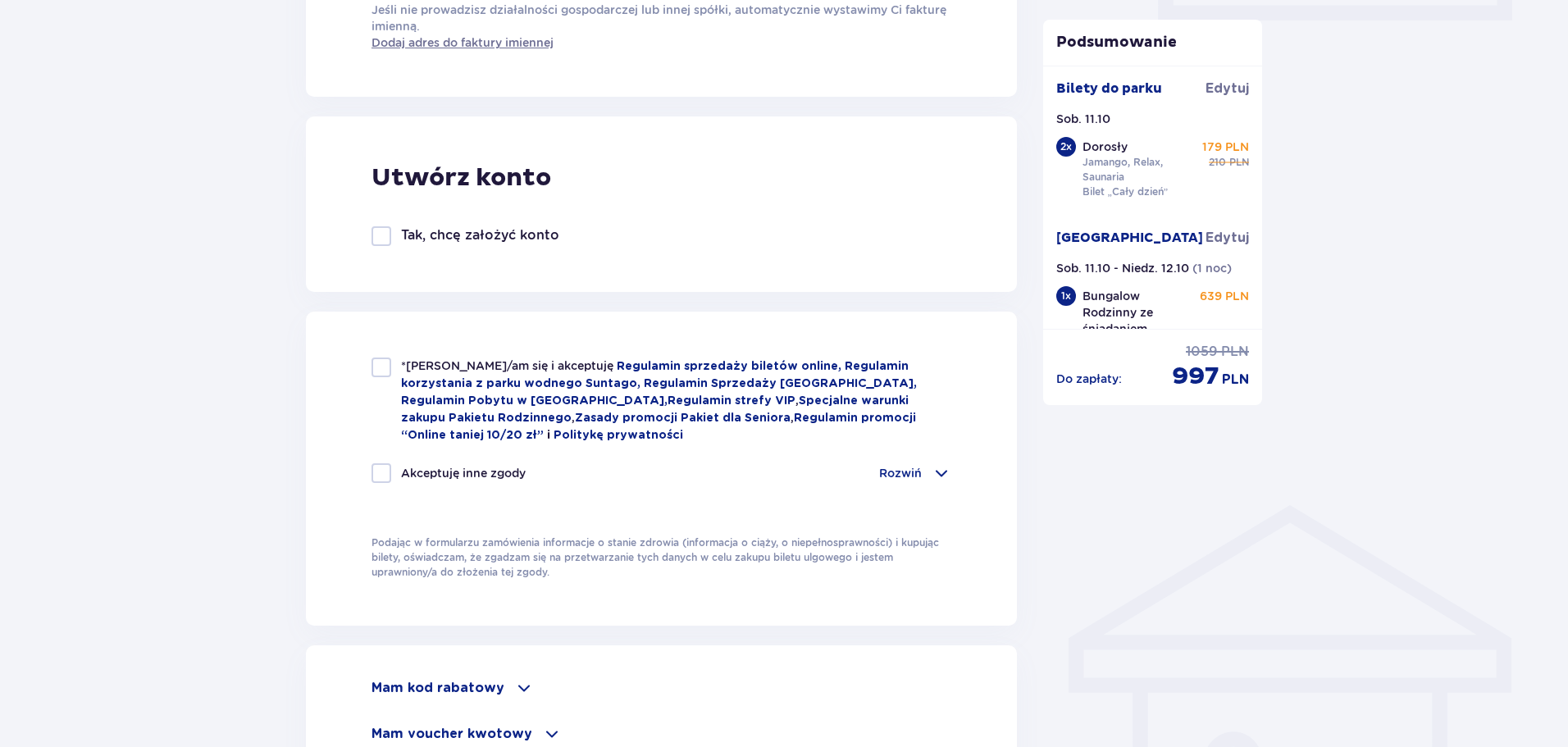
scroll to position [819, 0]
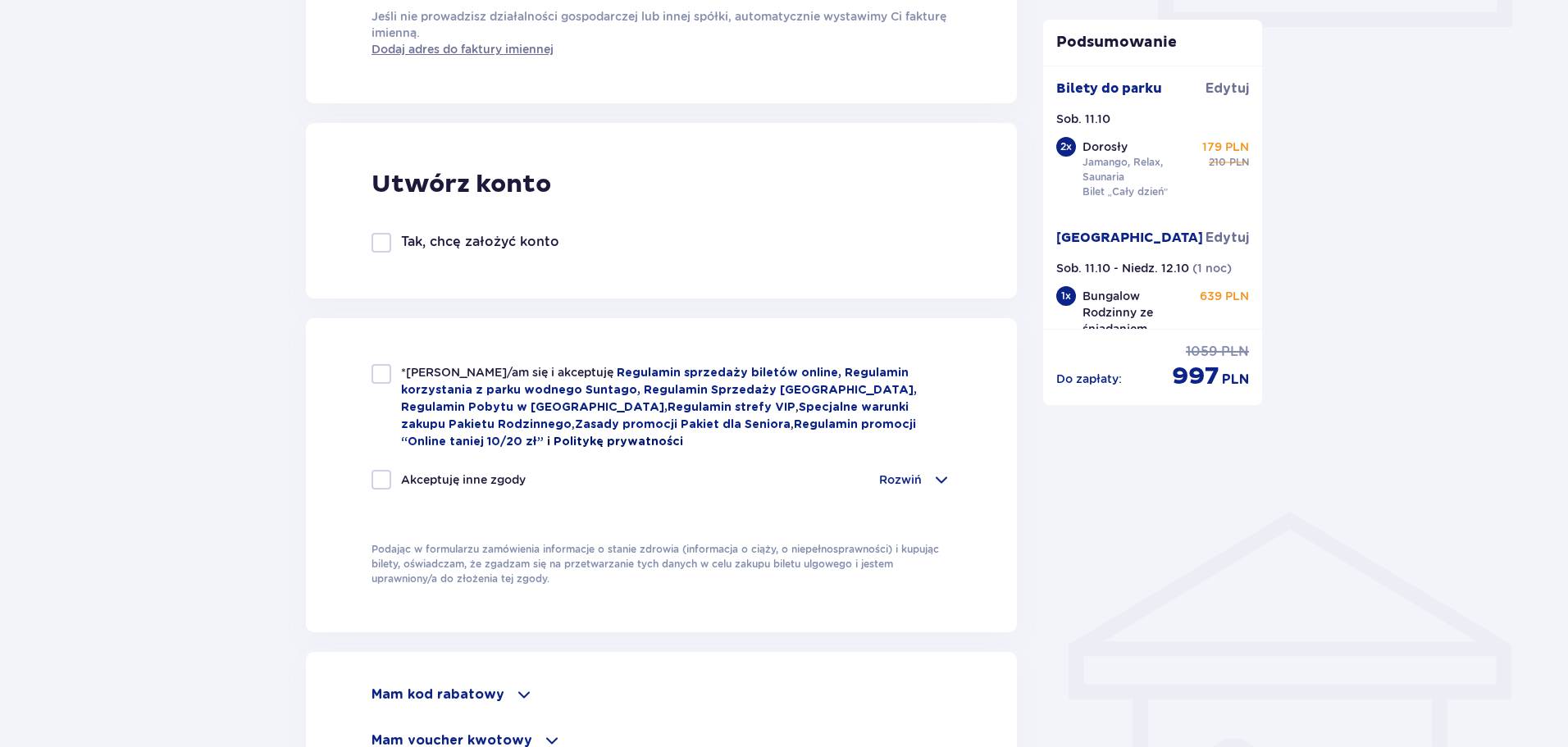
drag, startPoint x: 381, startPoint y: 483, endPoint x: 407, endPoint y: 435, distance: 54.6
click at [381, 481] on div at bounding box center [381, 479] width 19 height 19
checkbox input "true"
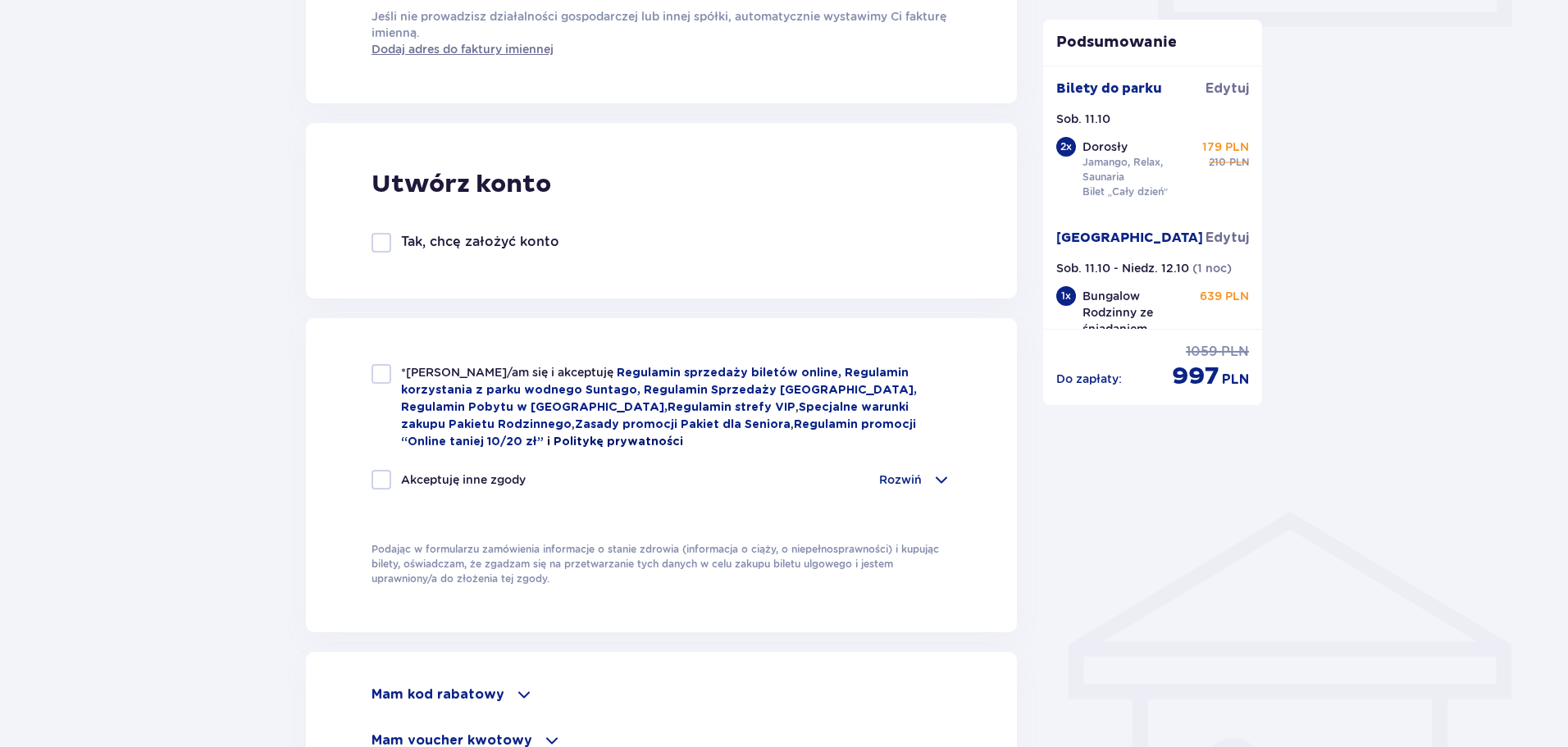
checkbox input "true"
drag, startPoint x: 385, startPoint y: 374, endPoint x: 394, endPoint y: 258, distance: 116.3
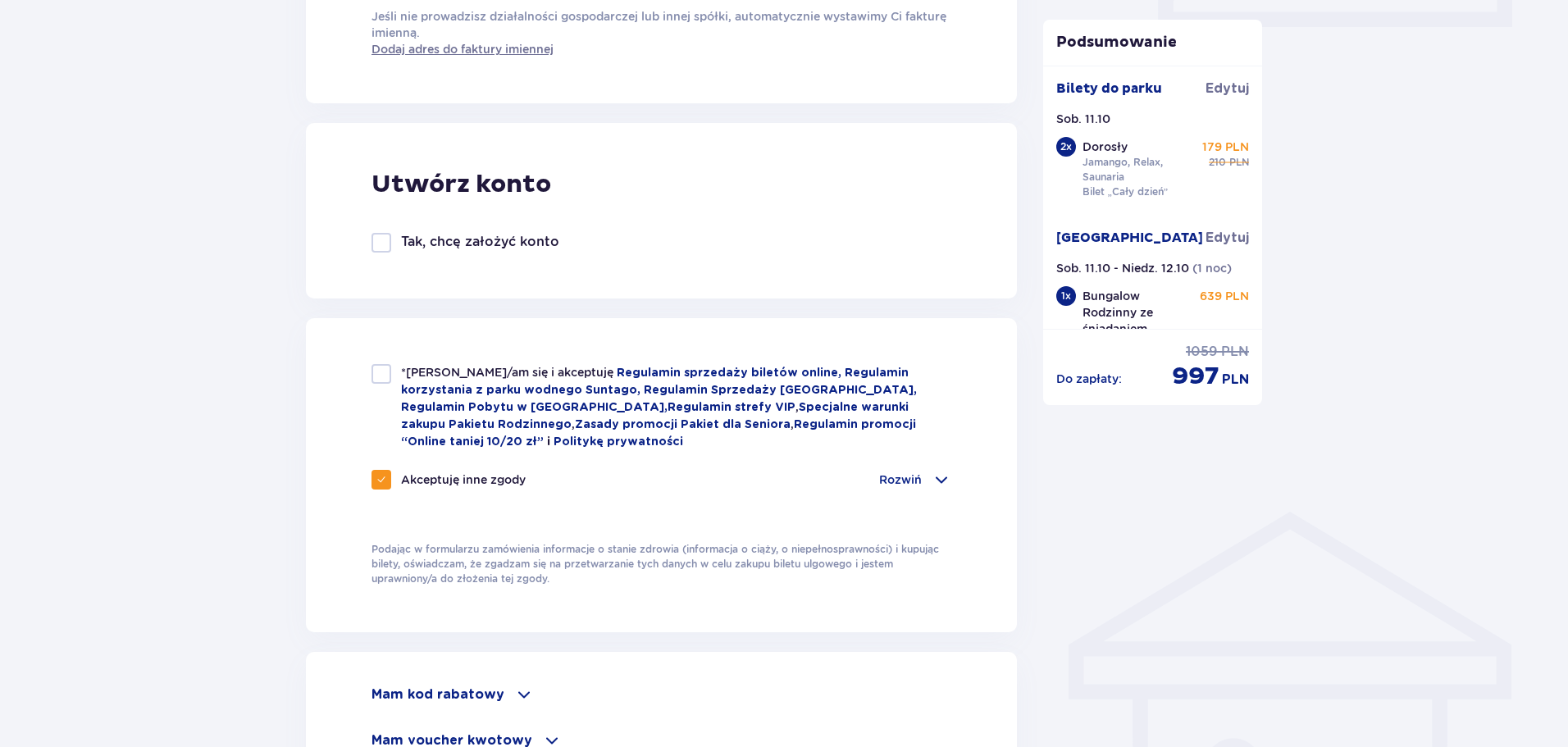
click at [385, 373] on div at bounding box center [381, 374] width 19 height 19
checkbox input "true"
click at [383, 245] on div at bounding box center [381, 242] width 19 height 19
checkbox input "true"
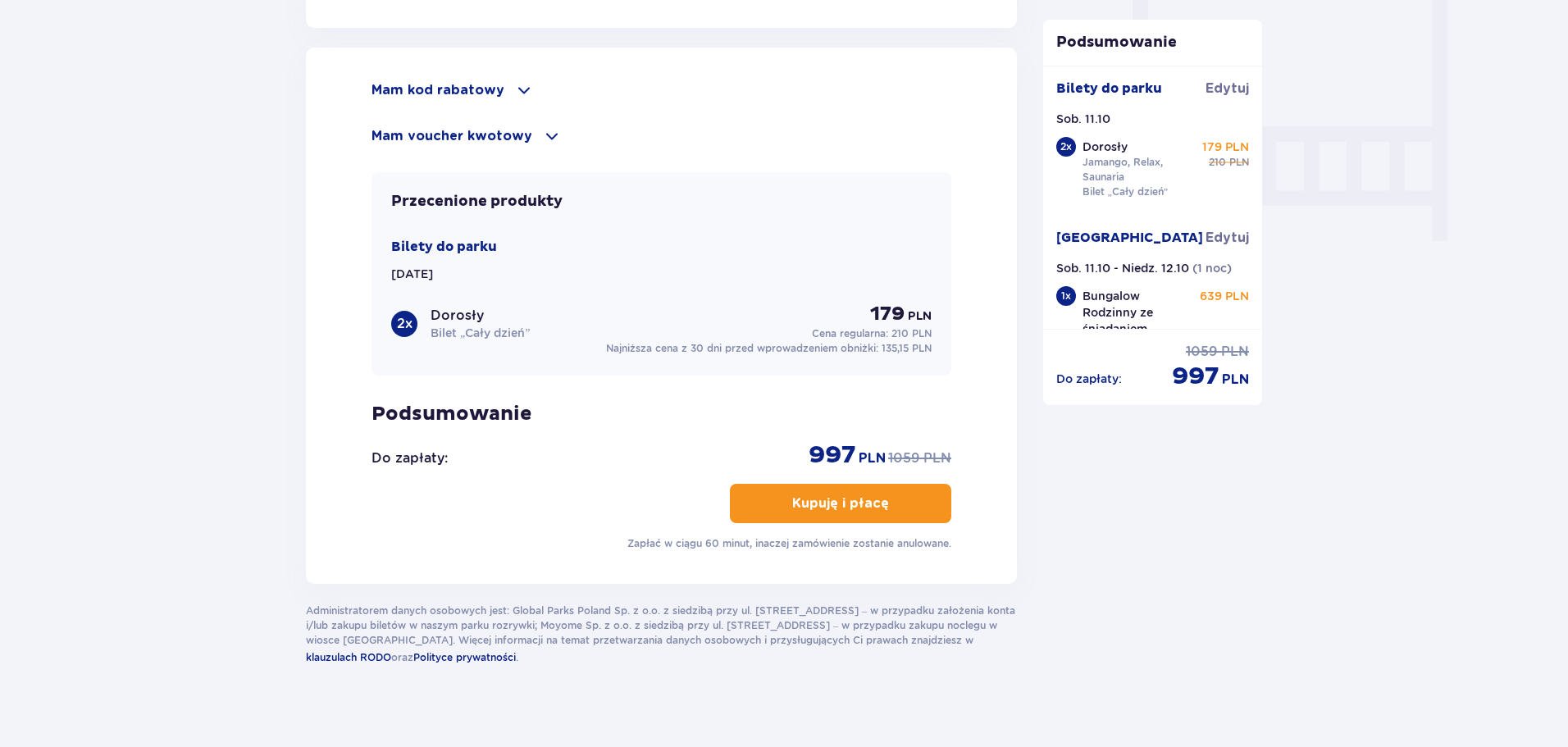
scroll to position [1540, 0]
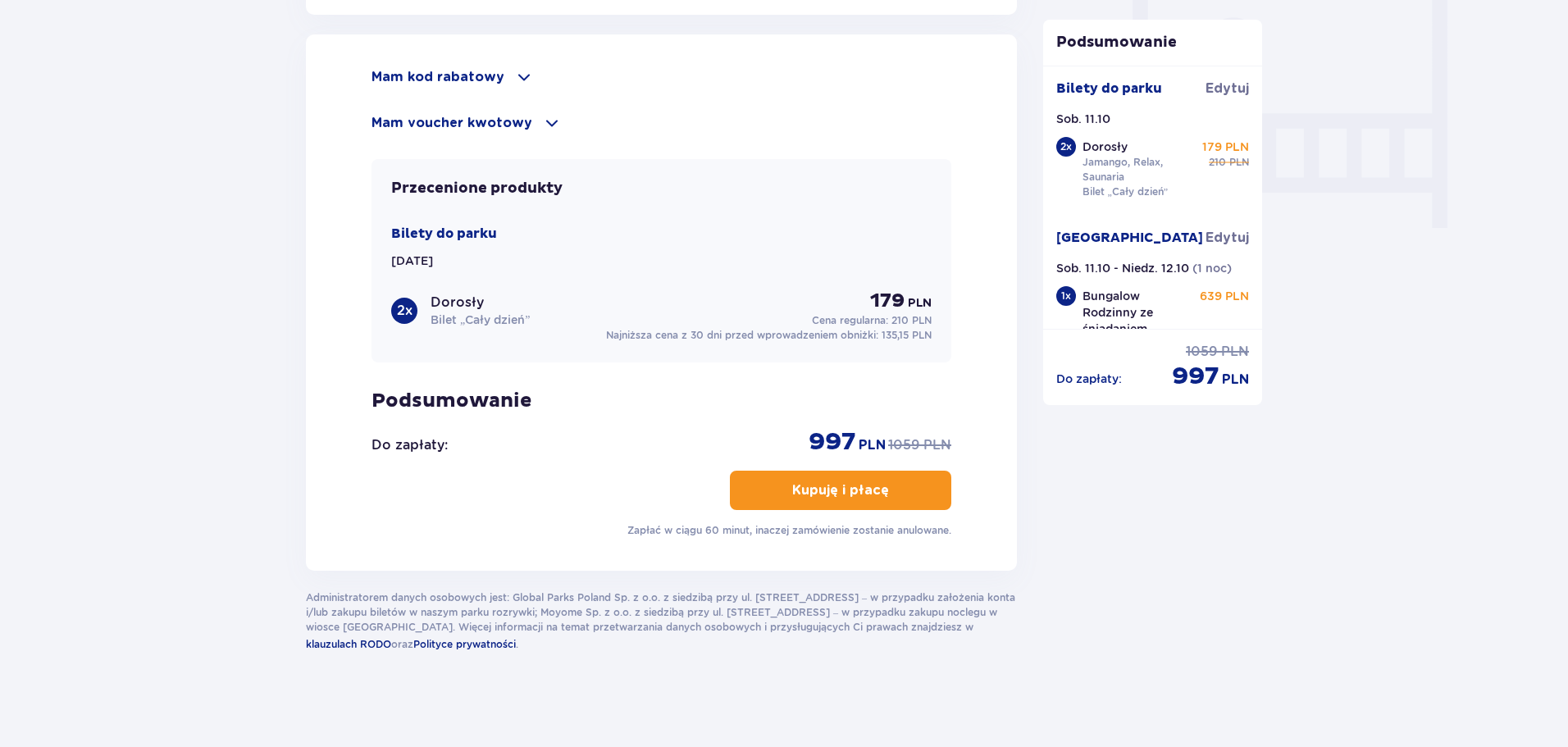
click at [884, 500] on button "Kupuję i płacę" at bounding box center [840, 490] width 221 height 40
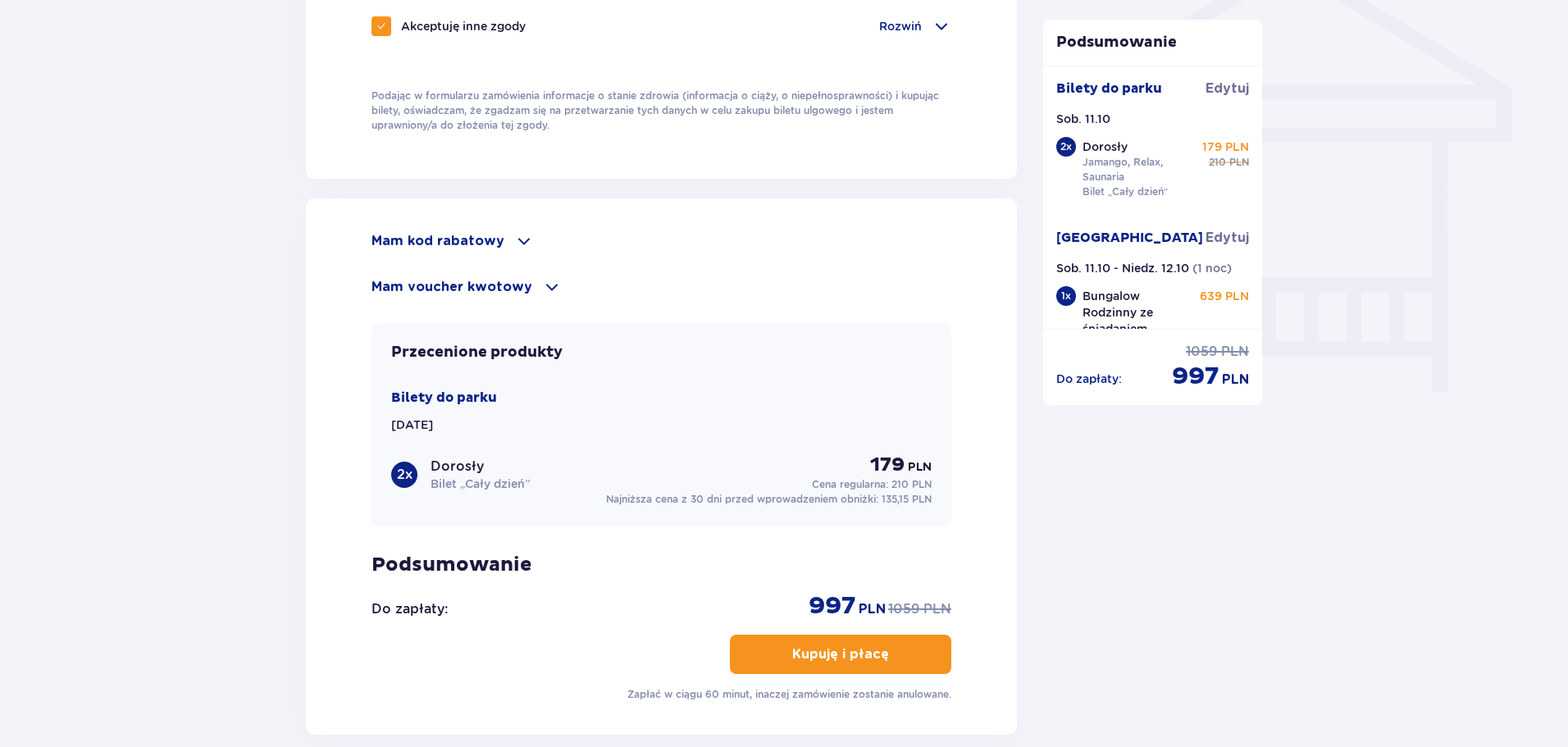
scroll to position [0, 0]
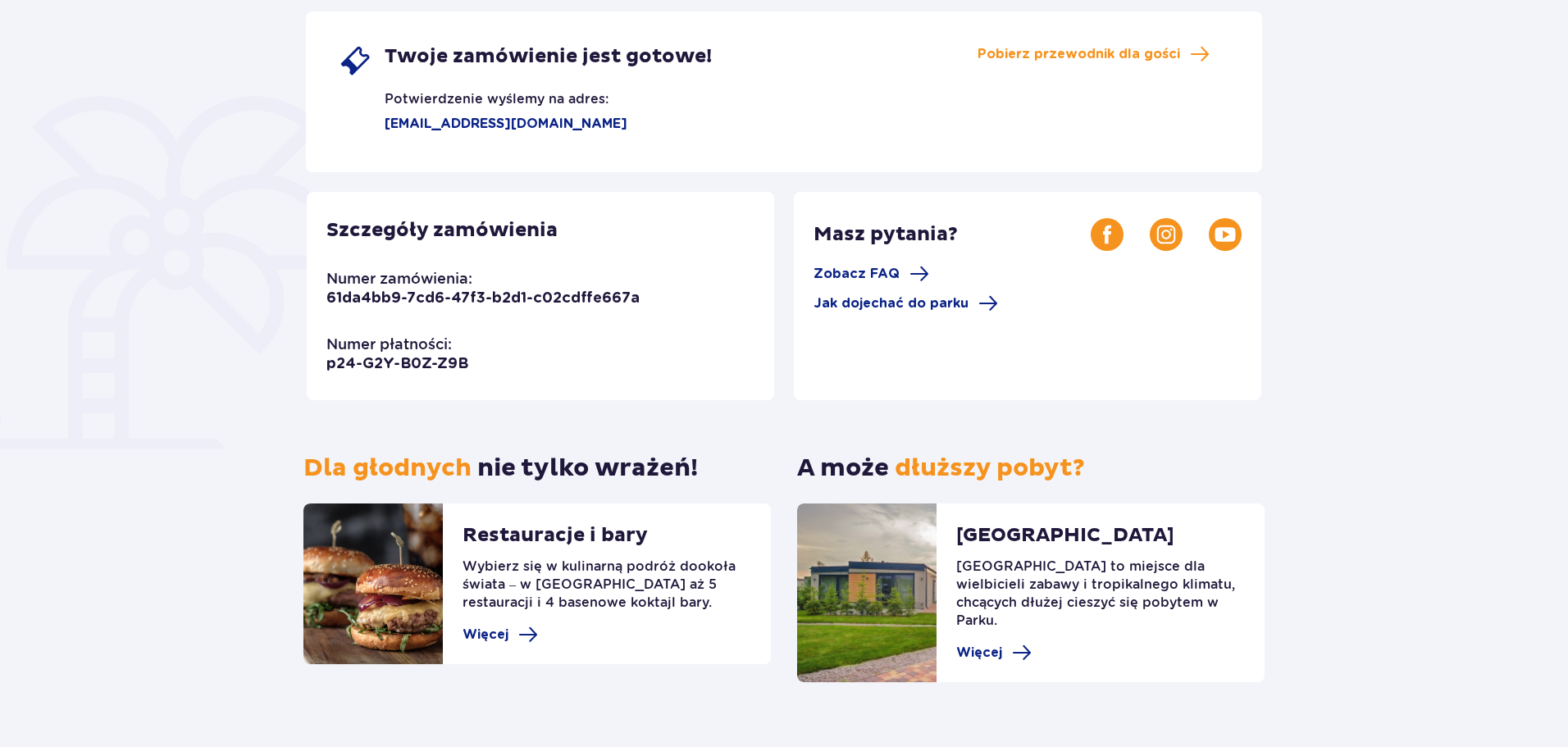
scroll to position [314, 0]
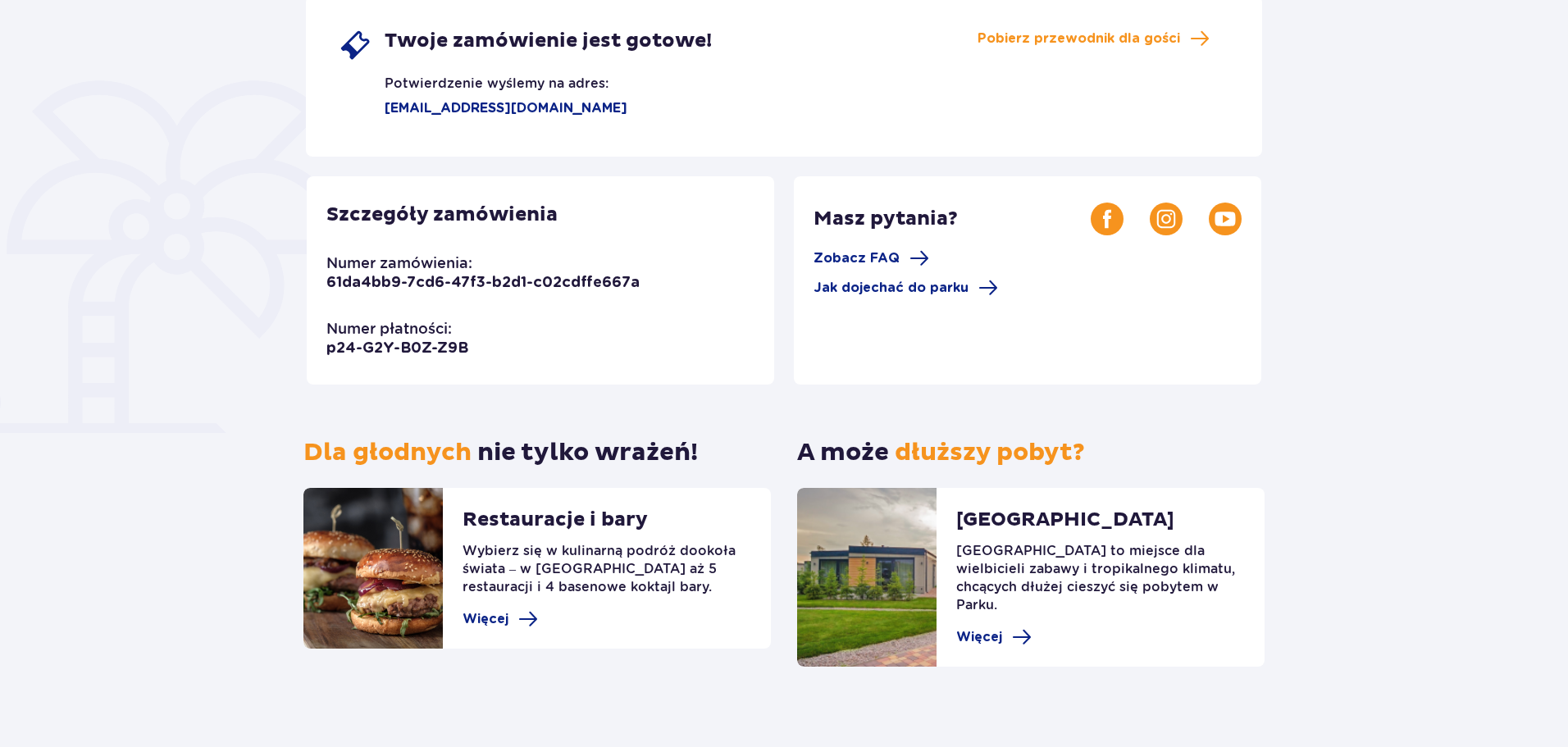
drag, startPoint x: 667, startPoint y: 574, endPoint x: 654, endPoint y: 611, distance: 39.2
click at [654, 611] on div "Restauracje i bary Wybierz się w kulinarną podróż dookoła świata – w [GEOGRAPHI…" at bounding box center [606, 568] width 288 height 160
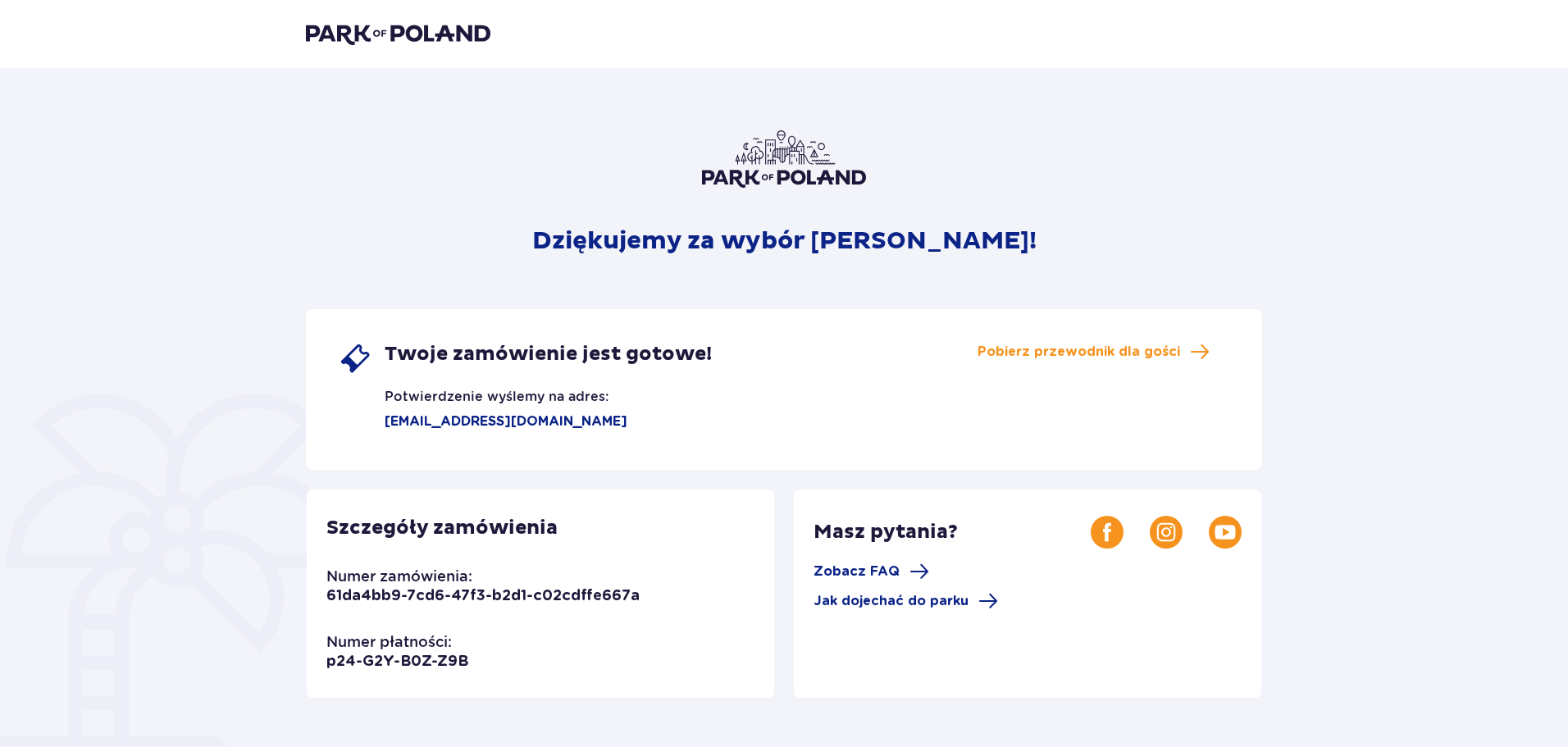
scroll to position [0, 0]
